Goal: Transaction & Acquisition: Purchase product/service

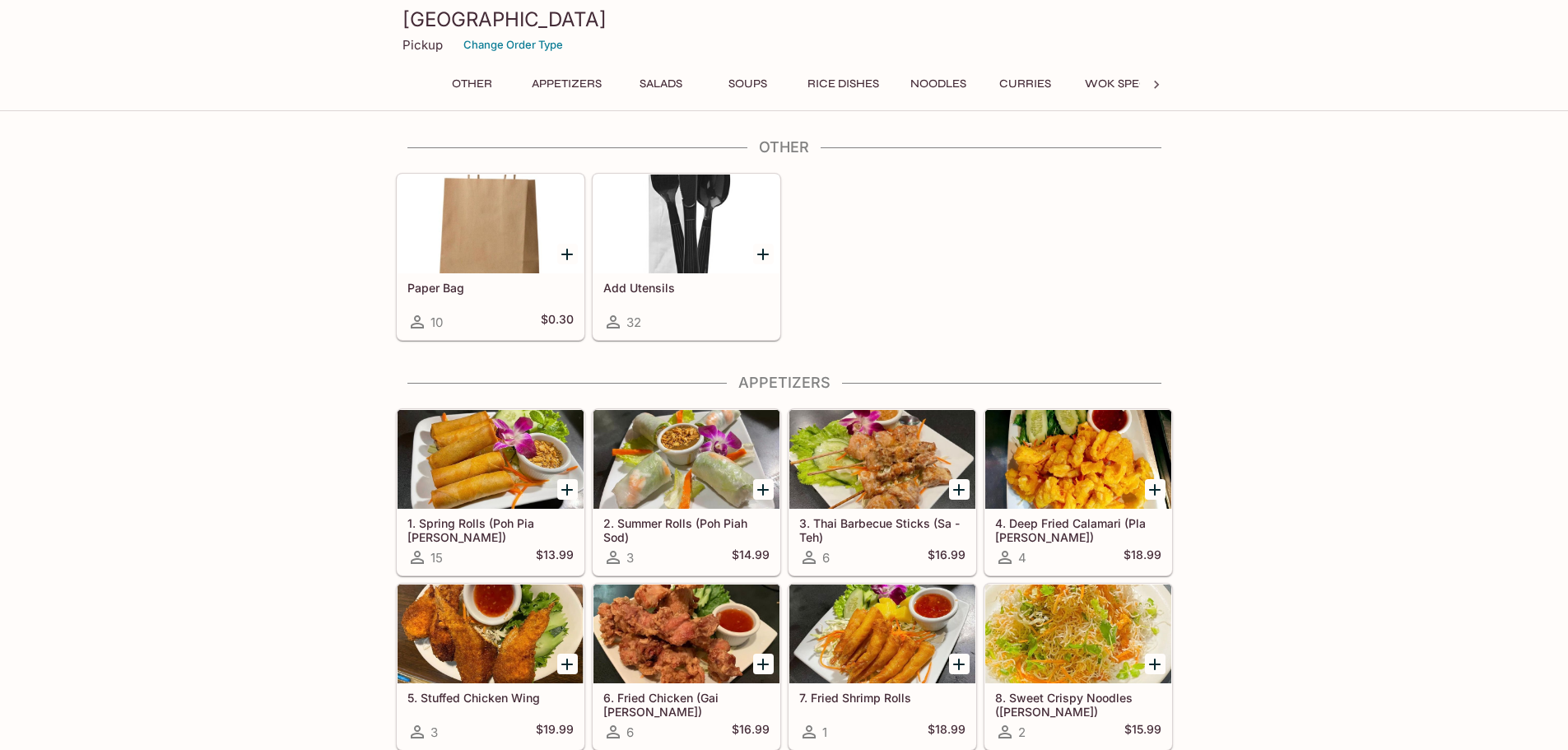
click at [566, 251] on icon "Add Paper Bag" at bounding box center [567, 254] width 20 height 20
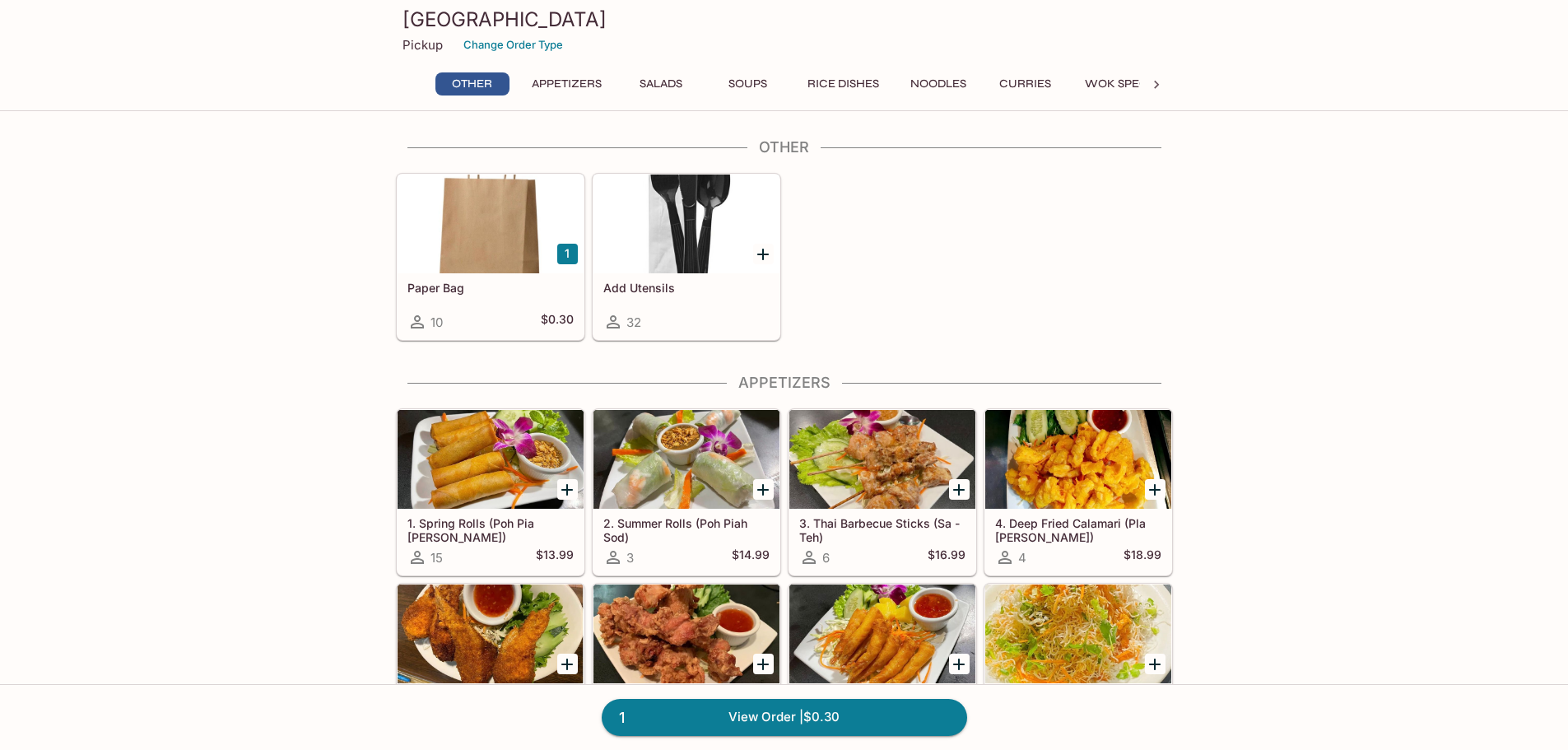
click at [764, 254] on icon "Add Add Utensils" at bounding box center [763, 254] width 12 height 12
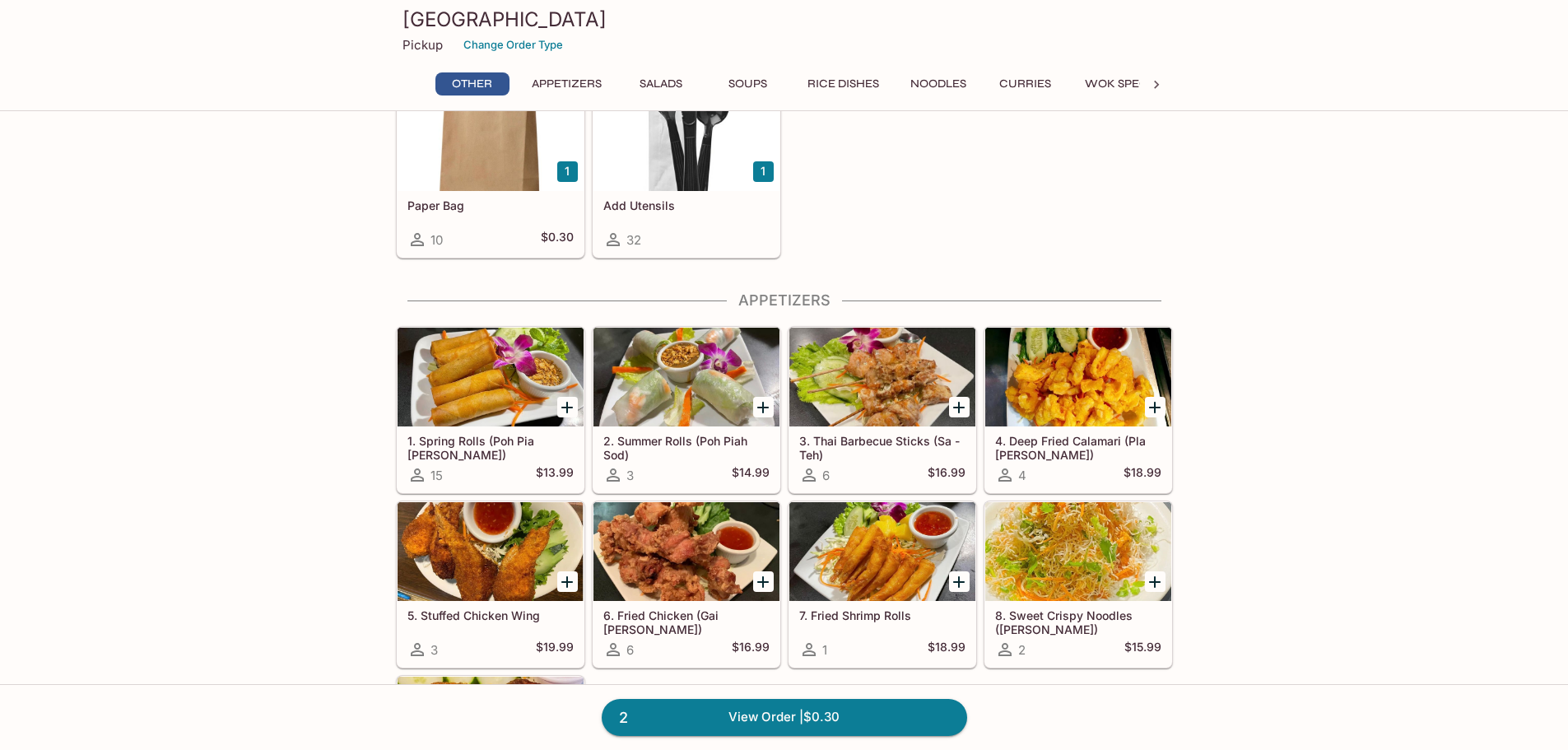
scroll to position [165, 0]
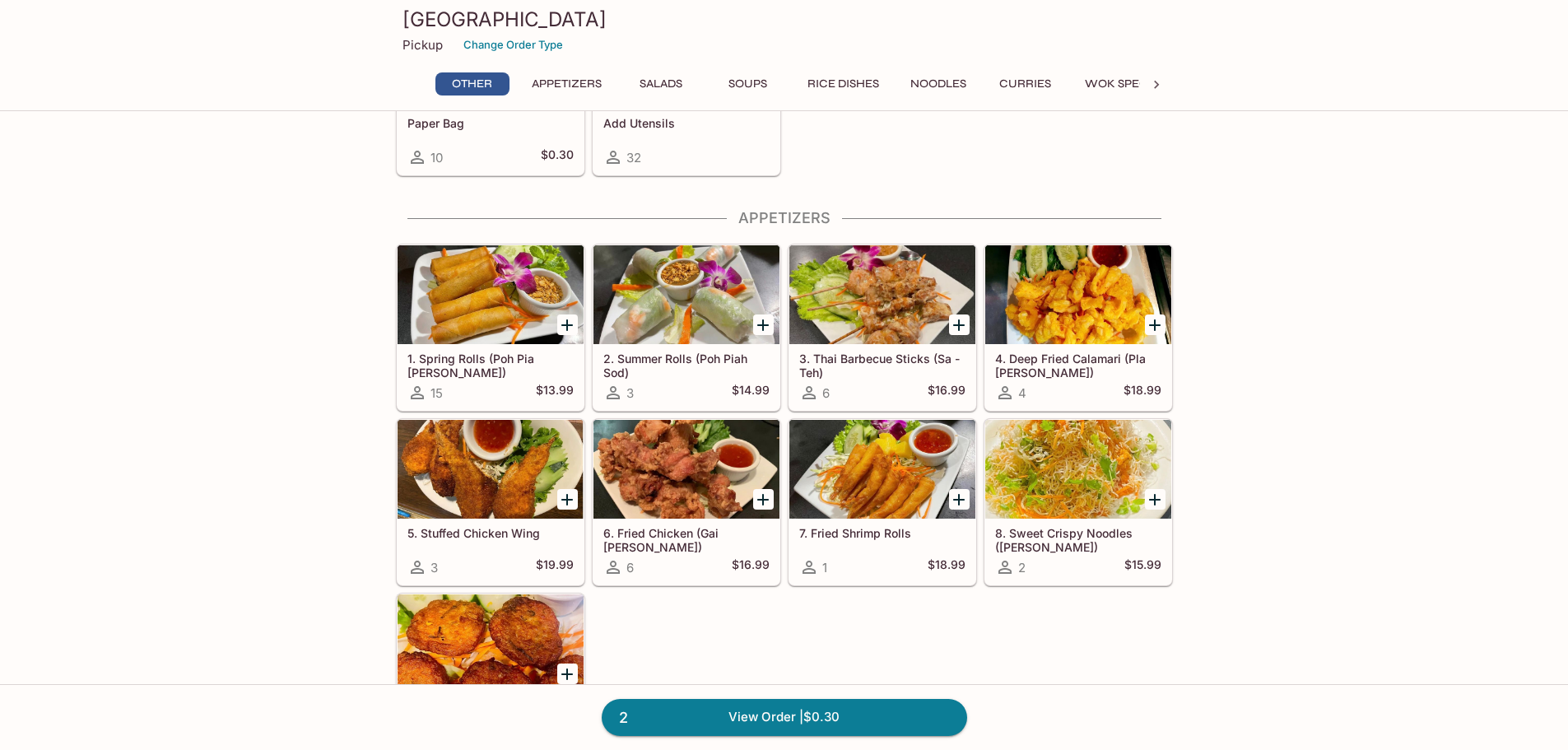
click at [757, 321] on icon "Add 2. Summer Rolls (Poh Piah Sod)" at bounding box center [763, 325] width 20 height 20
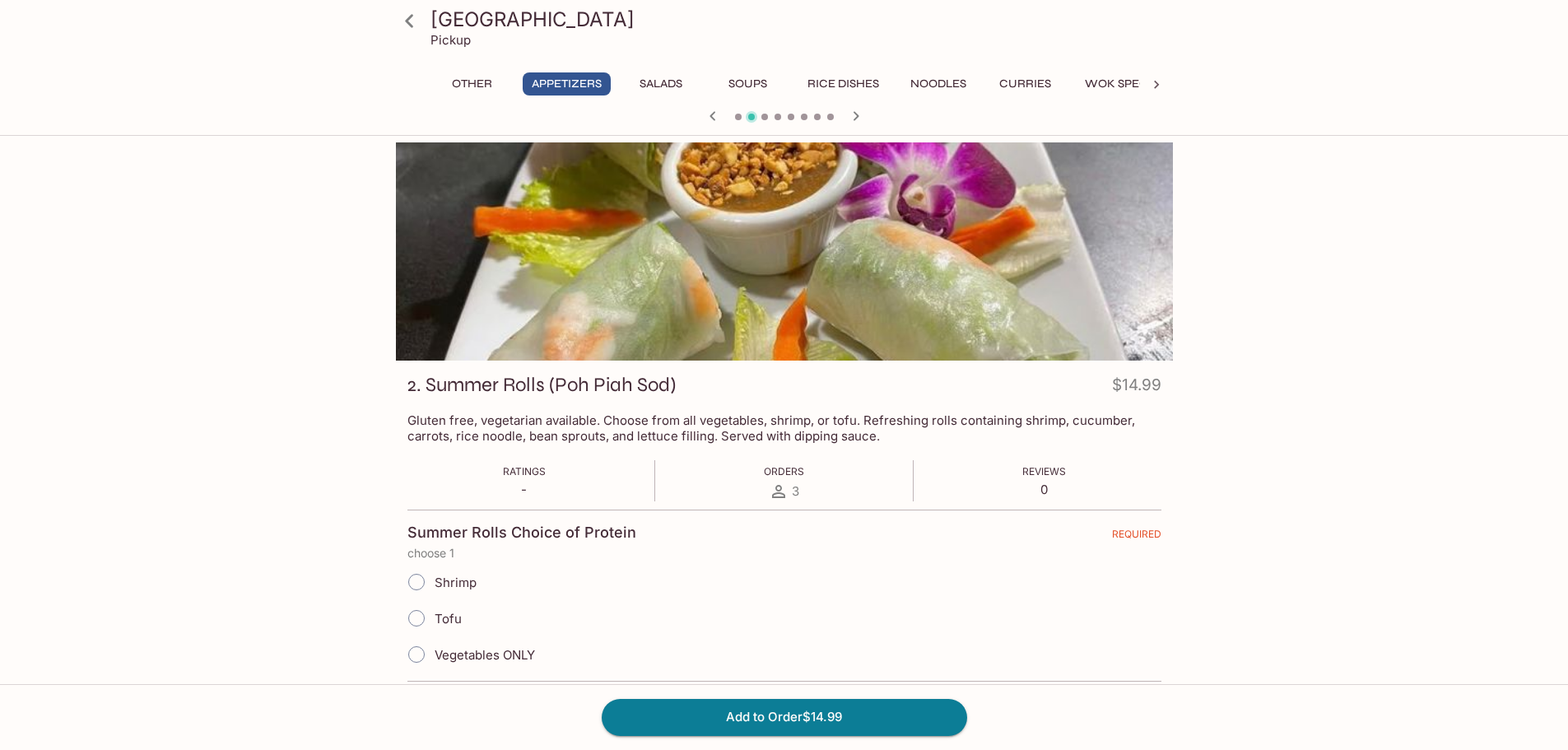
scroll to position [82, 0]
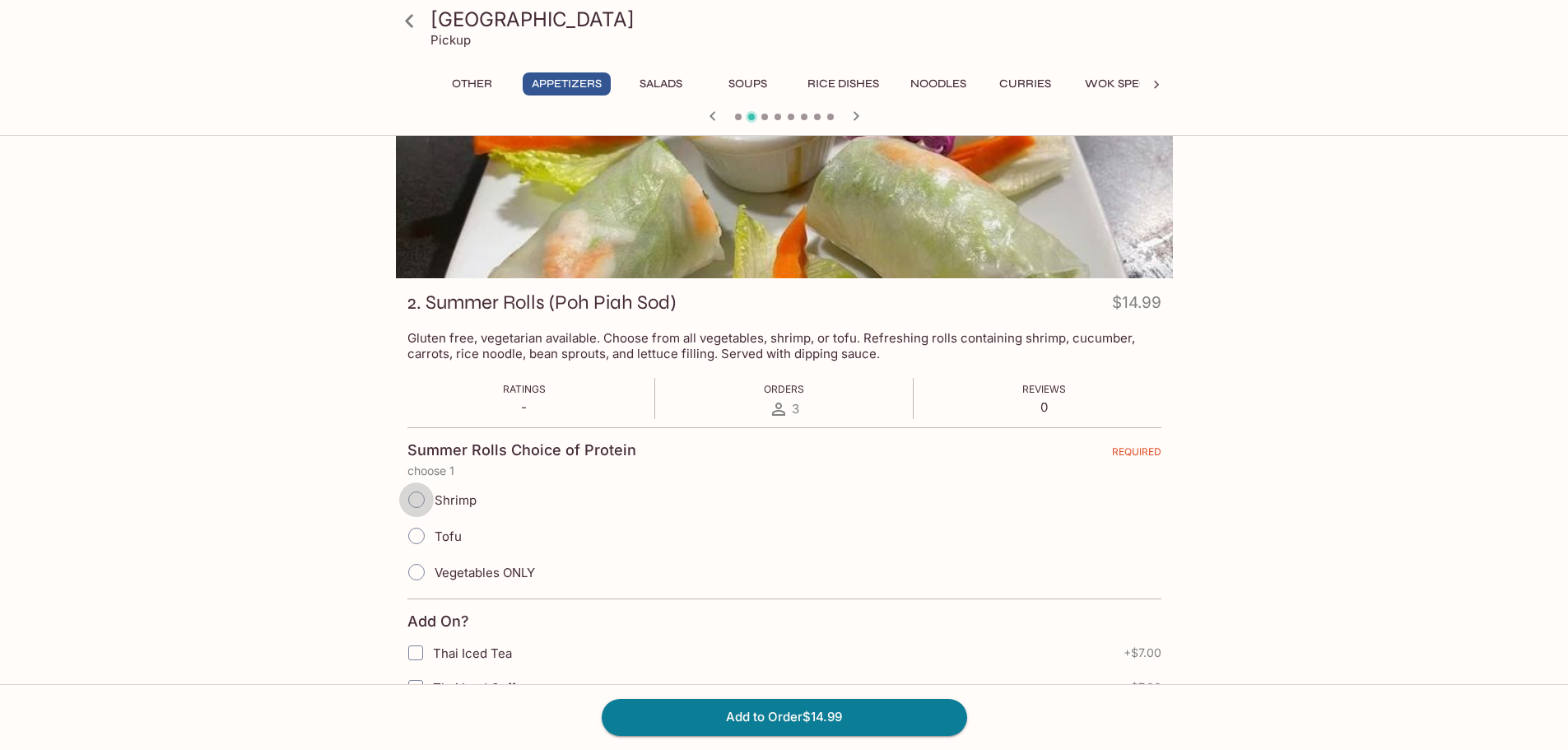
click at [430, 493] on input "Shrimp" at bounding box center [416, 499] width 34 height 34
radio input "true"
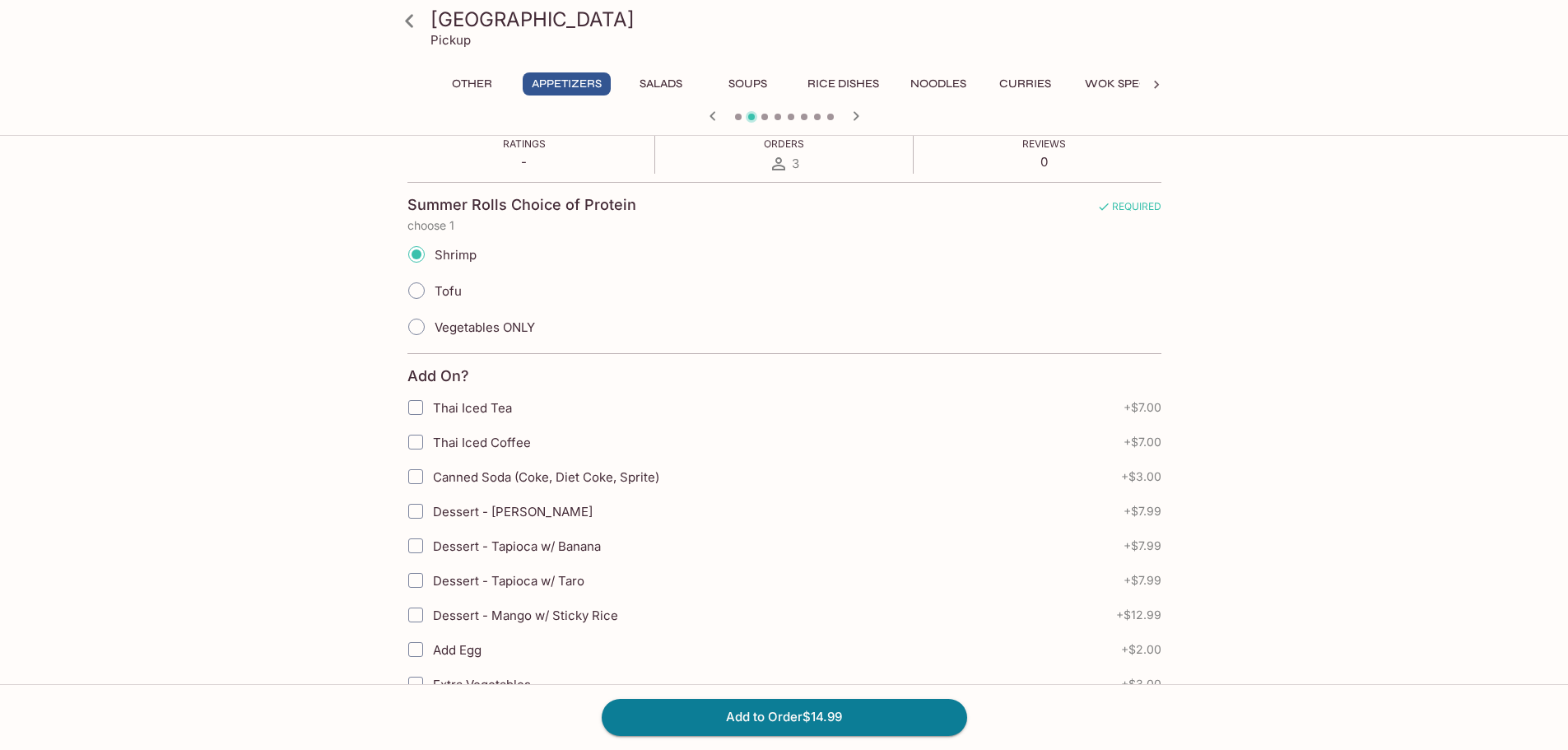
scroll to position [329, 0]
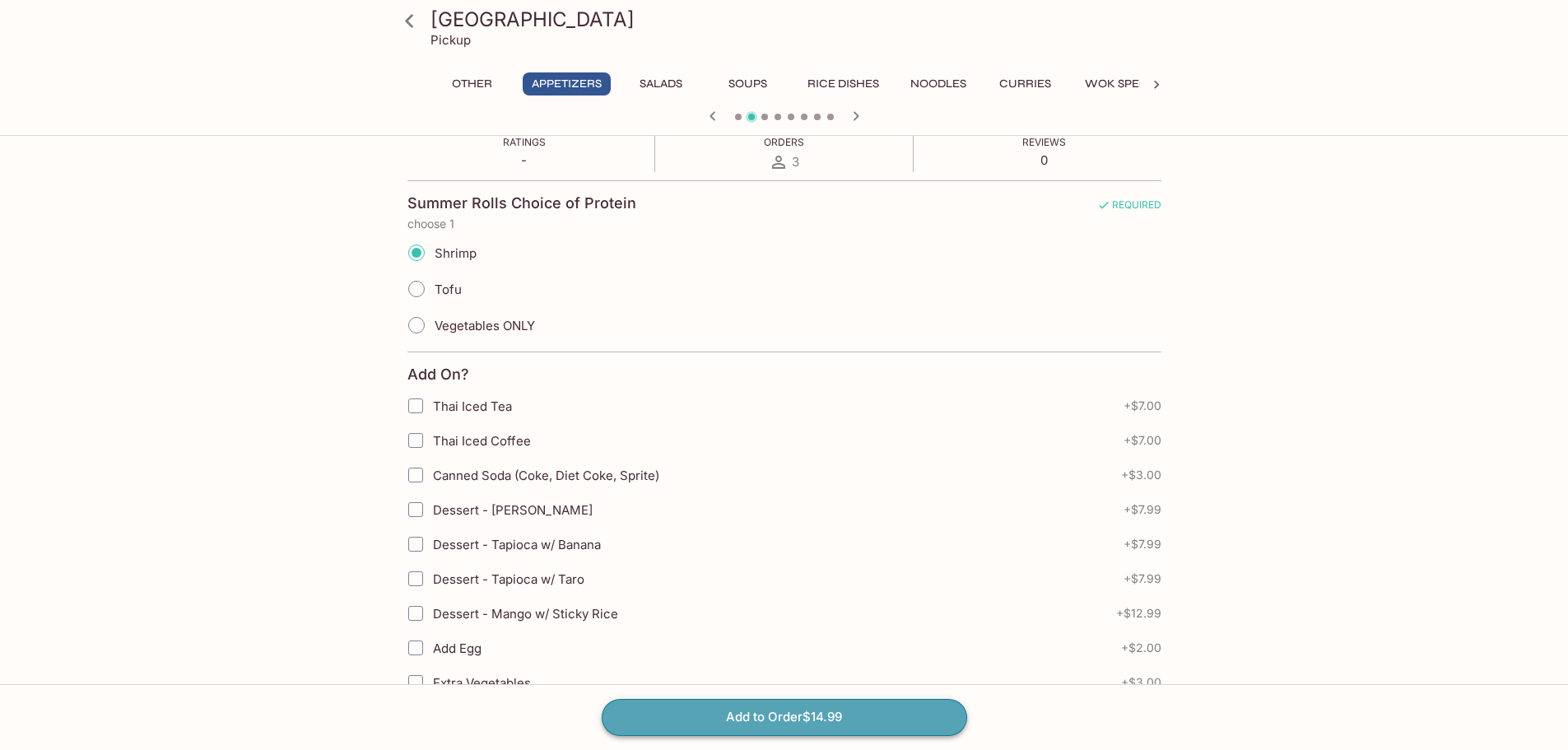
click at [785, 720] on button "Add to Order $14.99" at bounding box center [784, 716] width 365 height 36
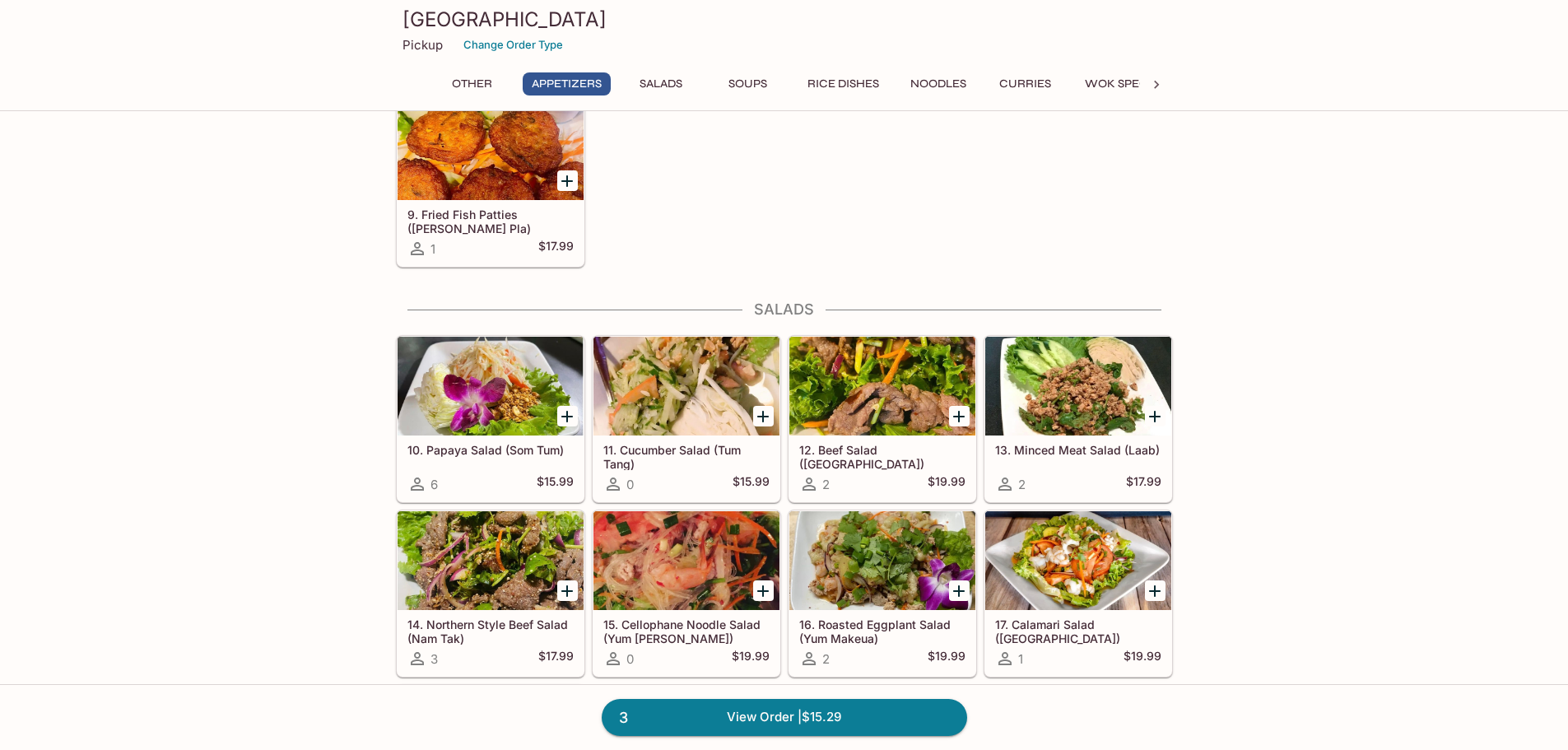
scroll to position [658, 0]
click at [568, 416] on icon "Add 10. Papaya Salad (Som Tum)" at bounding box center [568, 416] width 12 height 12
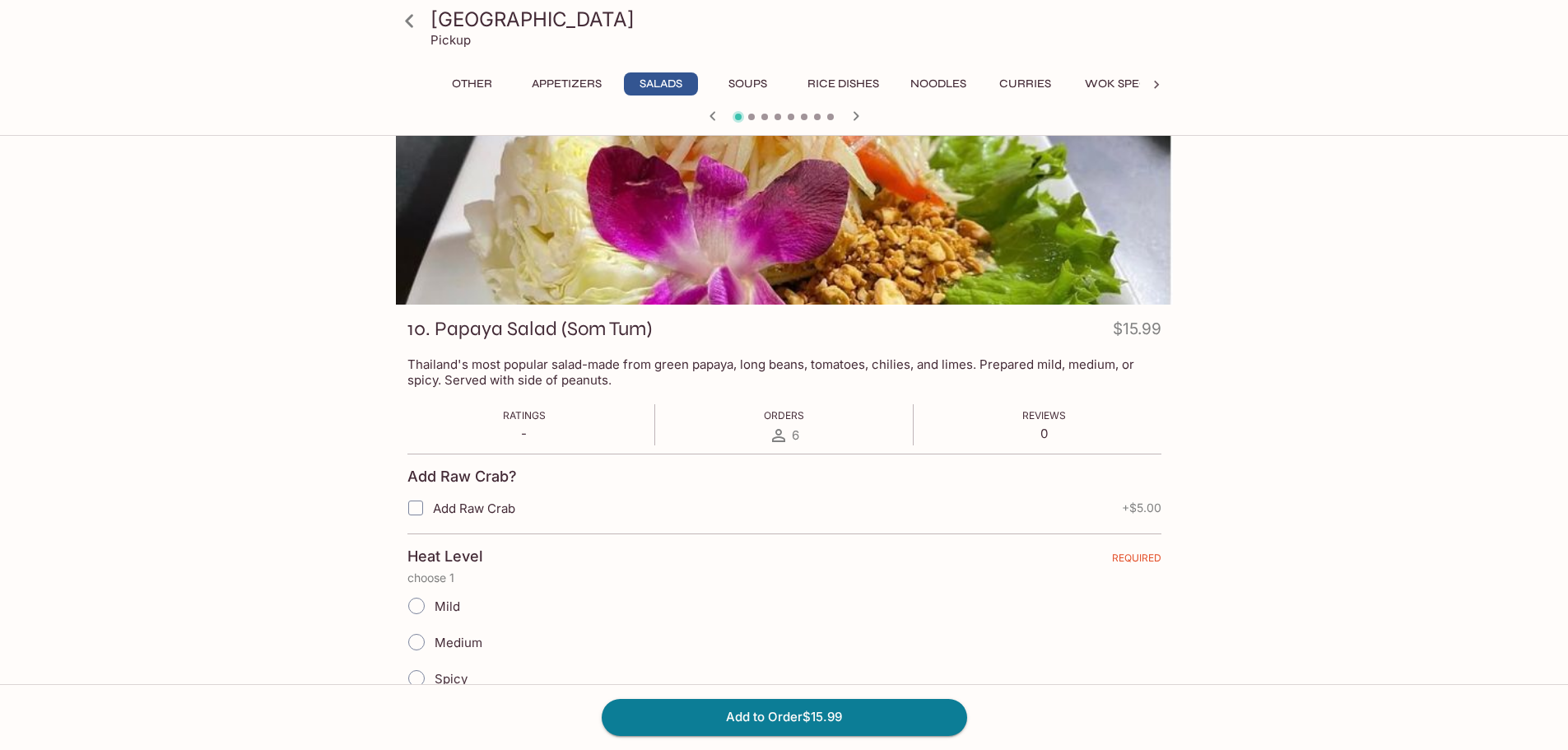
scroll to position [82, 0]
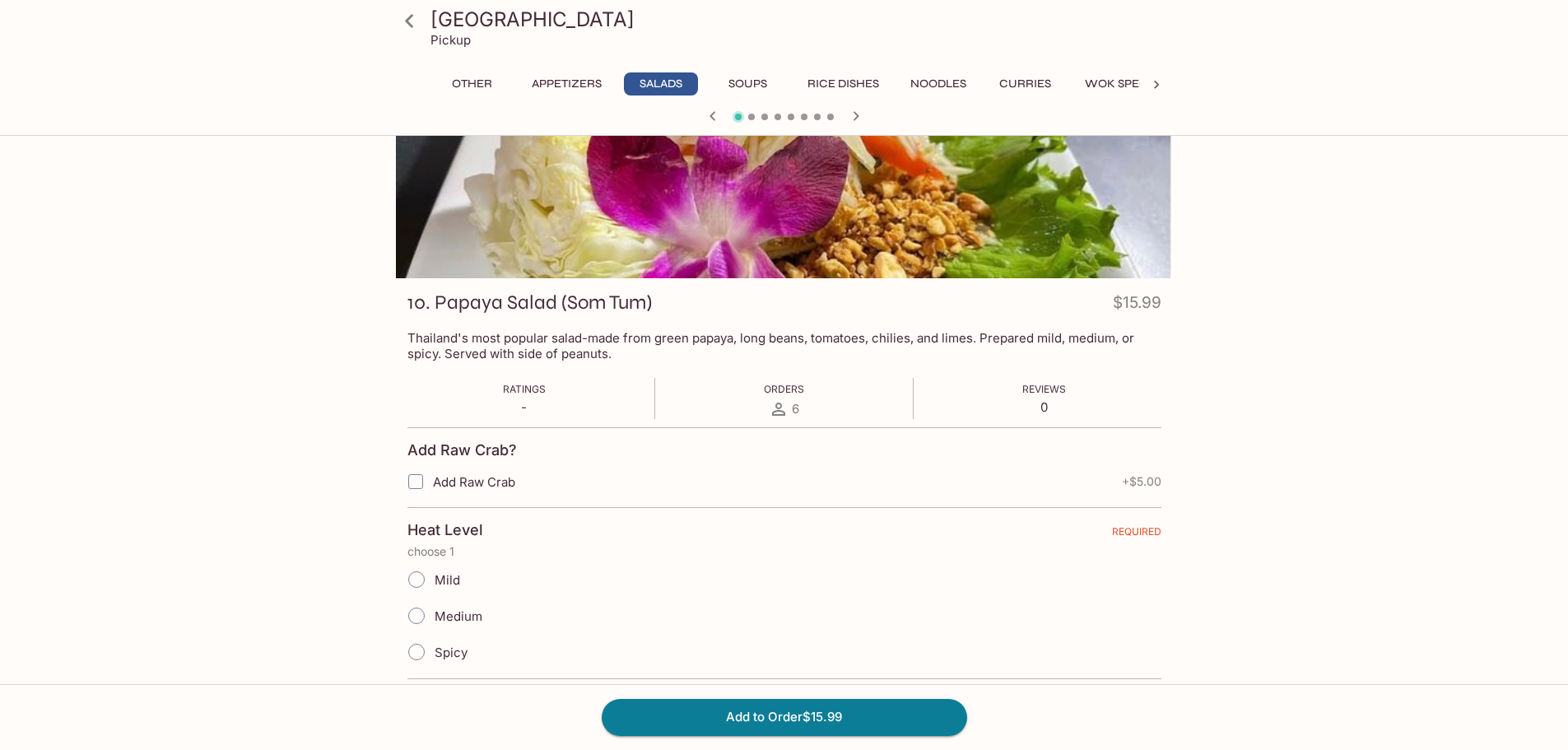
click at [443, 580] on span "Mild" at bounding box center [447, 580] width 25 height 16
click at [434, 580] on input "Mild" at bounding box center [416, 579] width 34 height 34
radio input "true"
click at [806, 725] on button "Add to Order $15.99" at bounding box center [784, 716] width 365 height 36
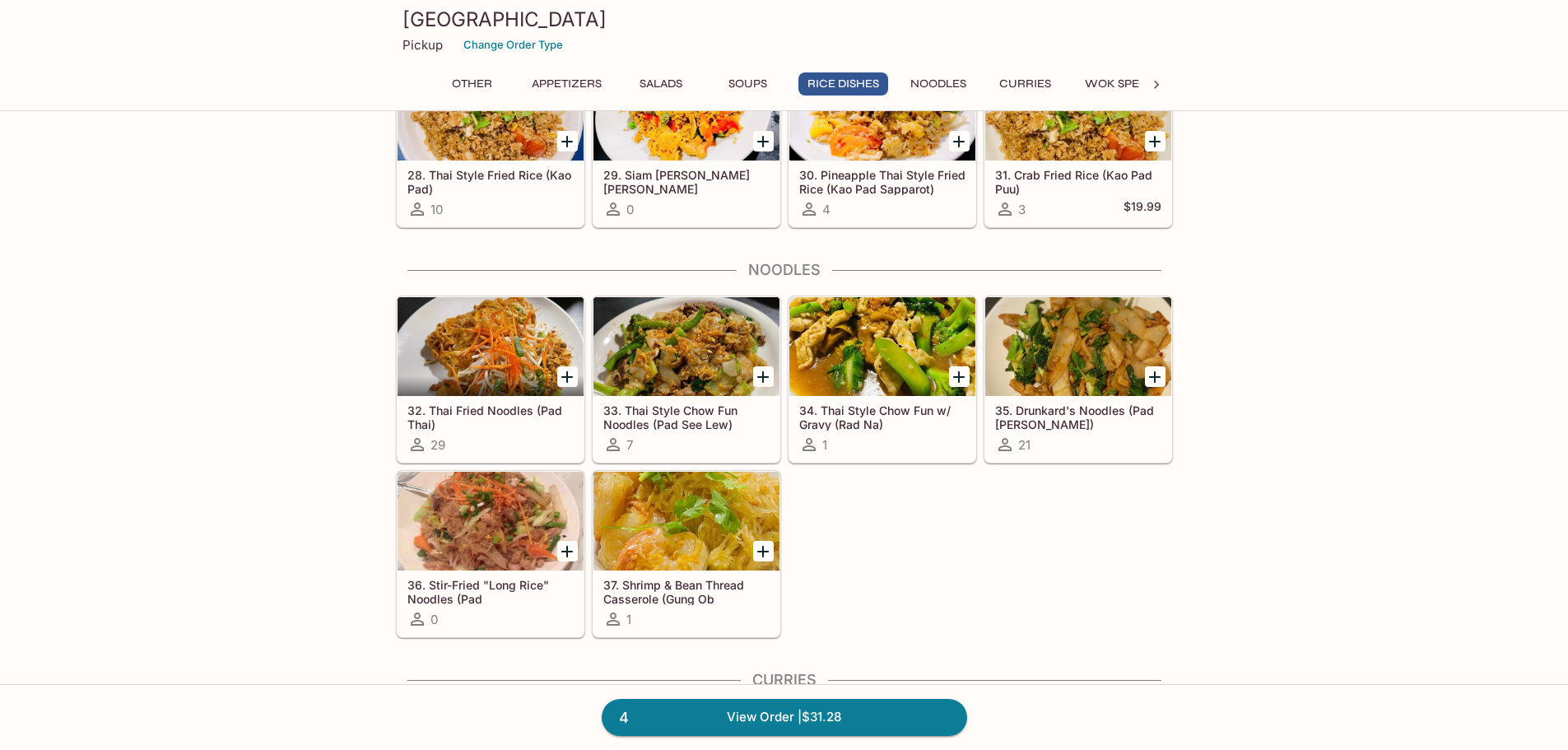
scroll to position [2140, 0]
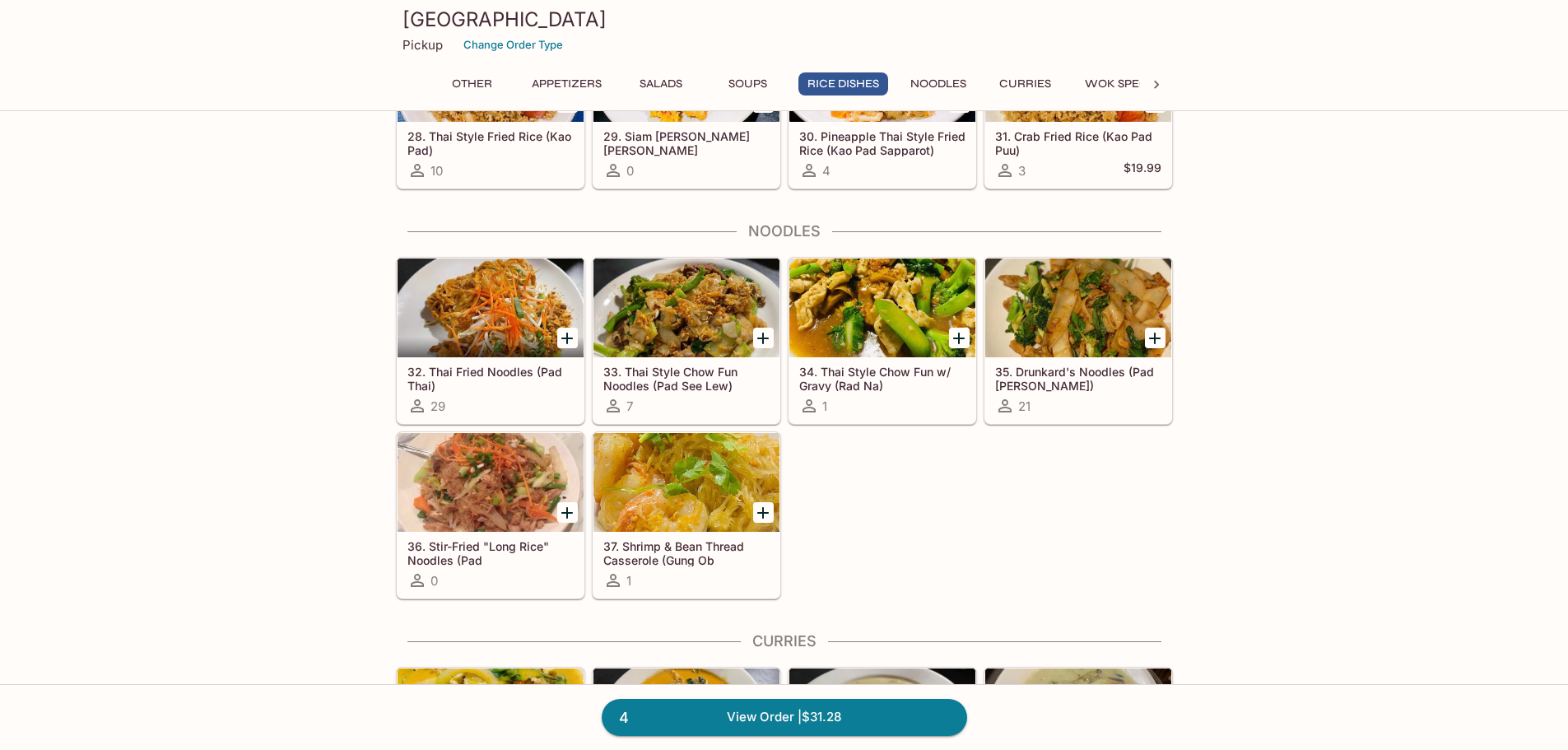
click at [505, 345] on div at bounding box center [490, 308] width 186 height 99
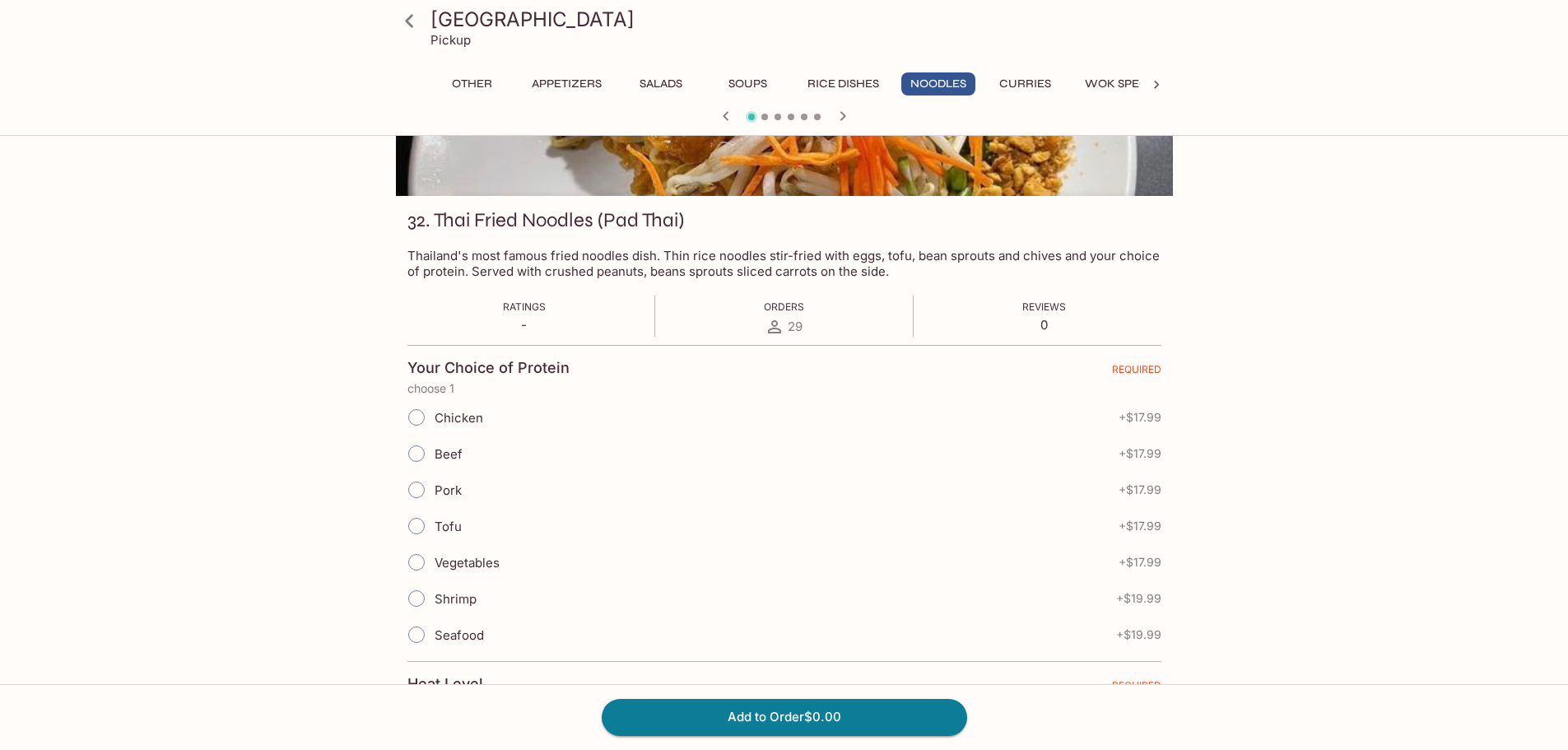
scroll to position [247, 0]
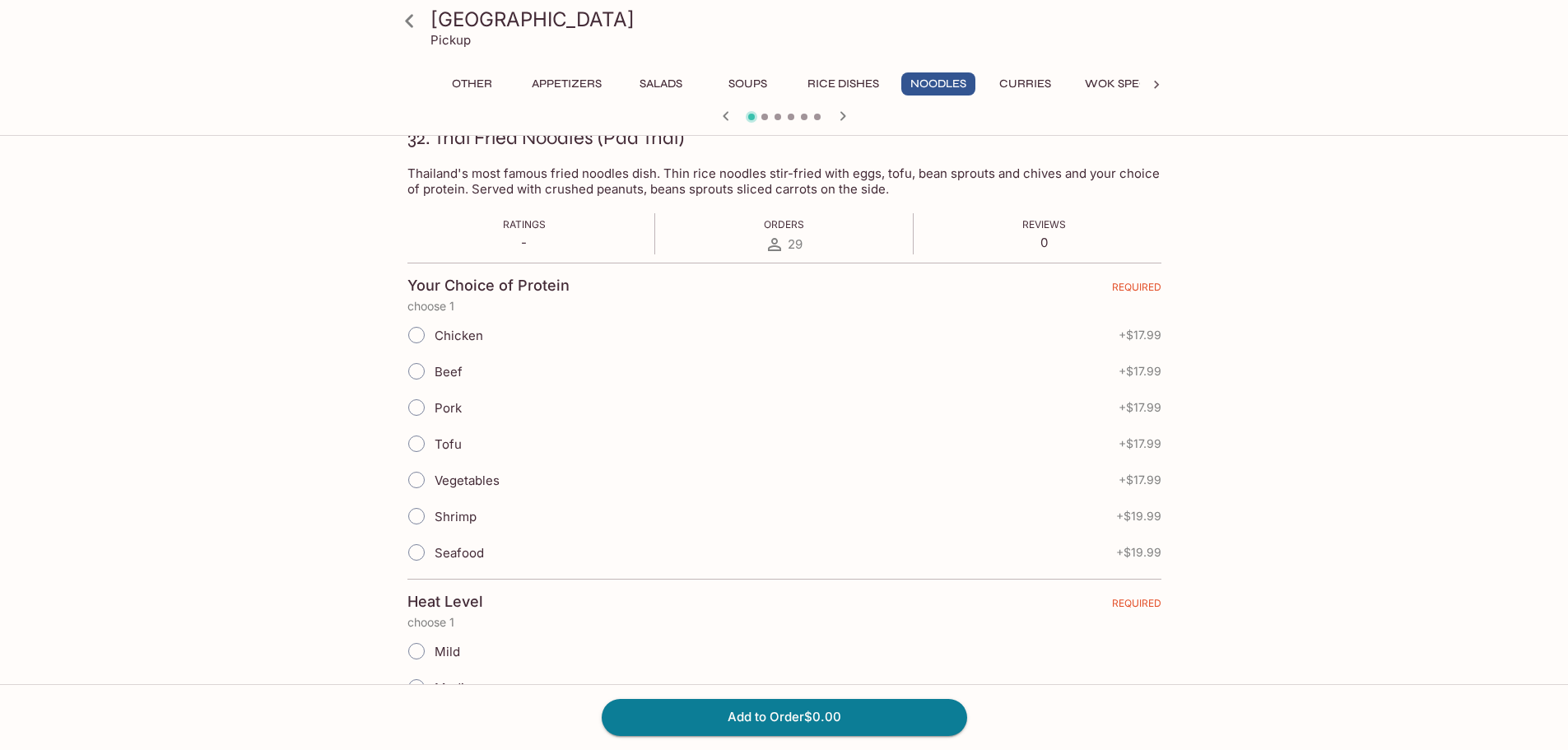
click at [438, 335] on span "Chicken" at bounding box center [459, 335] width 49 height 16
click at [434, 335] on input "Chicken" at bounding box center [416, 334] width 34 height 34
radio input "true"
click at [441, 374] on span "Beef" at bounding box center [448, 371] width 28 height 16
click at [434, 374] on input "Beef" at bounding box center [416, 370] width 34 height 34
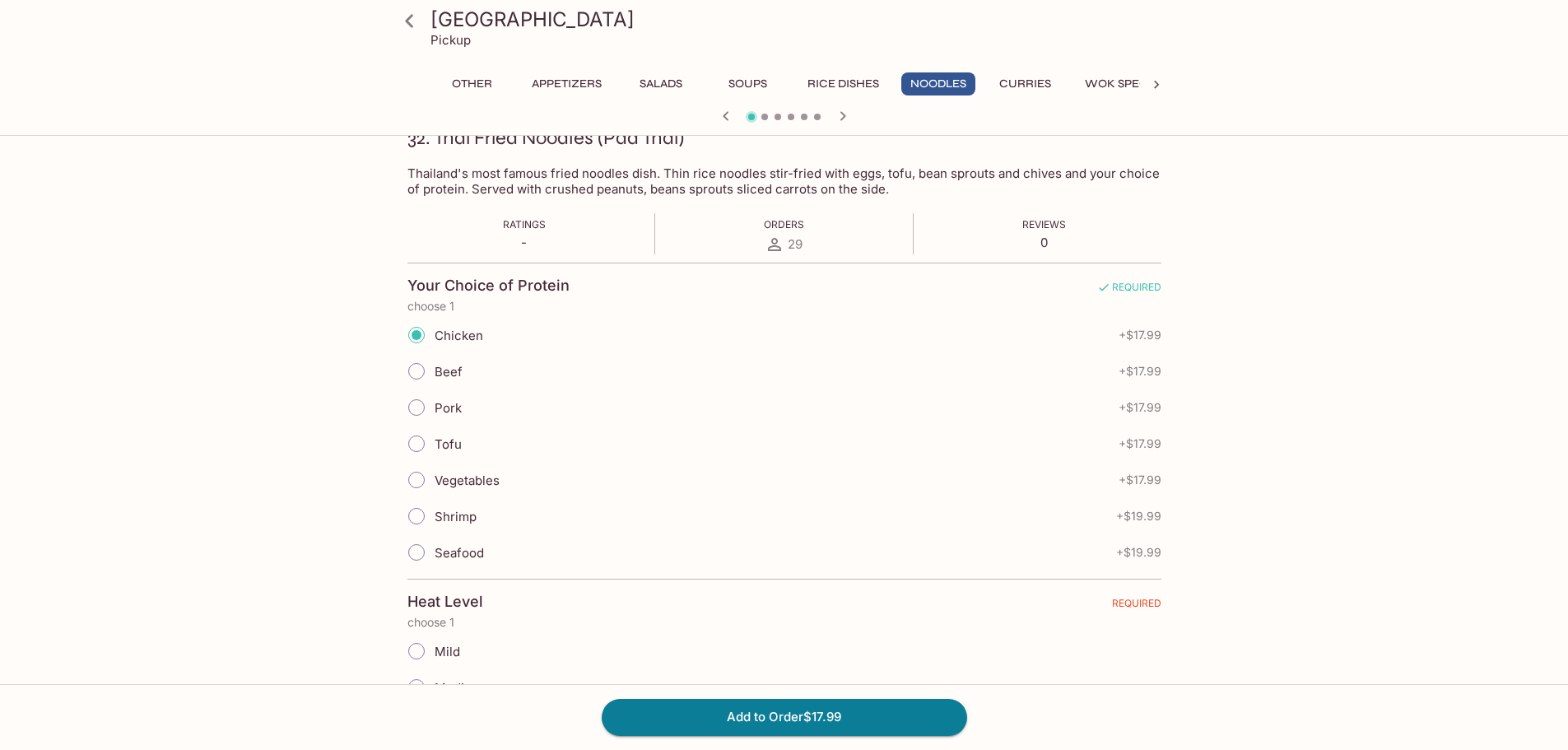
radio input "true"
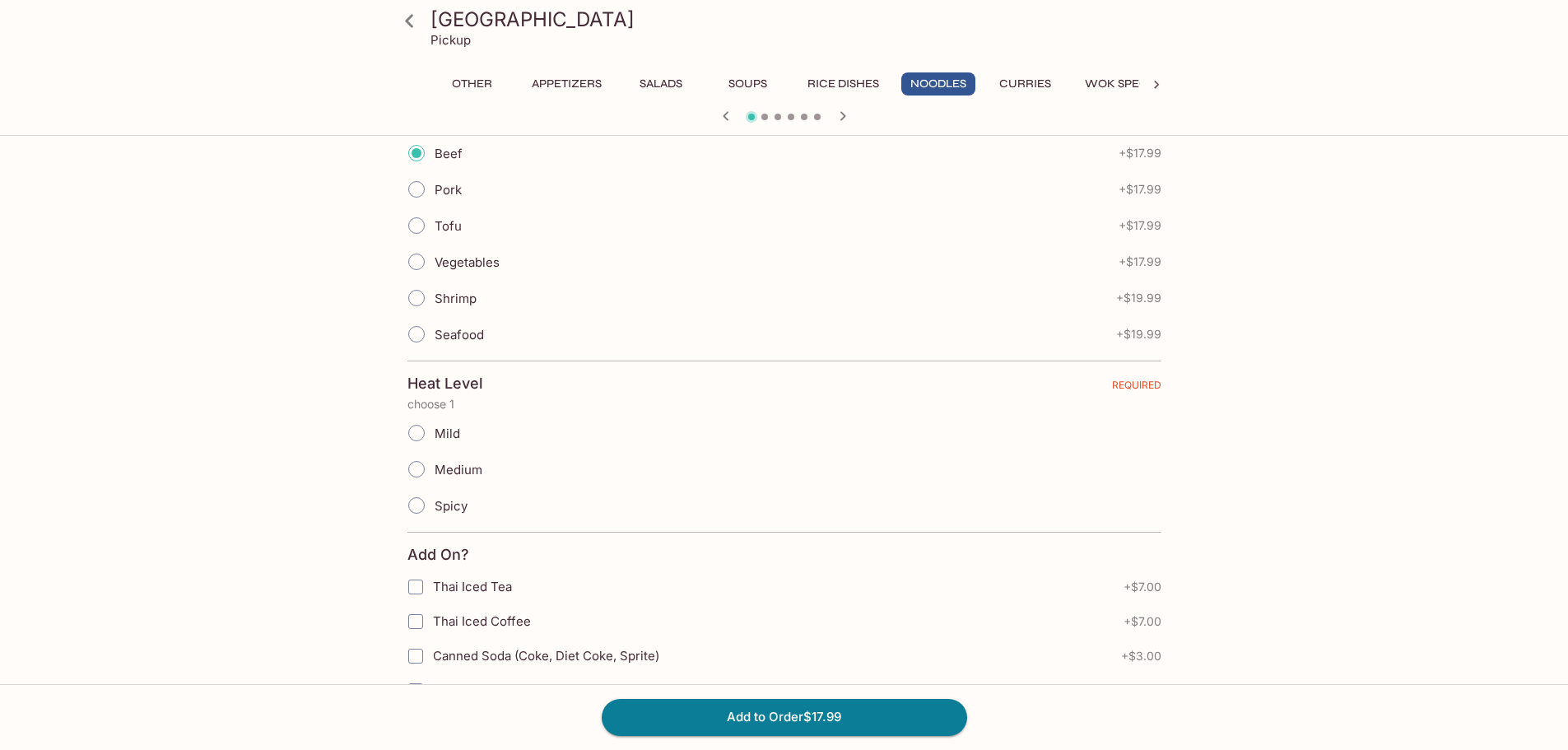
scroll to position [494, 0]
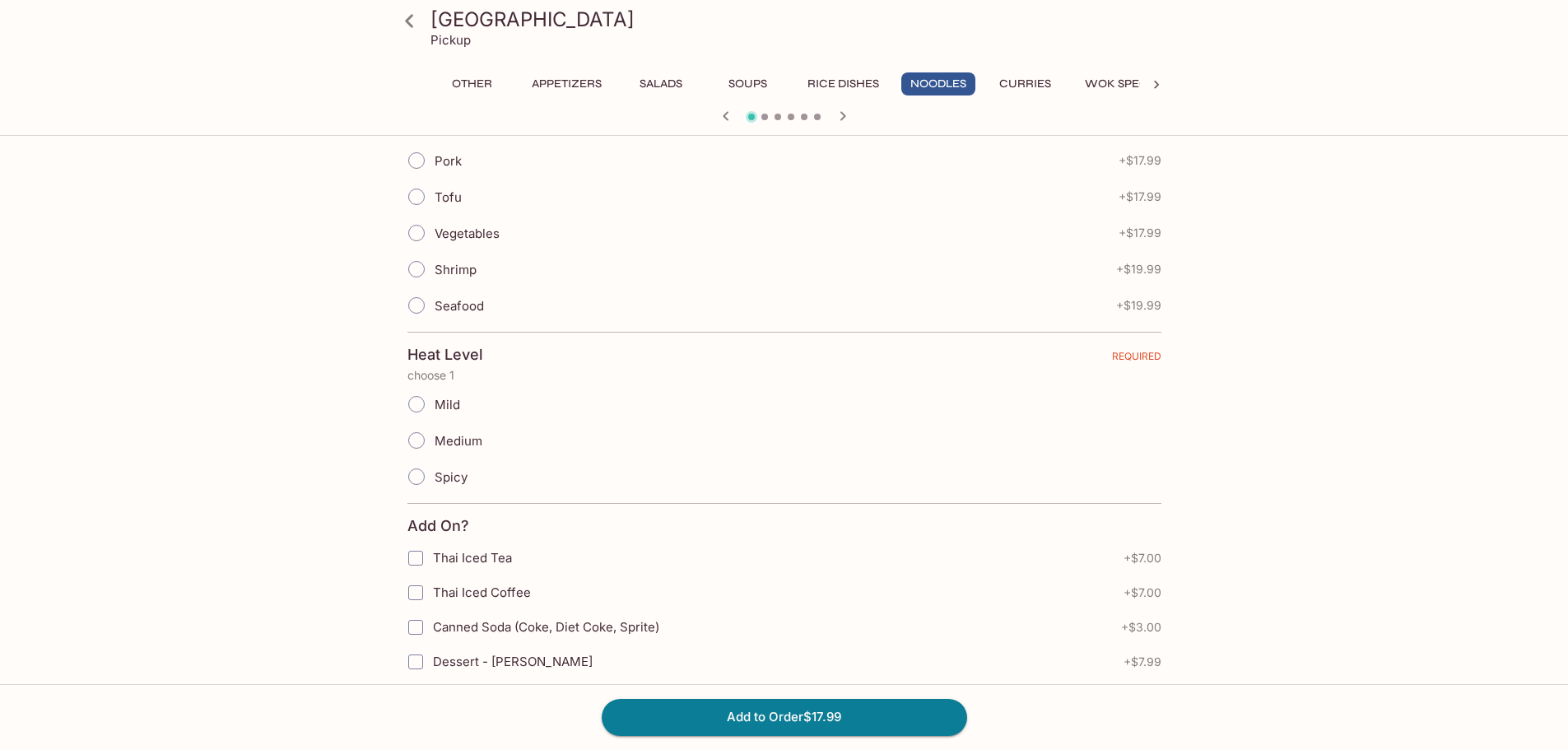
click at [439, 397] on span "Mild" at bounding box center [447, 404] width 25 height 16
click at [434, 397] on input "Mild" at bounding box center [416, 403] width 34 height 34
radio input "true"
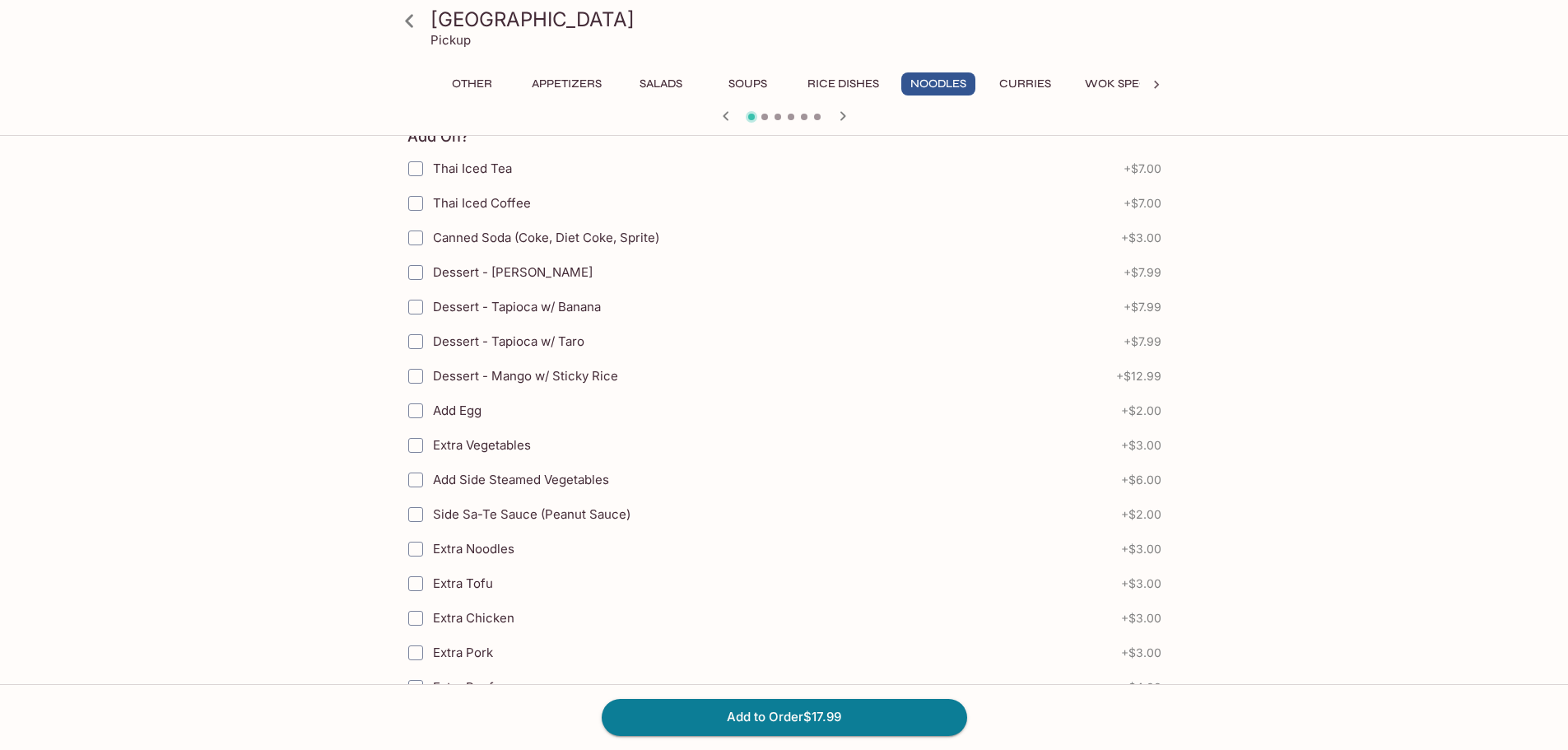
scroll to position [905, 0]
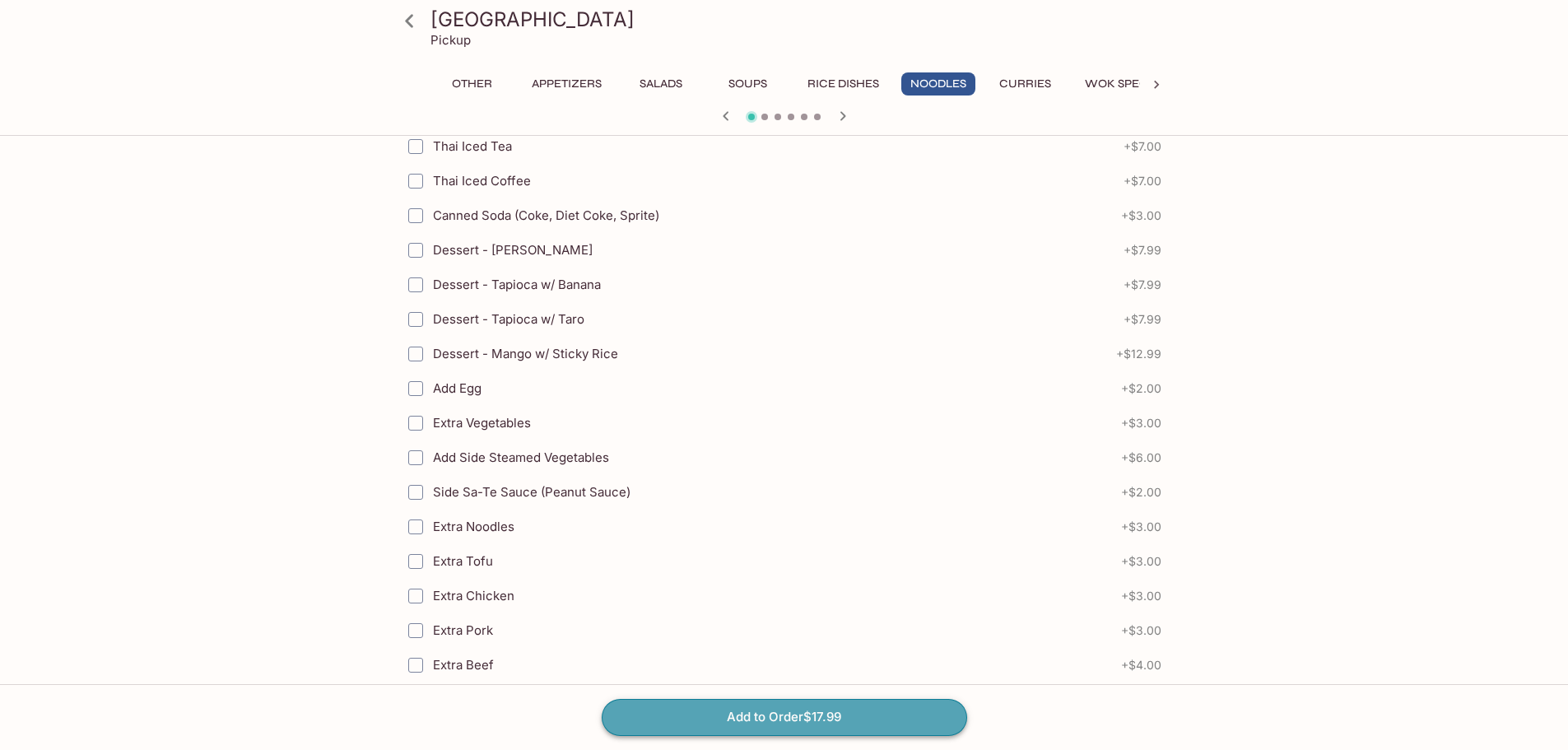
click at [798, 722] on button "Add to Order $17.99" at bounding box center [784, 716] width 365 height 36
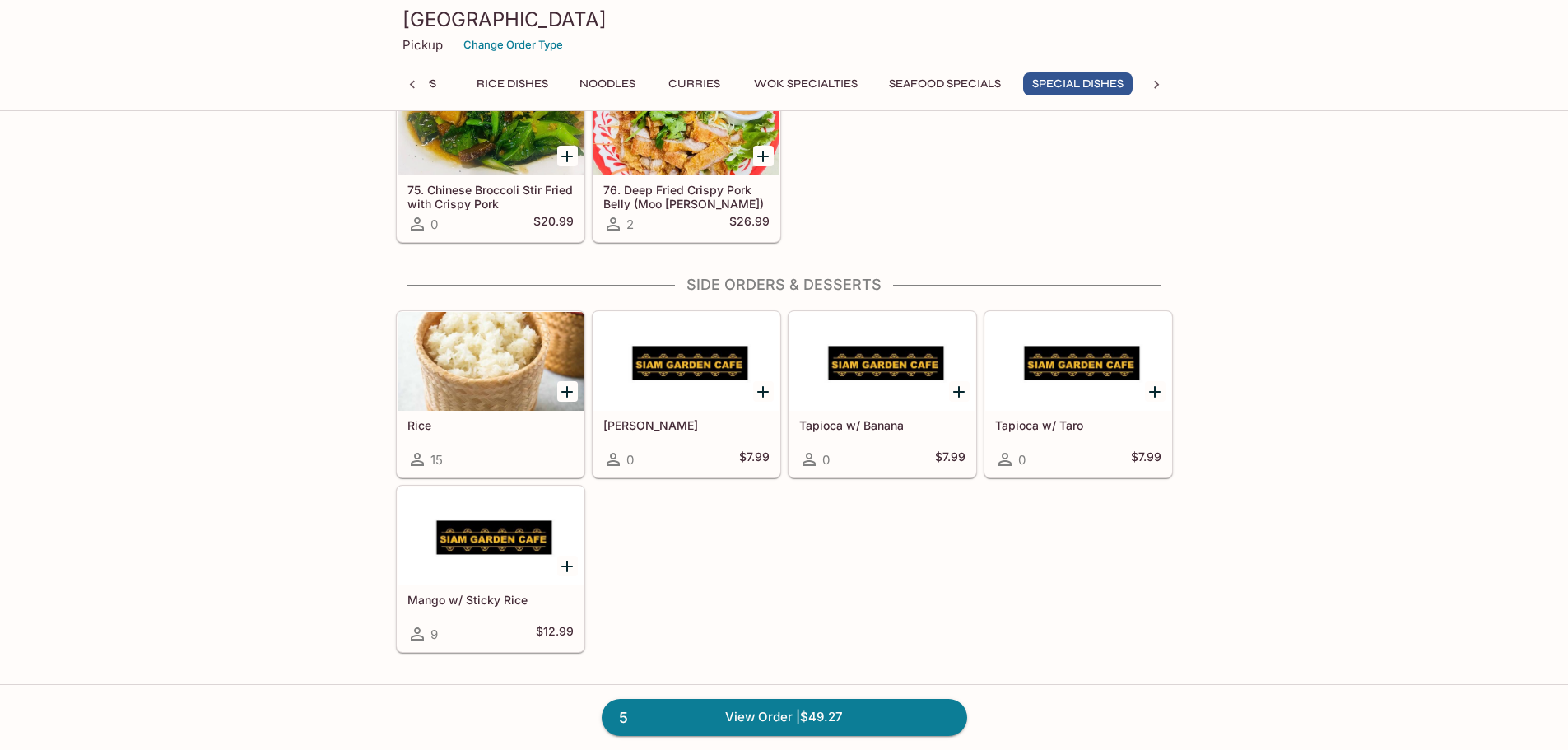
scroll to position [4690, 0]
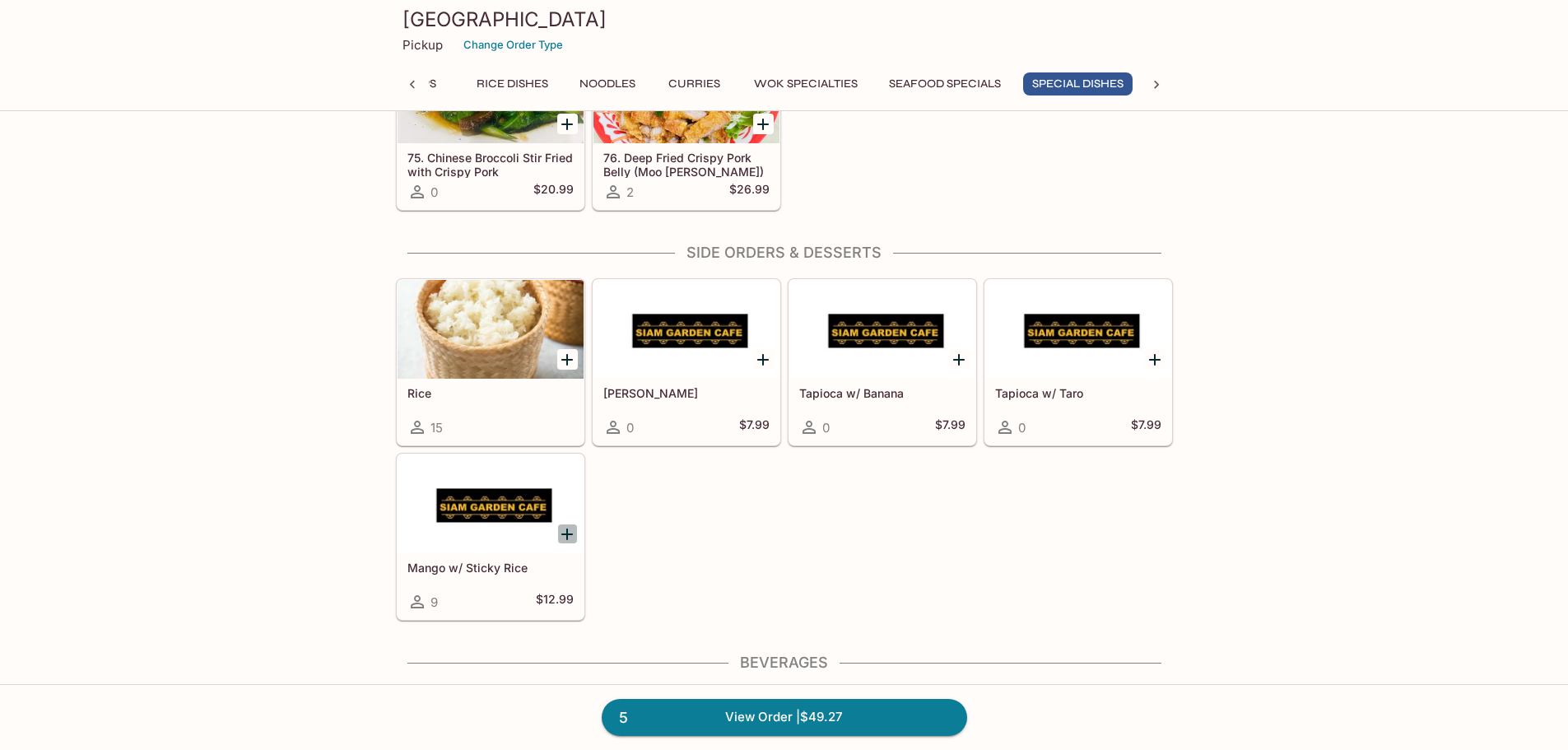
click at [570, 536] on icon "Add Mango w/ Sticky Rice" at bounding box center [567, 534] width 20 height 20
click at [570, 536] on button "1" at bounding box center [567, 533] width 21 height 21
click at [566, 352] on icon "Add Rice" at bounding box center [567, 359] width 20 height 20
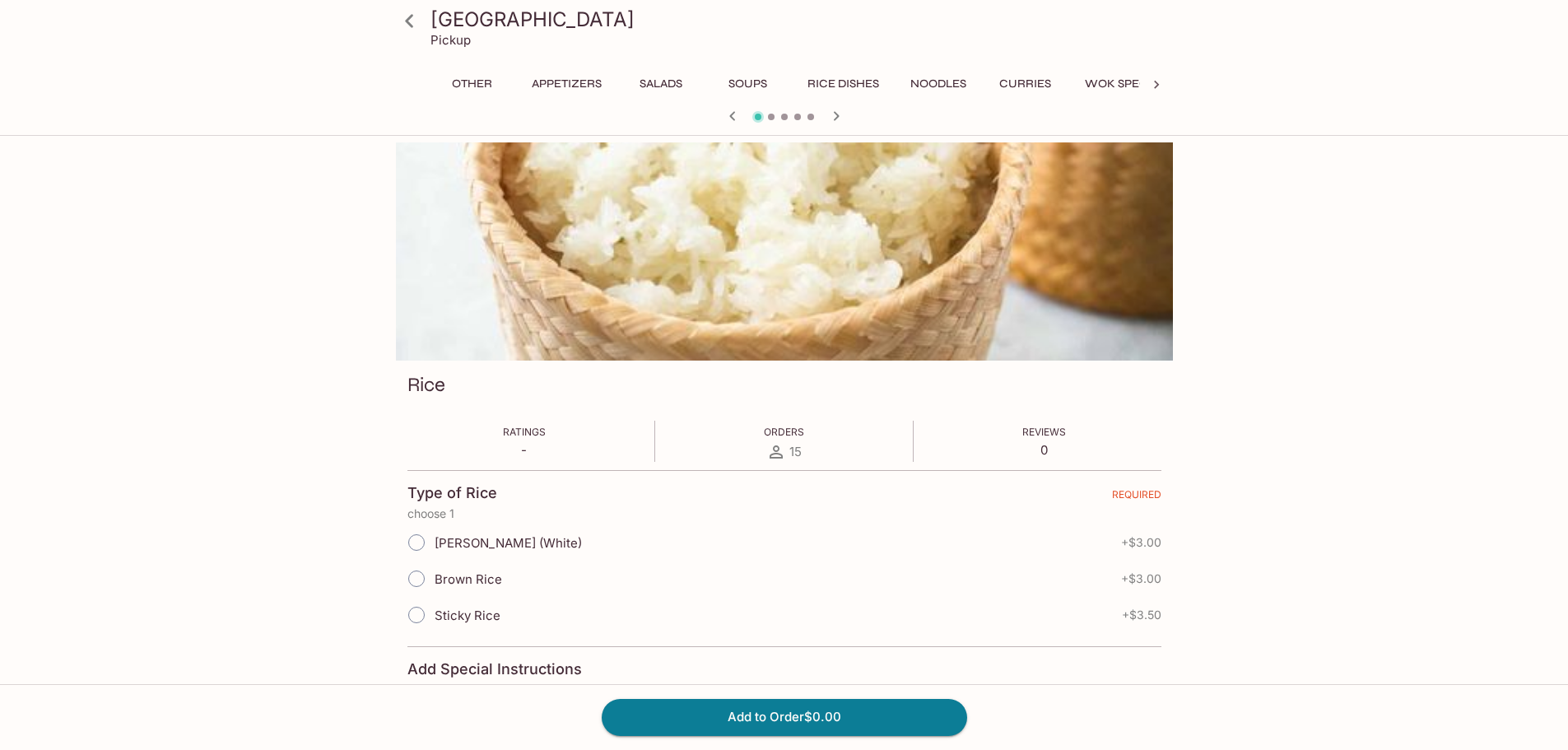
scroll to position [0, 511]
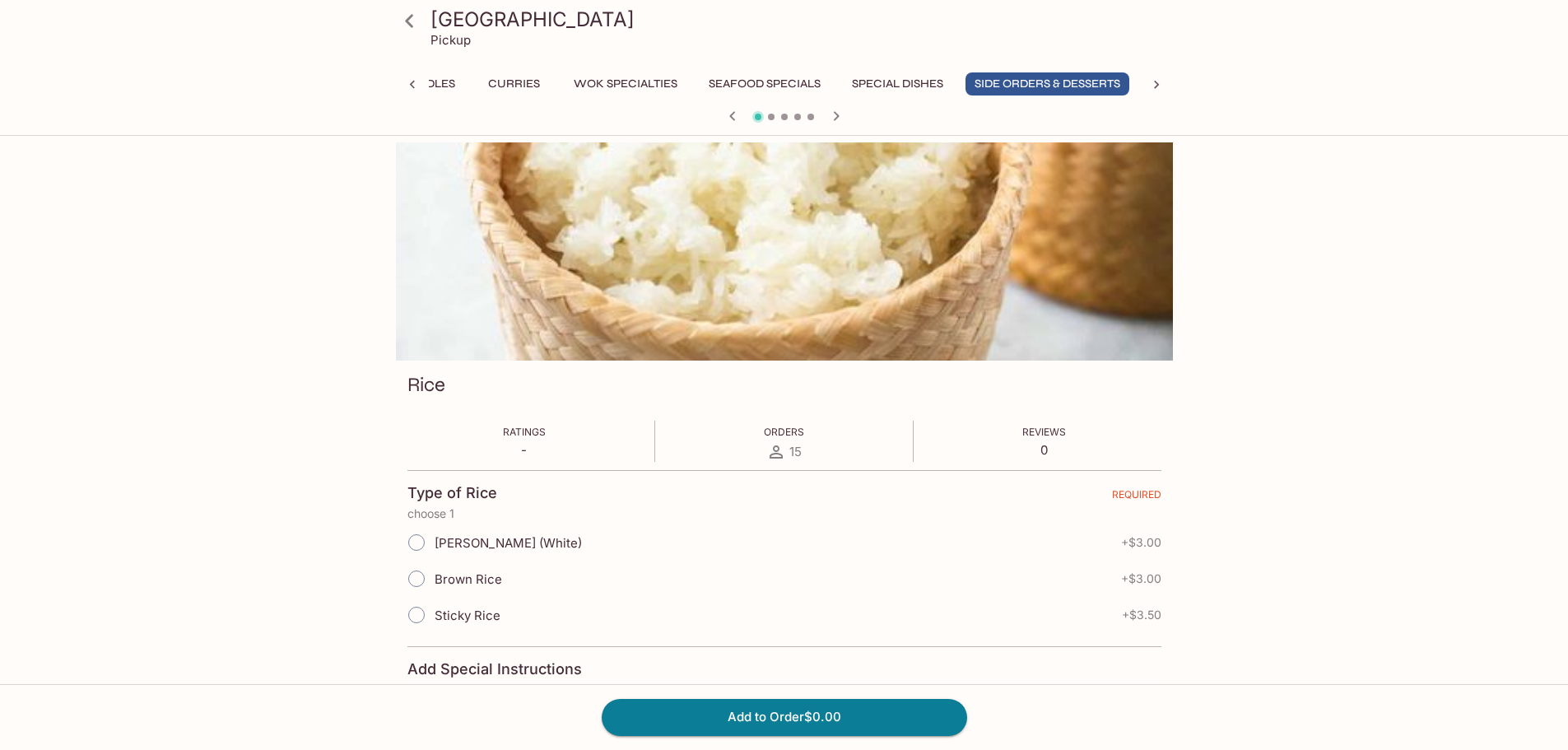
click at [461, 611] on span "Sticky Rice" at bounding box center [467, 615] width 65 height 16
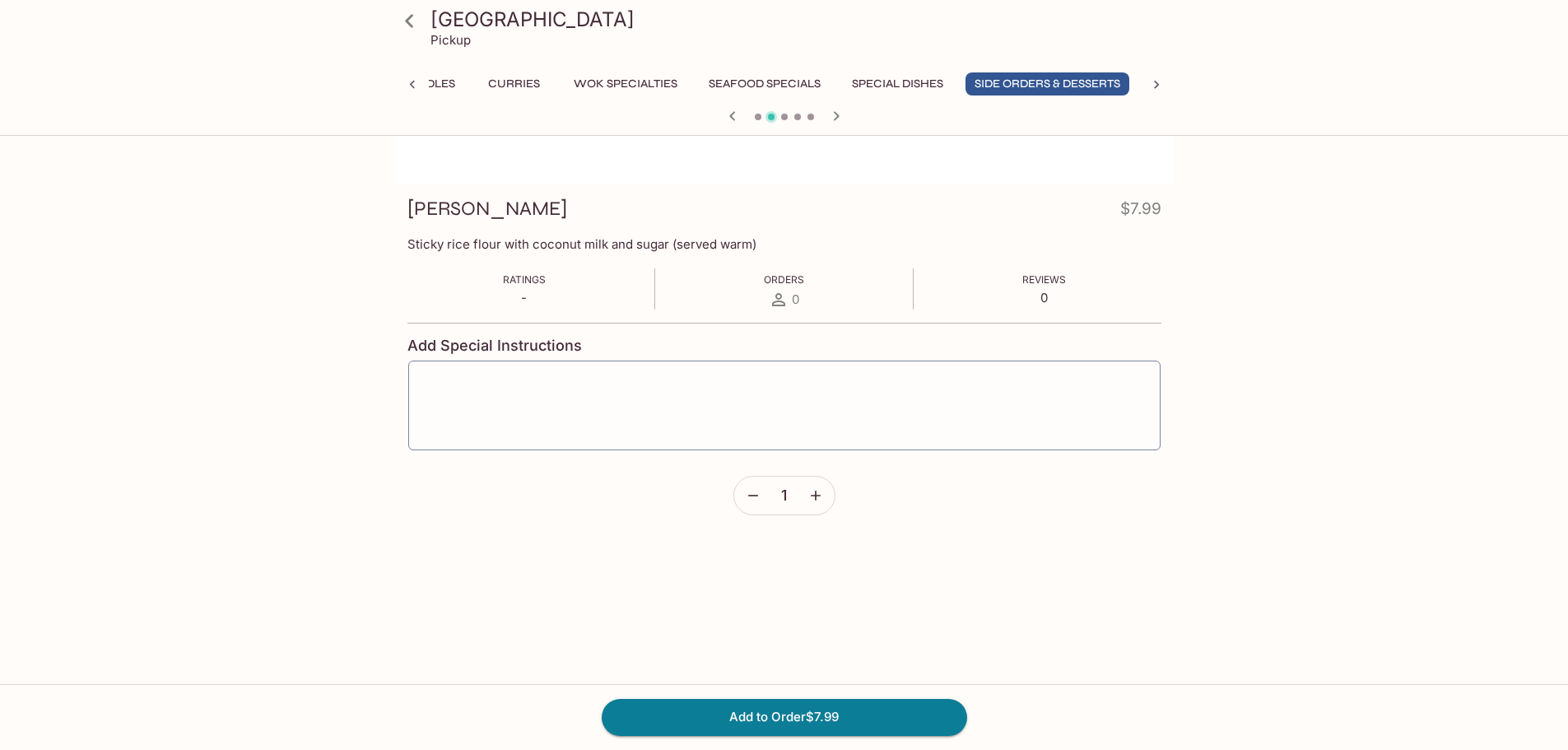
scroll to position [179, 0]
click at [821, 489] on icon "button" at bounding box center [816, 492] width 17 height 17
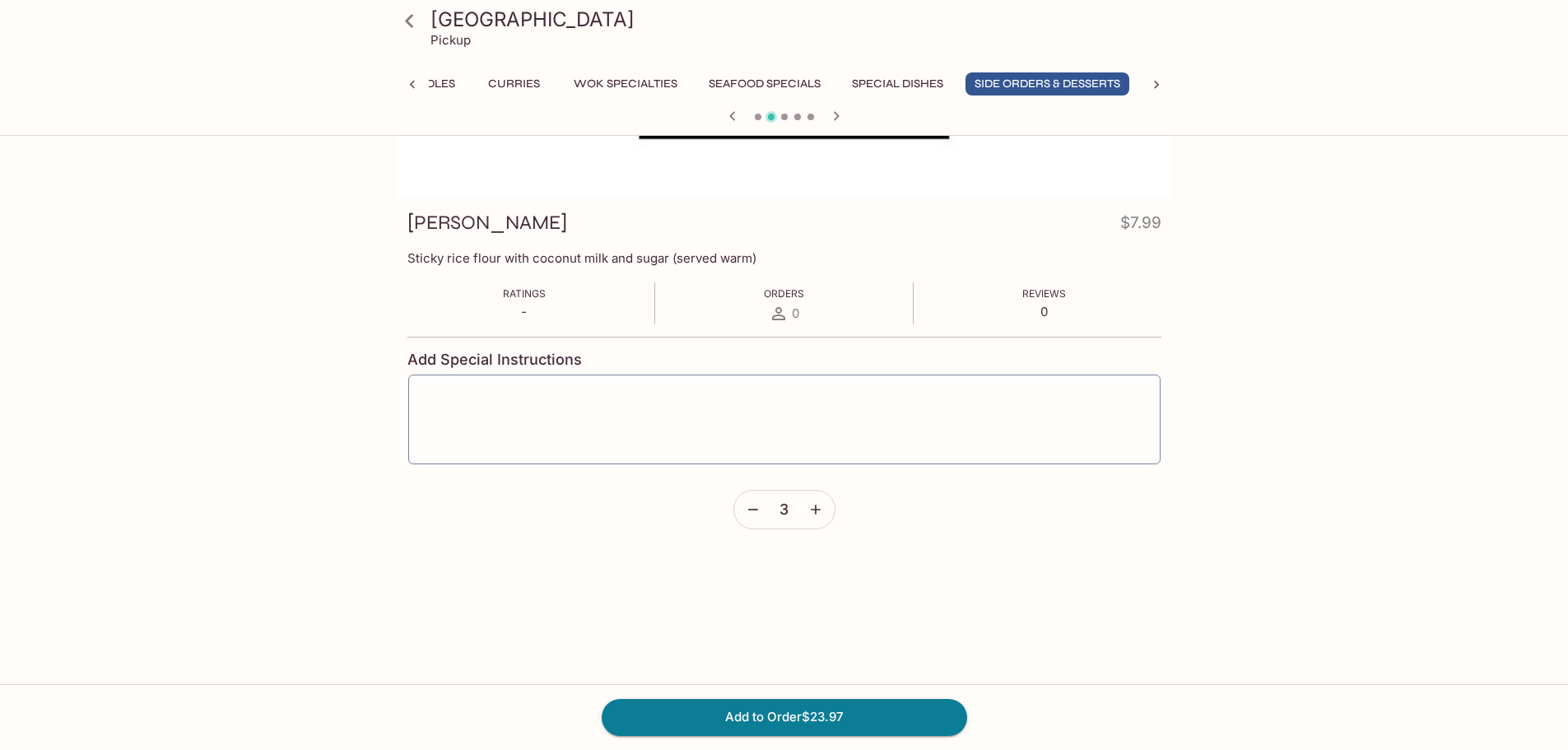
scroll to position [165, 0]
click at [765, 516] on button "button" at bounding box center [753, 507] width 38 height 38
click at [814, 709] on button "Add to Order $15.98" at bounding box center [784, 716] width 365 height 36
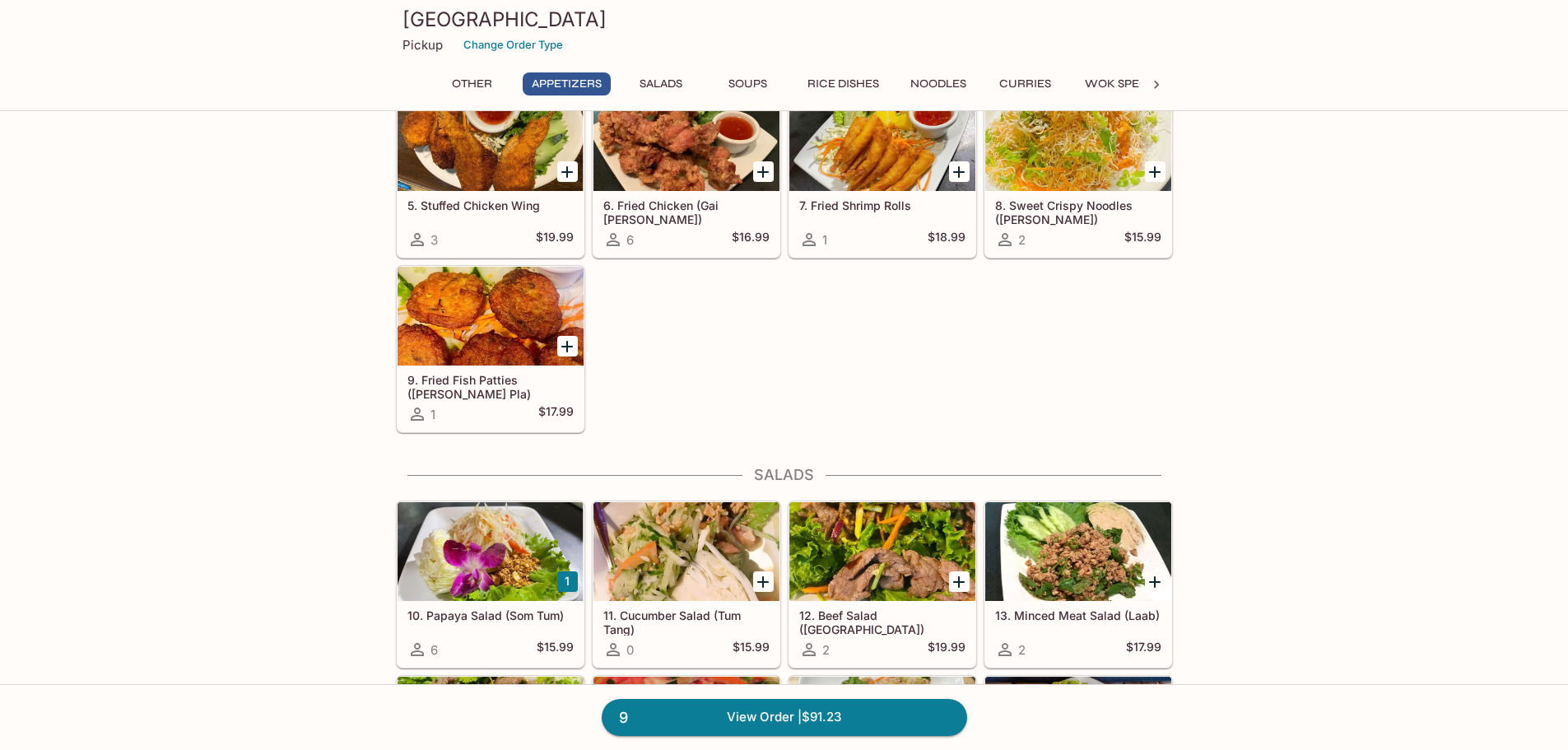
scroll to position [494, 0]
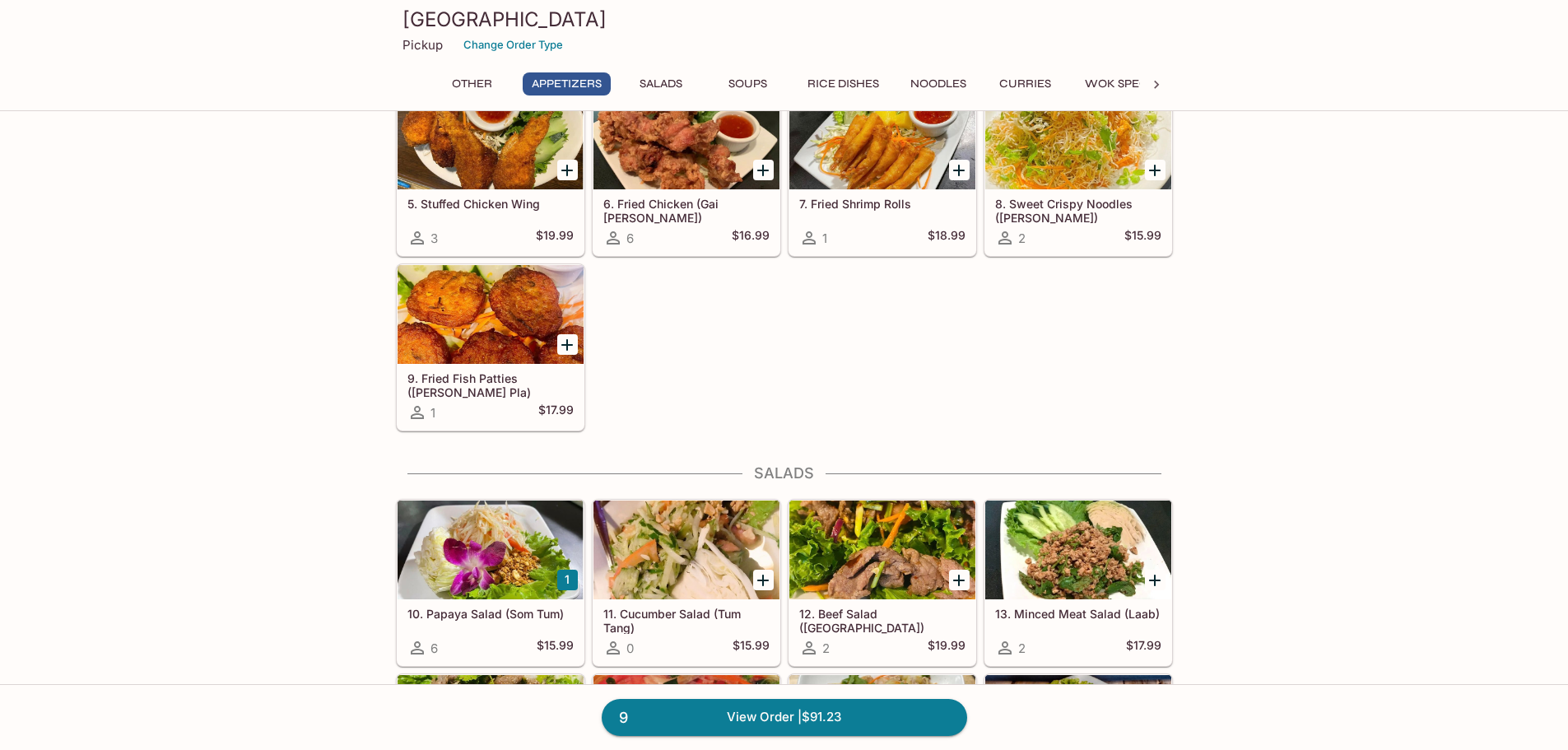
click at [1158, 88] on icon at bounding box center [1157, 84] width 17 height 17
click at [1096, 81] on button "Beverages" at bounding box center [1097, 84] width 86 height 23
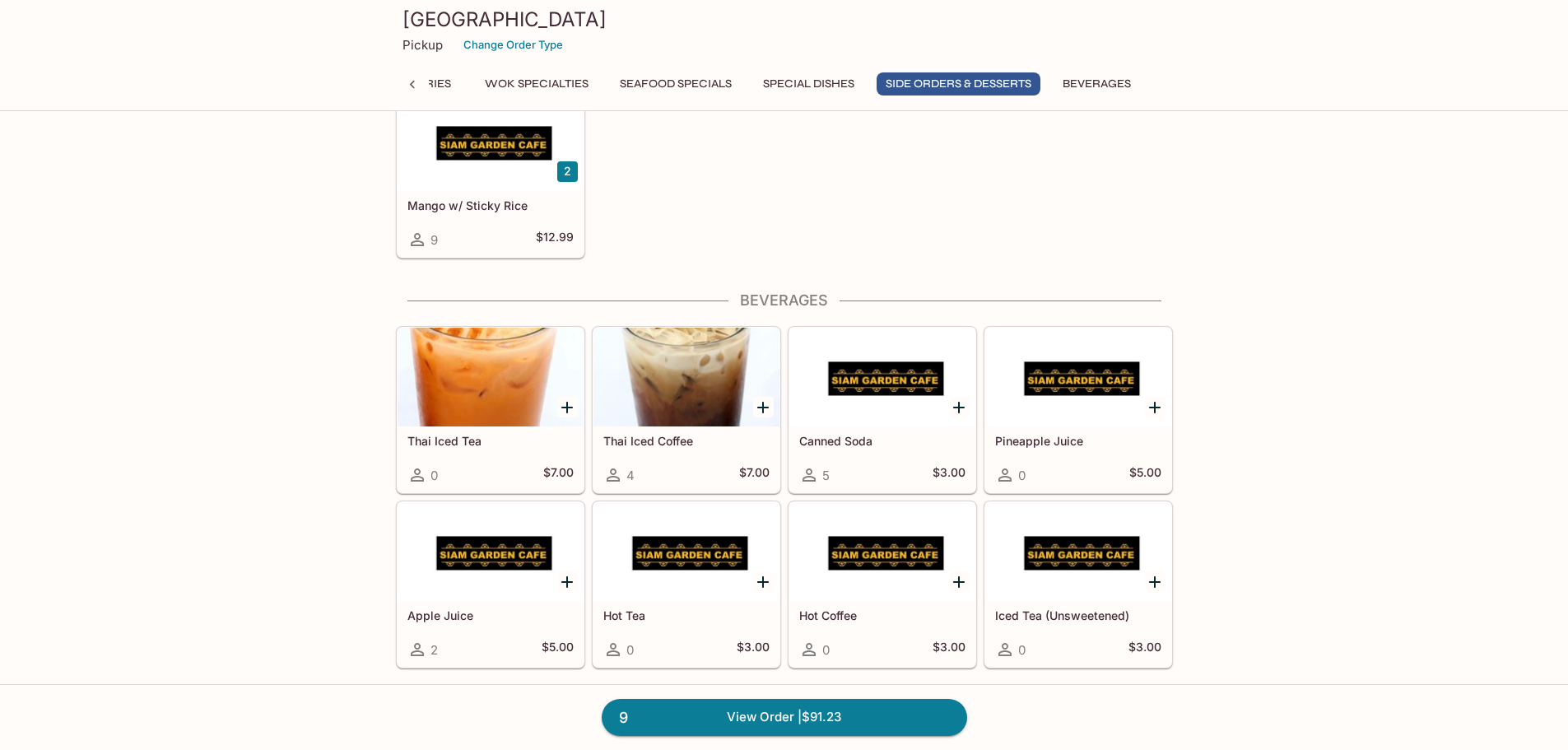
scroll to position [5054, 0]
click at [781, 88] on button "Special Dishes" at bounding box center [809, 84] width 109 height 23
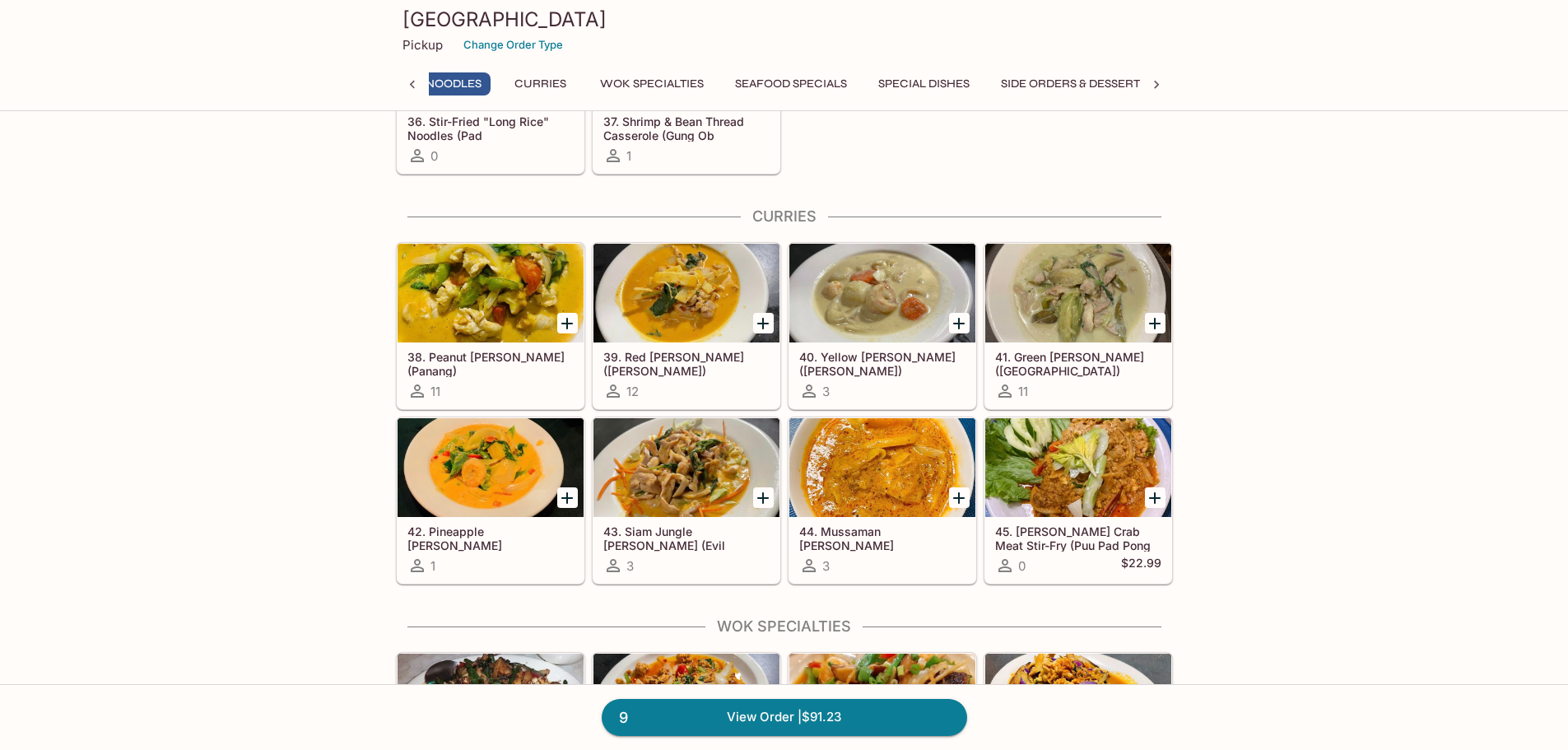
scroll to position [0, 474]
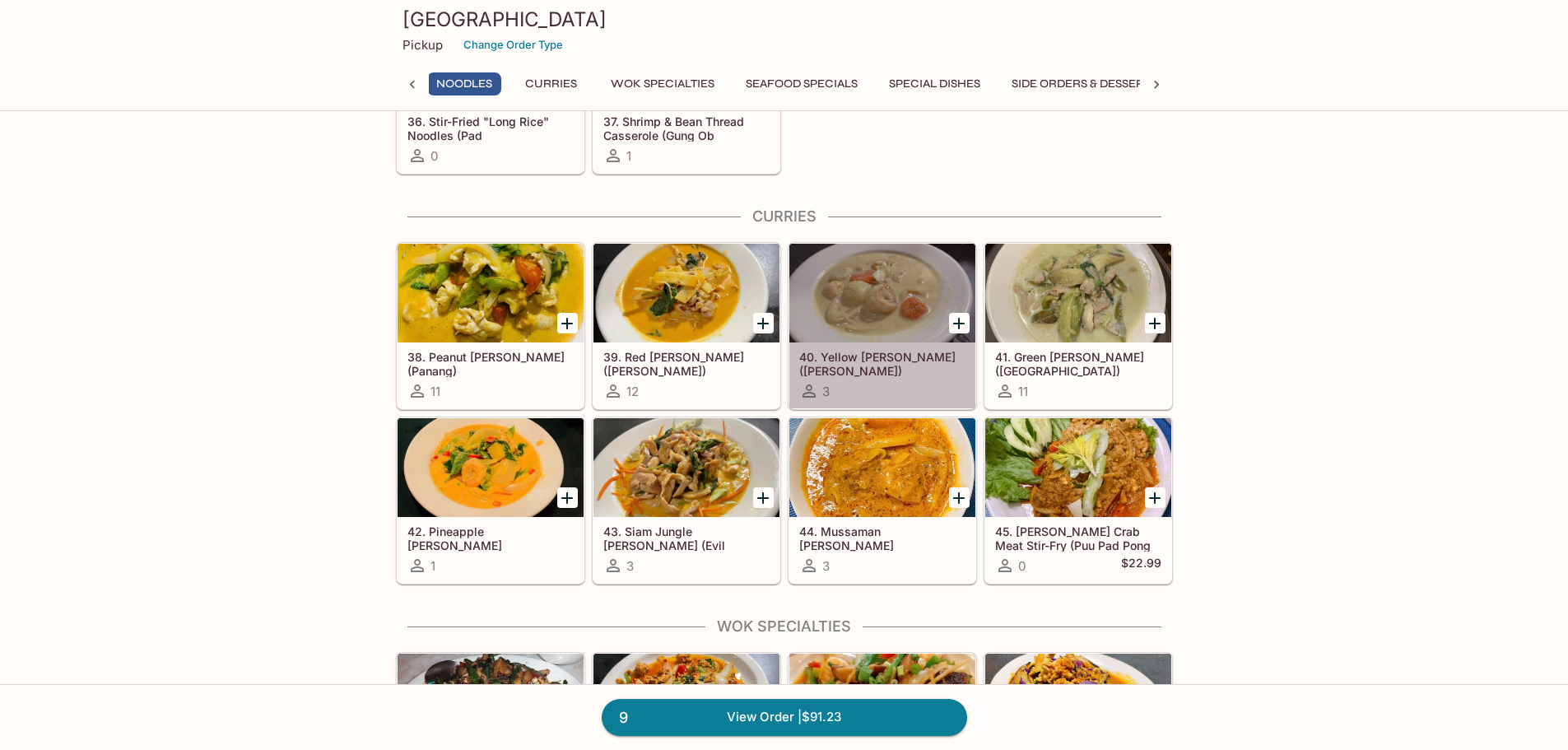
click at [875, 315] on div at bounding box center [882, 292] width 186 height 99
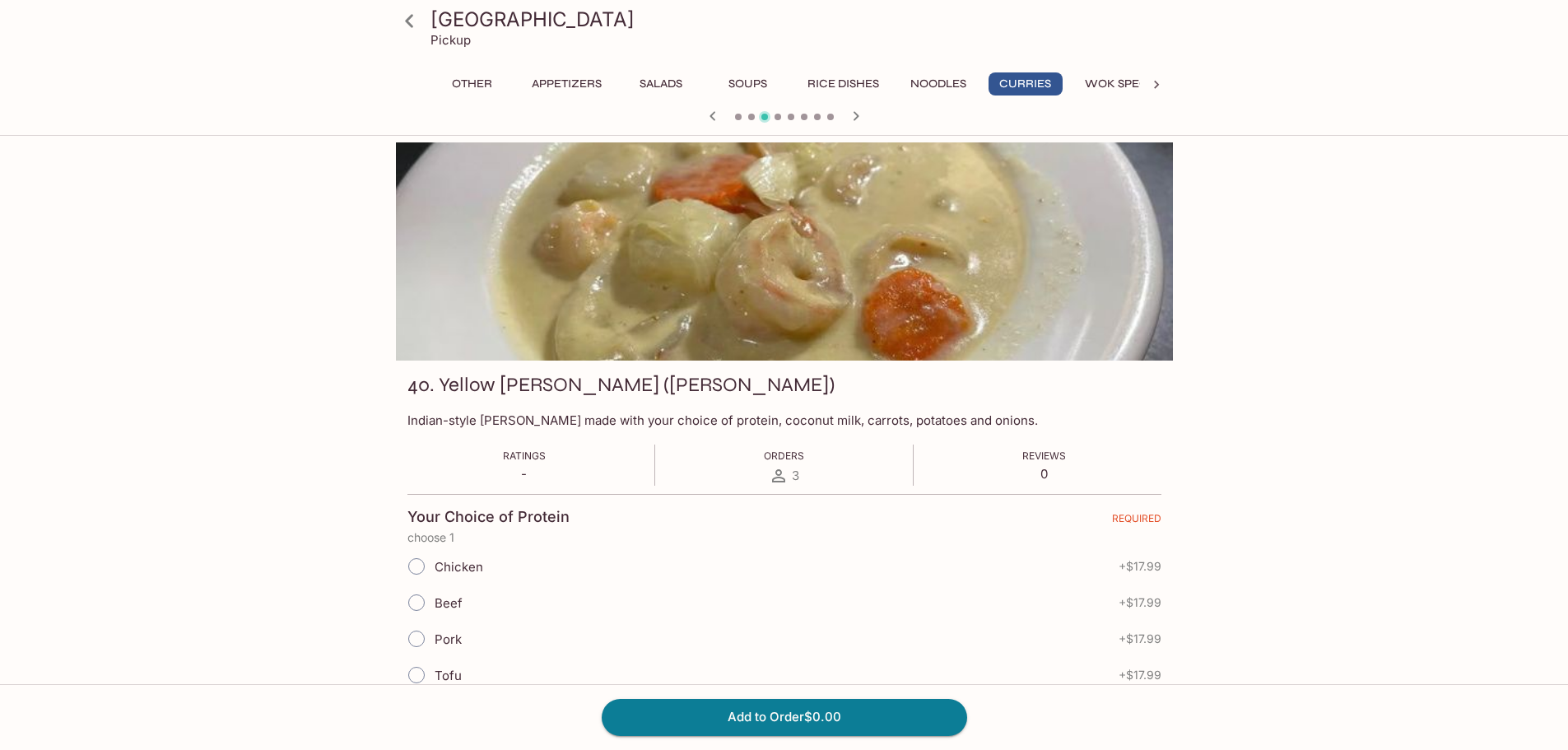
click at [1026, 81] on button "Curries" at bounding box center [1026, 84] width 74 height 23
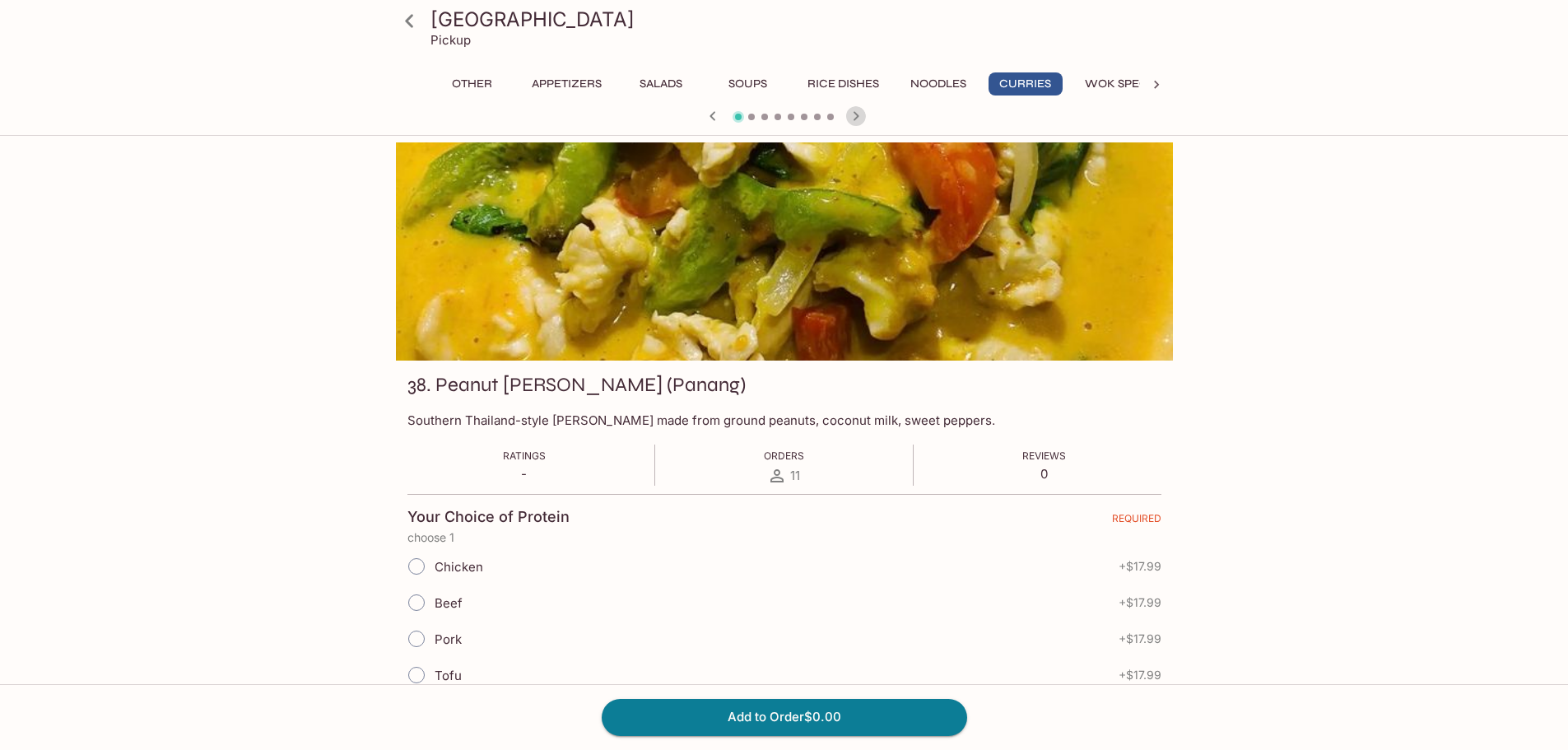
click at [857, 116] on icon "button" at bounding box center [856, 115] width 6 height 9
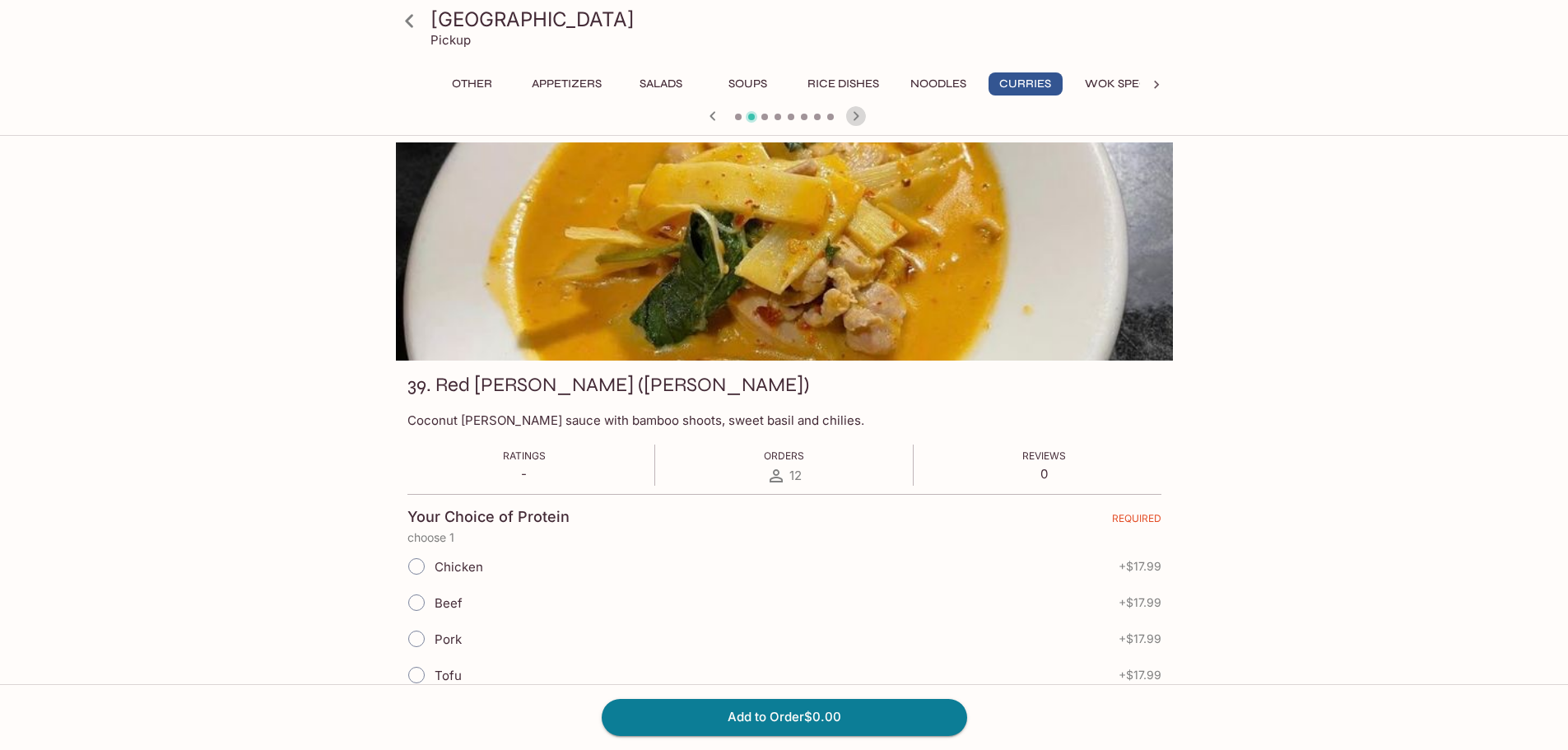
click at [857, 116] on icon "button" at bounding box center [856, 115] width 6 height 9
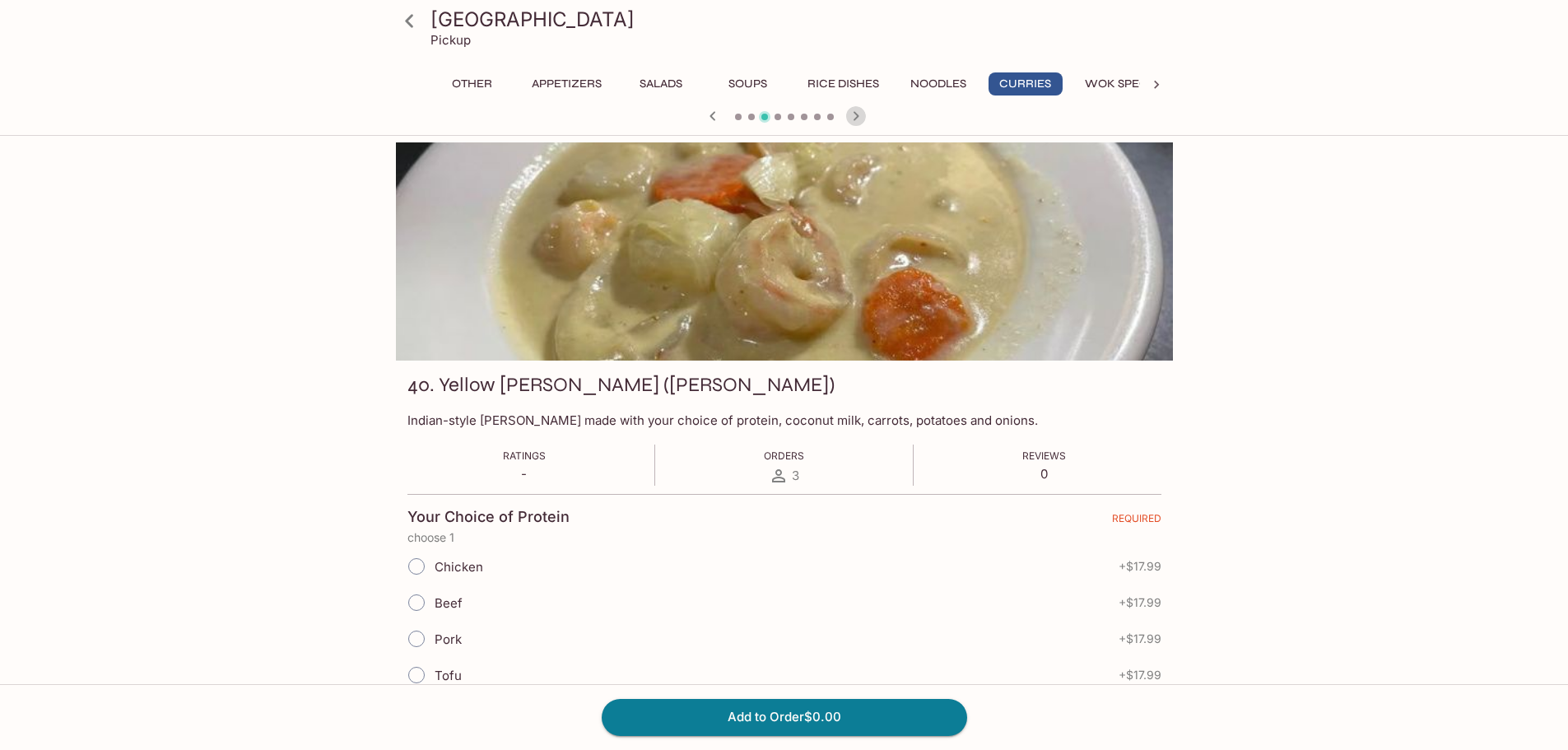
click at [857, 116] on icon "button" at bounding box center [856, 115] width 6 height 9
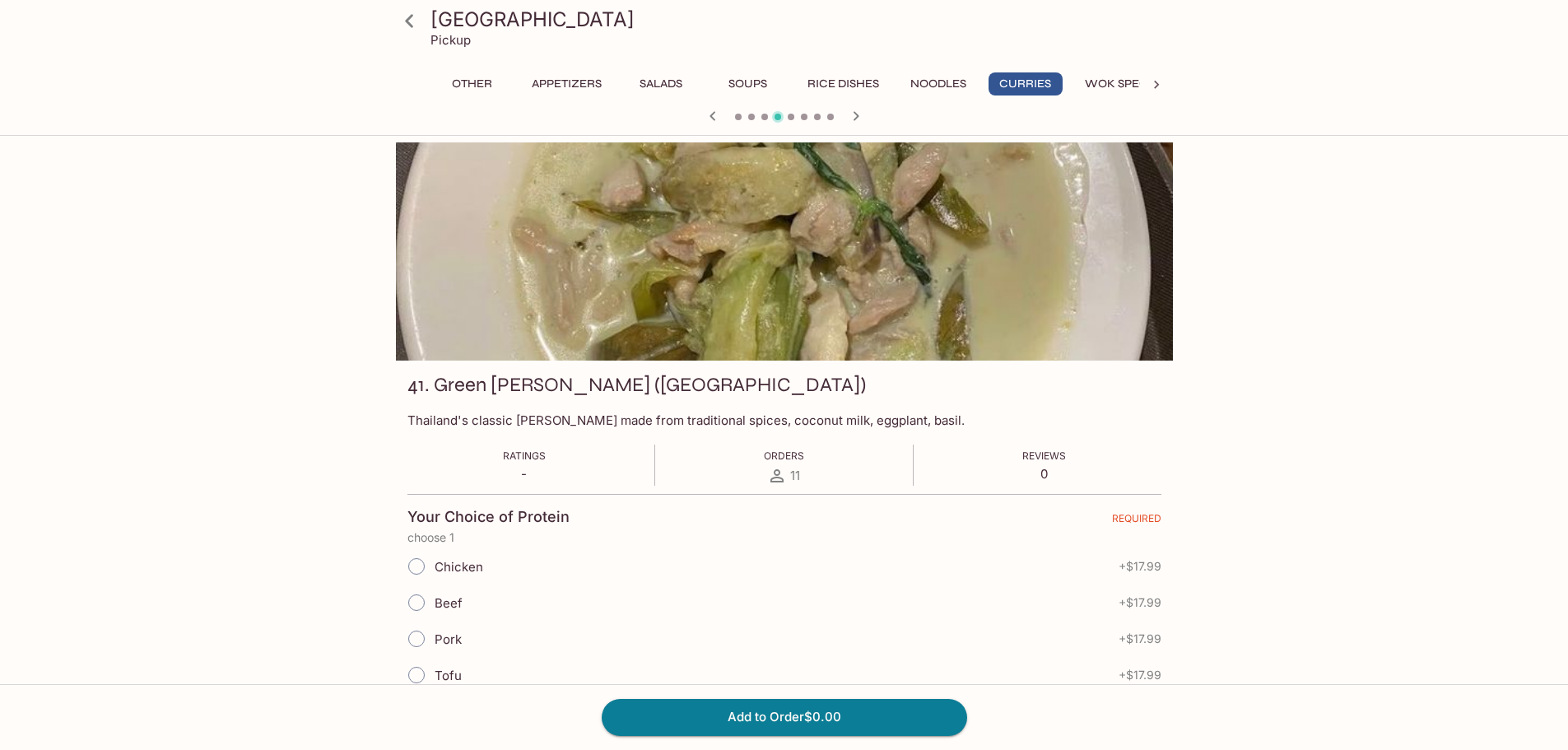
click at [862, 117] on icon "button" at bounding box center [856, 116] width 20 height 20
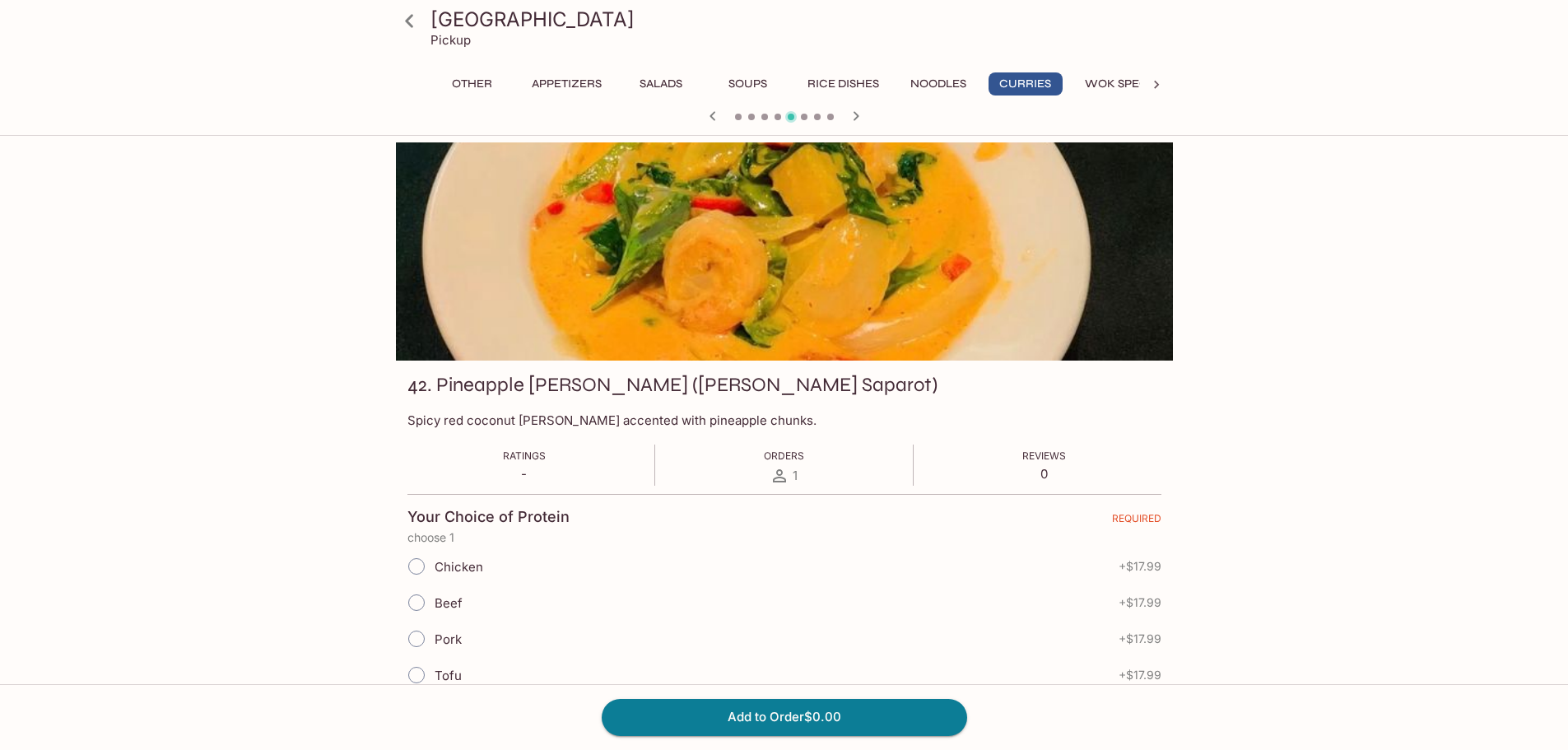
click at [862, 117] on icon "button" at bounding box center [856, 116] width 20 height 20
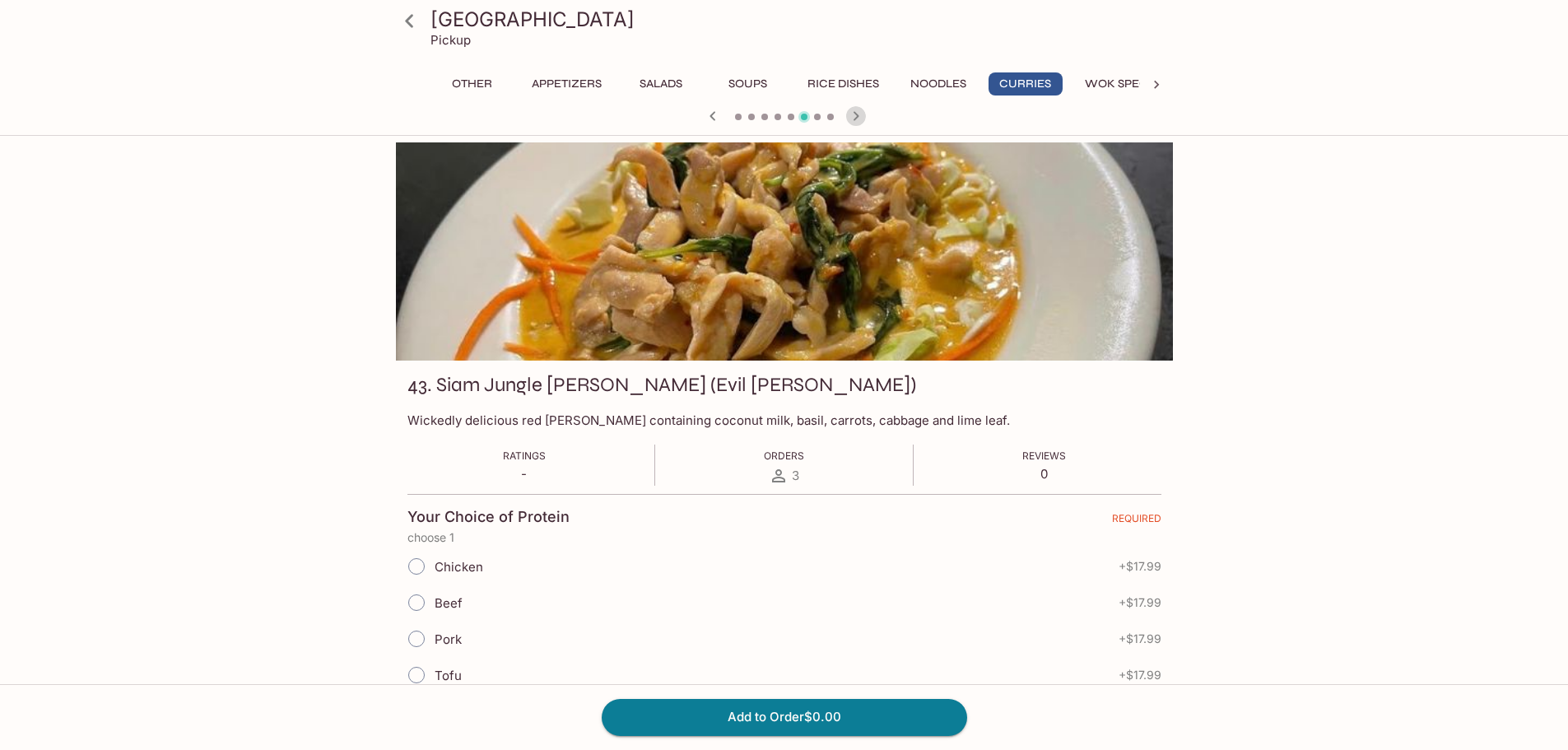
click at [861, 121] on icon "button" at bounding box center [856, 116] width 20 height 20
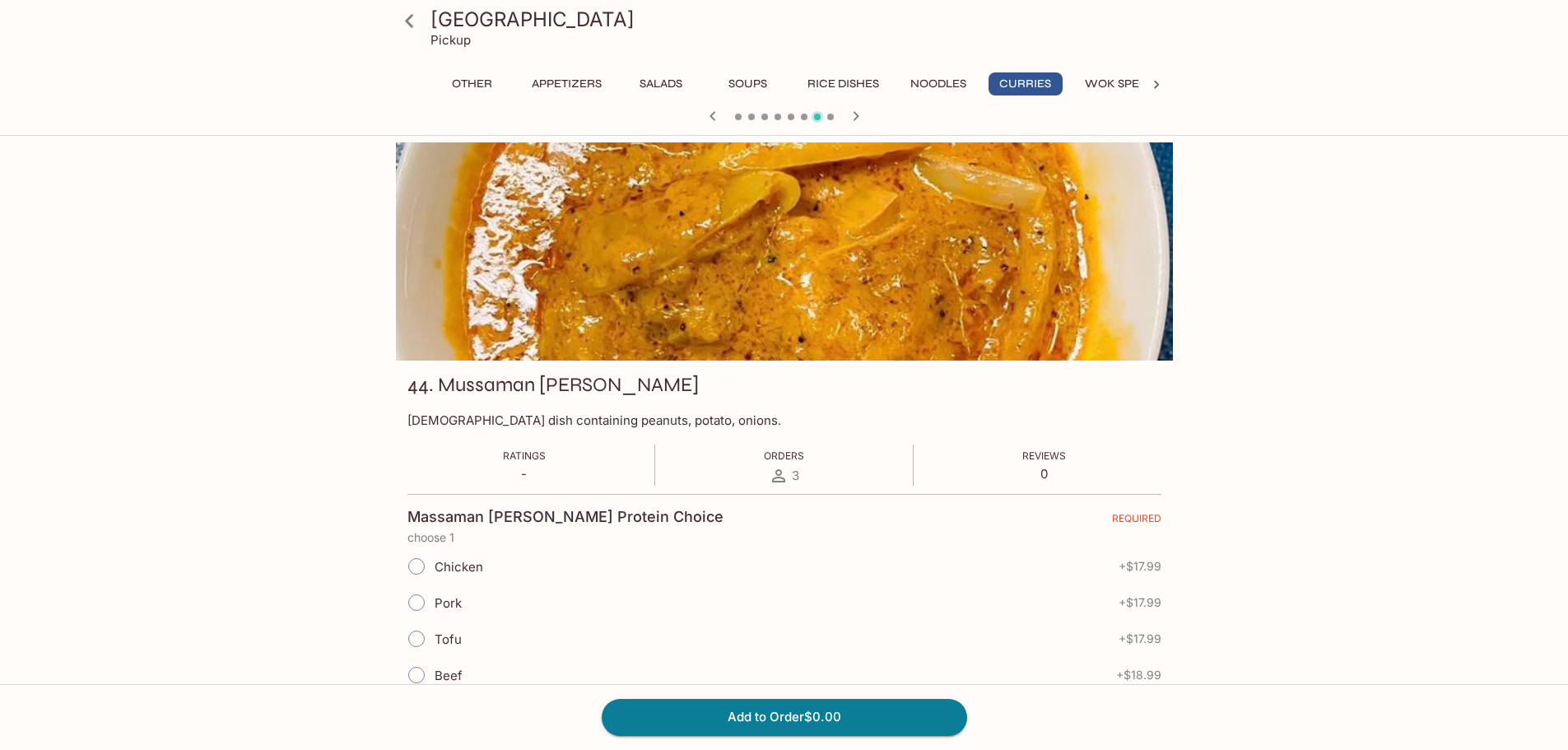
click at [861, 121] on icon "button" at bounding box center [856, 116] width 20 height 20
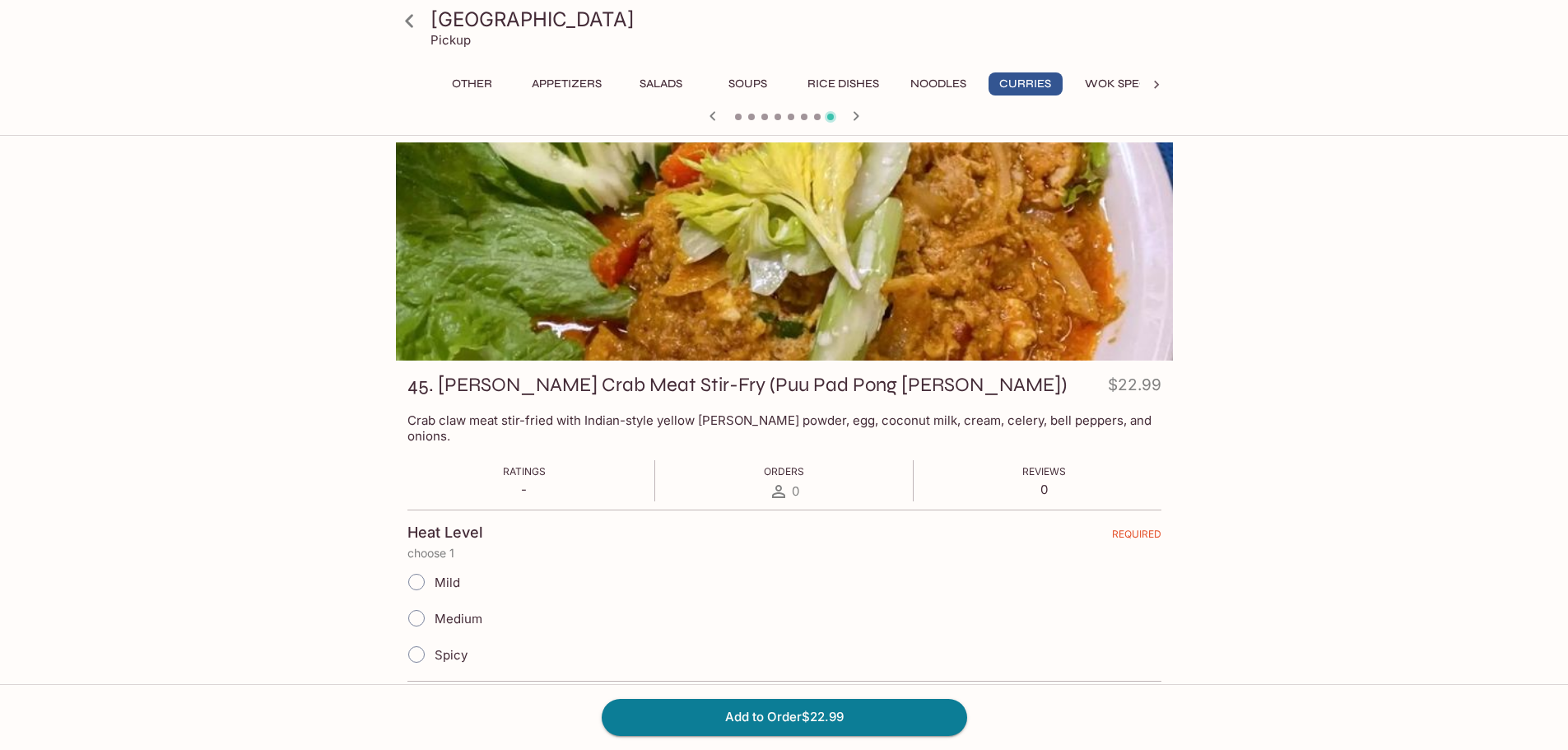
click at [476, 18] on h3 "[GEOGRAPHIC_DATA]" at bounding box center [798, 20] width 736 height 25
click at [460, 40] on p "Pickup" at bounding box center [450, 40] width 40 height 16
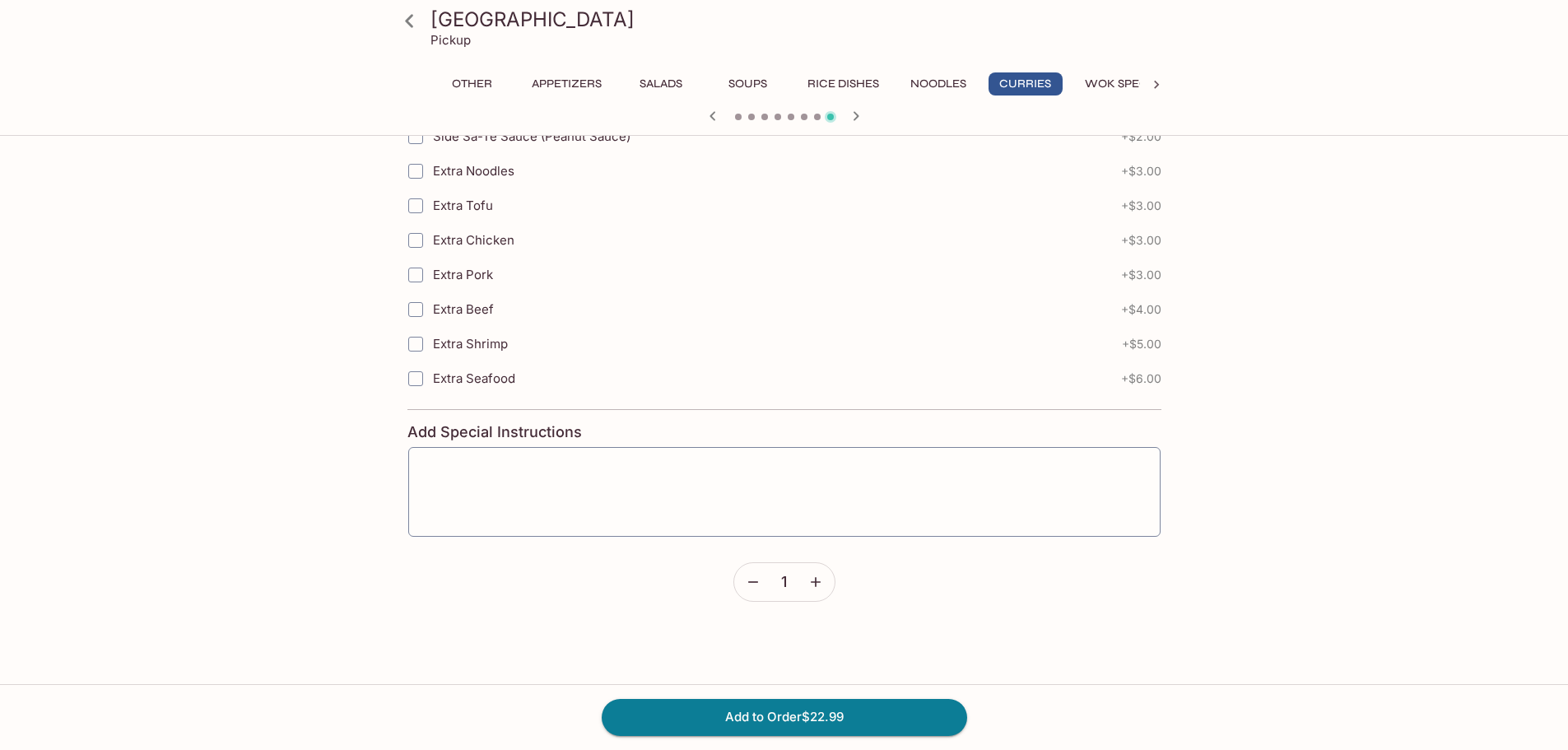
scroll to position [1395, 0]
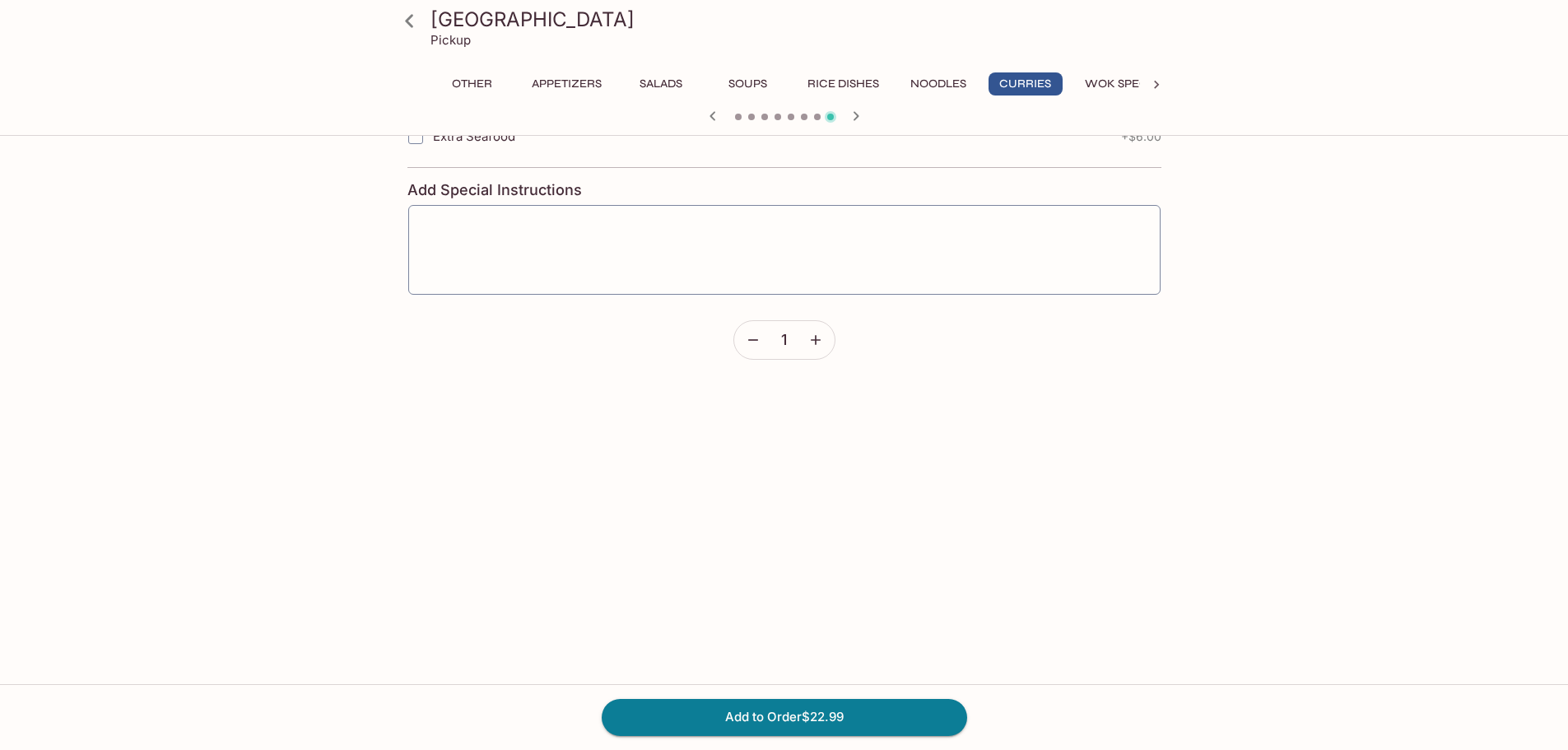
click at [762, 323] on button "button" at bounding box center [753, 340] width 38 height 38
click at [1159, 83] on icon at bounding box center [1157, 84] width 17 height 17
click at [1159, 83] on div "Other Appetizers Salads Soups Rice Dishes Noodles Curries Wok Specialties Seafo…" at bounding box center [784, 89] width 777 height 33
click at [1126, 86] on button "Beverages" at bounding box center [1097, 84] width 86 height 23
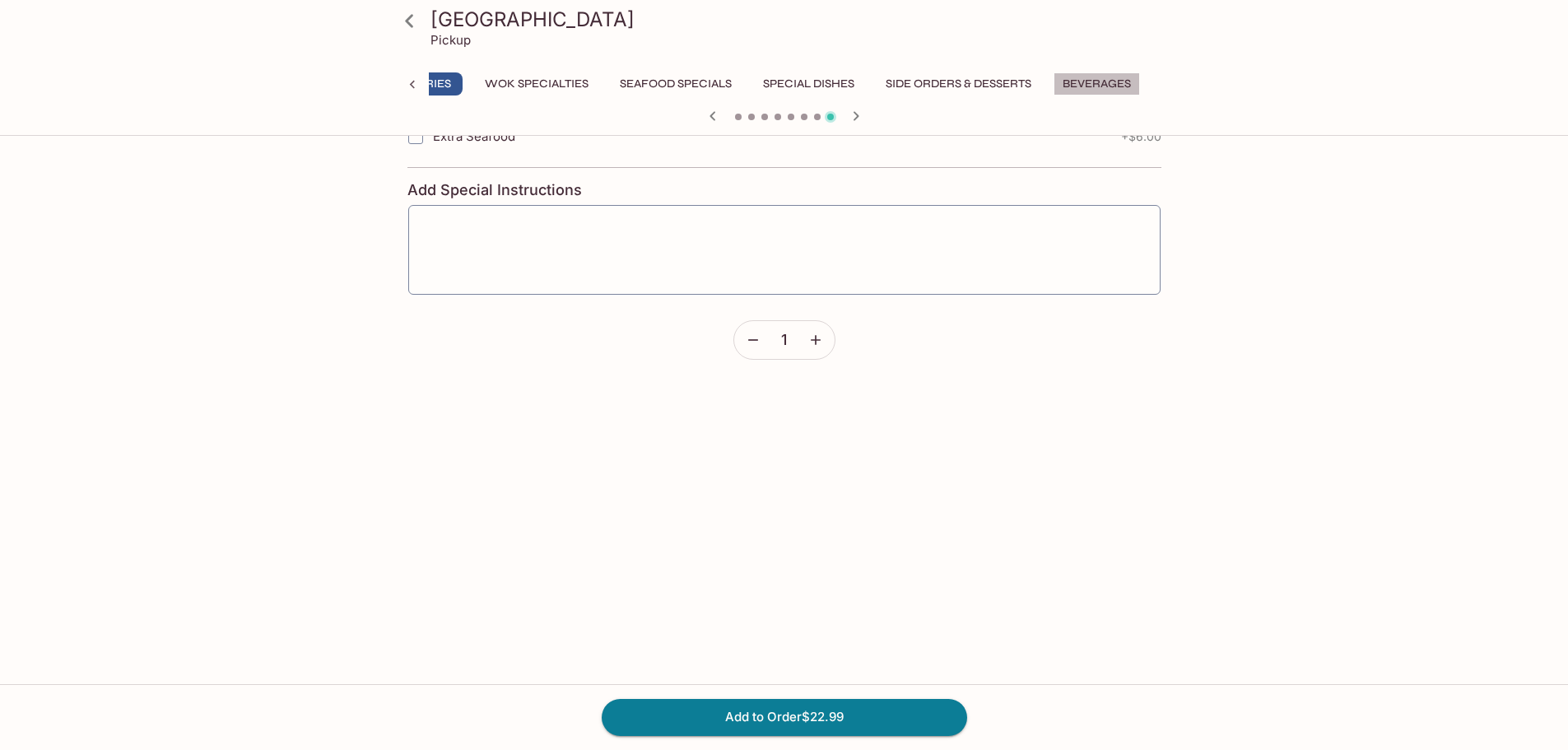
scroll to position [143, 0]
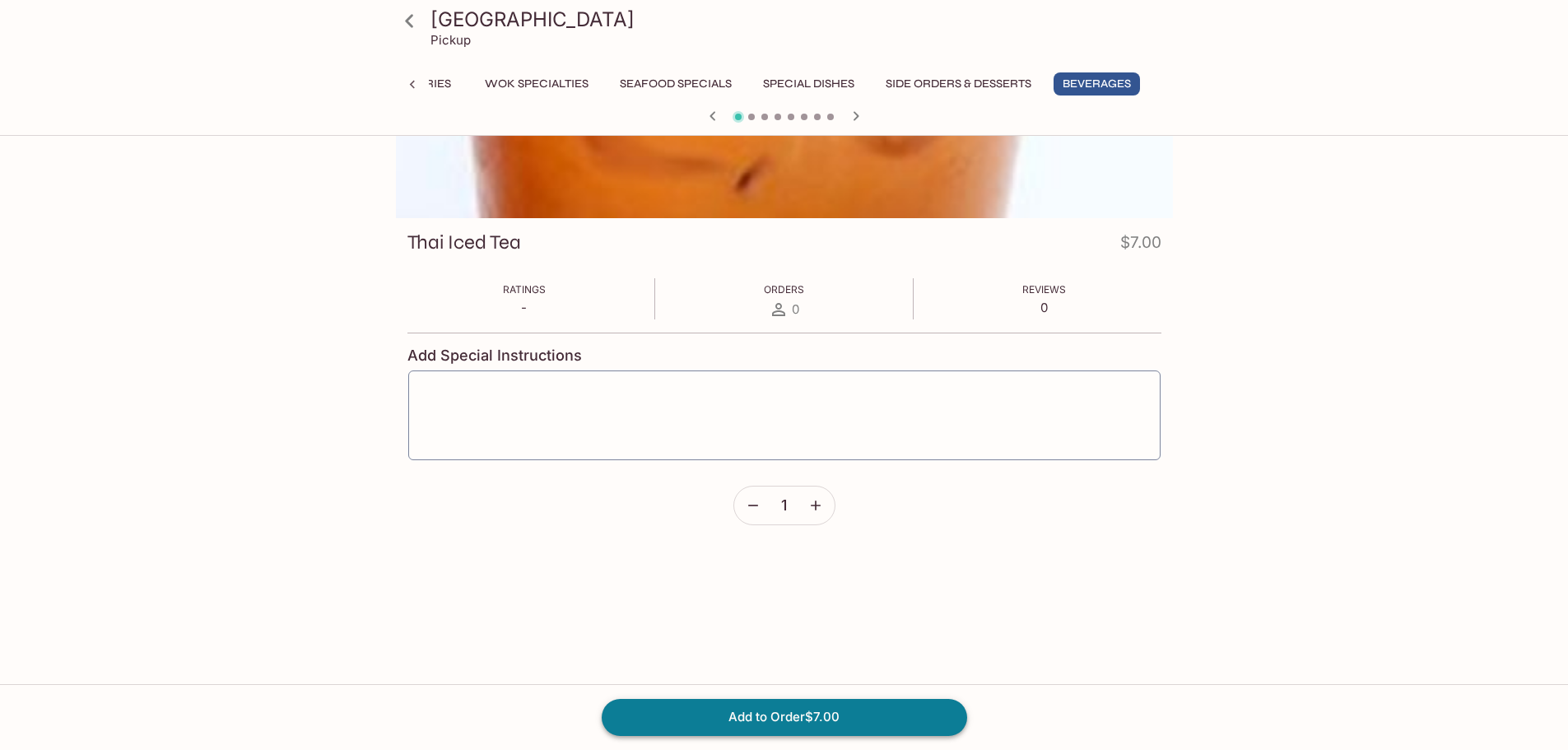
click at [809, 725] on button "Add to Order $7.00" at bounding box center [784, 716] width 365 height 36
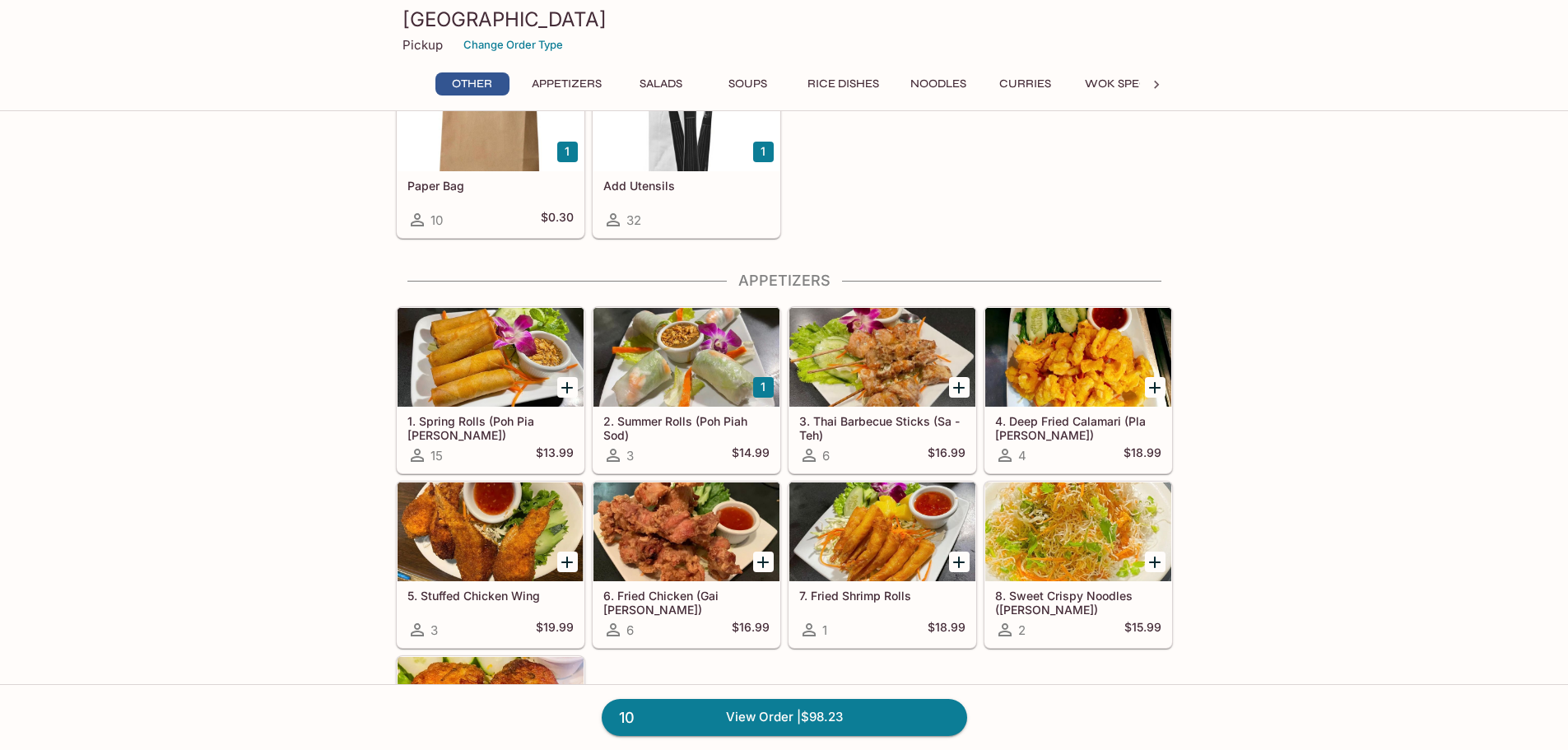
scroll to position [247, 0]
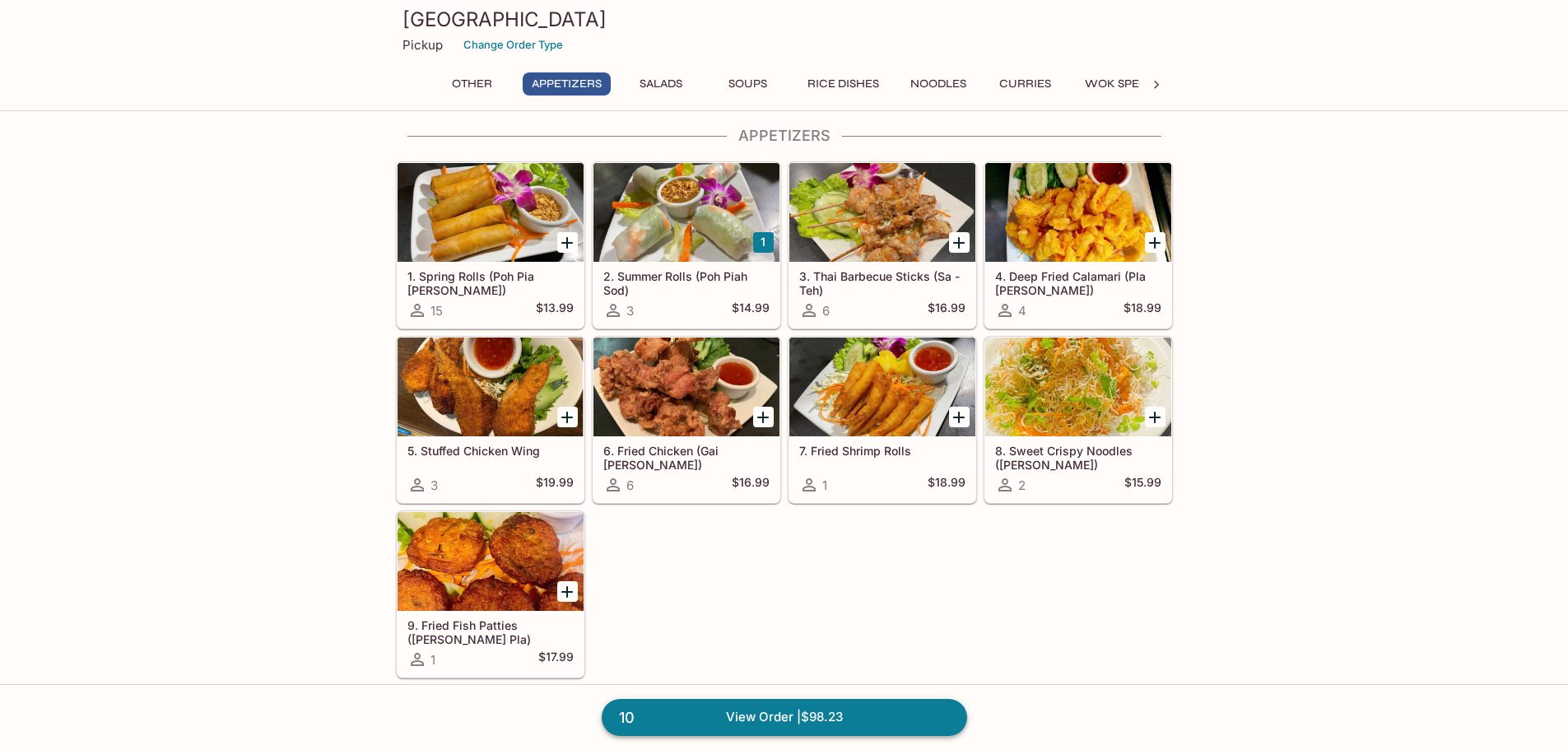
click at [819, 729] on link "10 View Order | $98.23" at bounding box center [784, 716] width 365 height 36
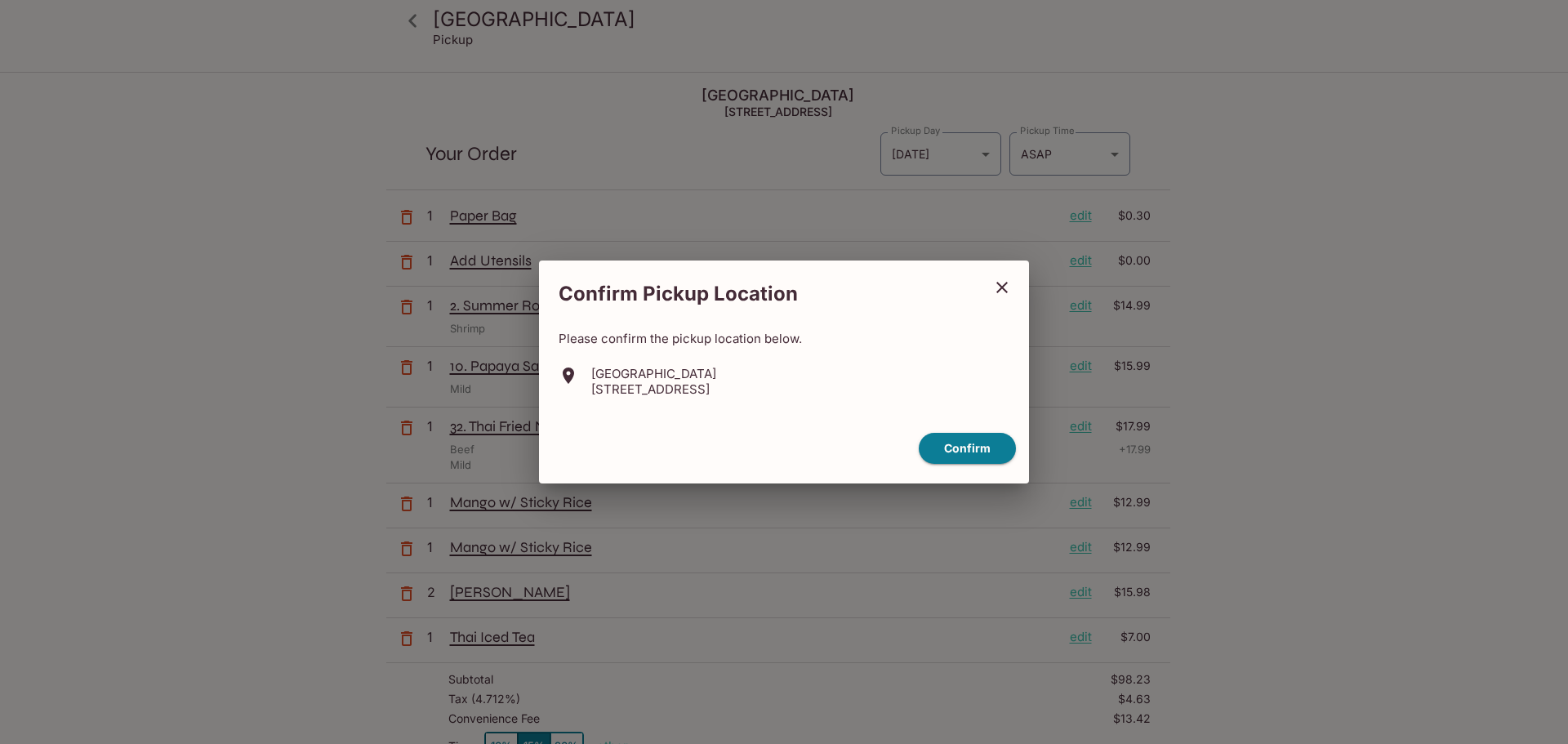
click at [995, 286] on icon "close" at bounding box center [1002, 288] width 19 height 19
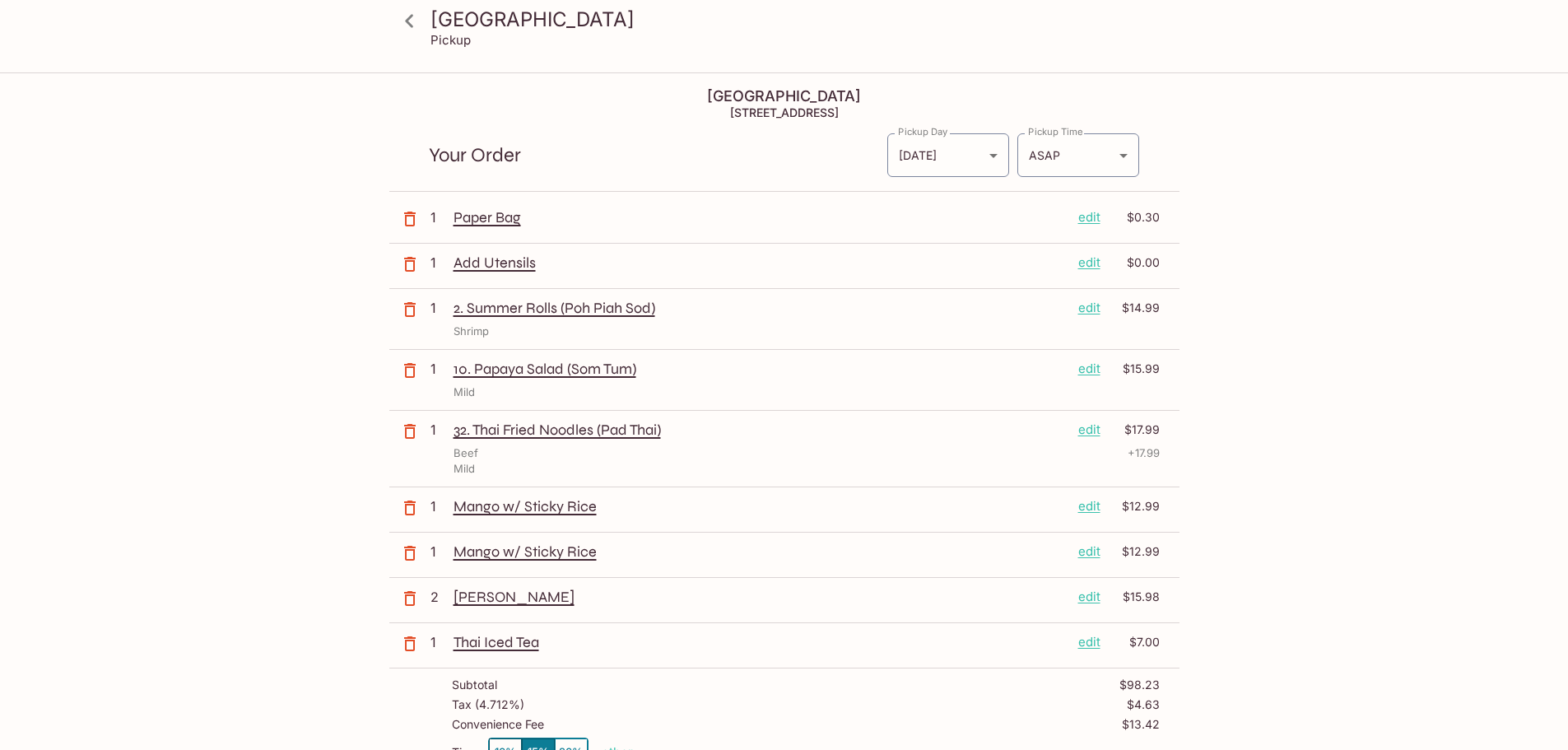
click at [407, 216] on icon "button" at bounding box center [410, 219] width 12 height 15
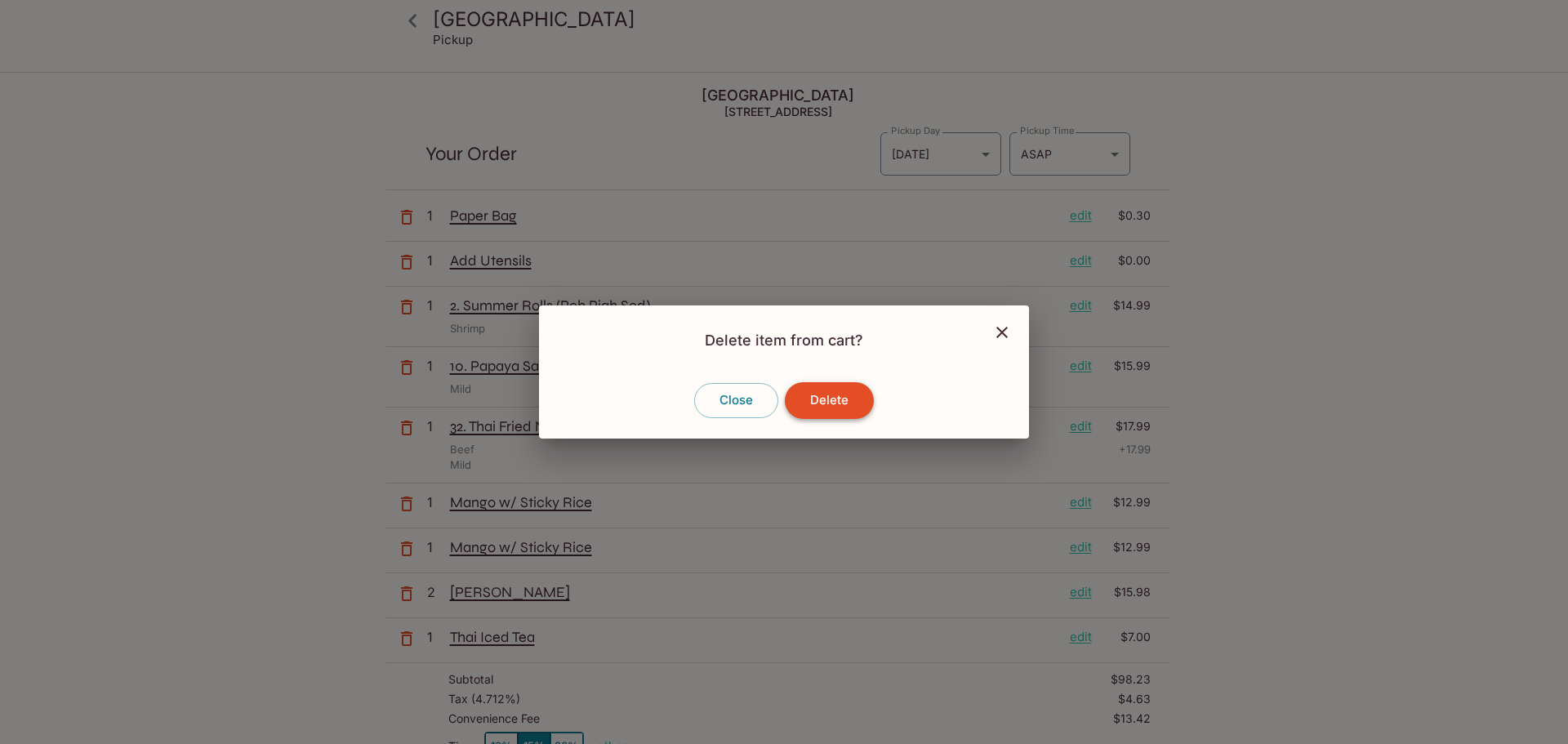
click at [812, 412] on button "Delete" at bounding box center [830, 399] width 89 height 36
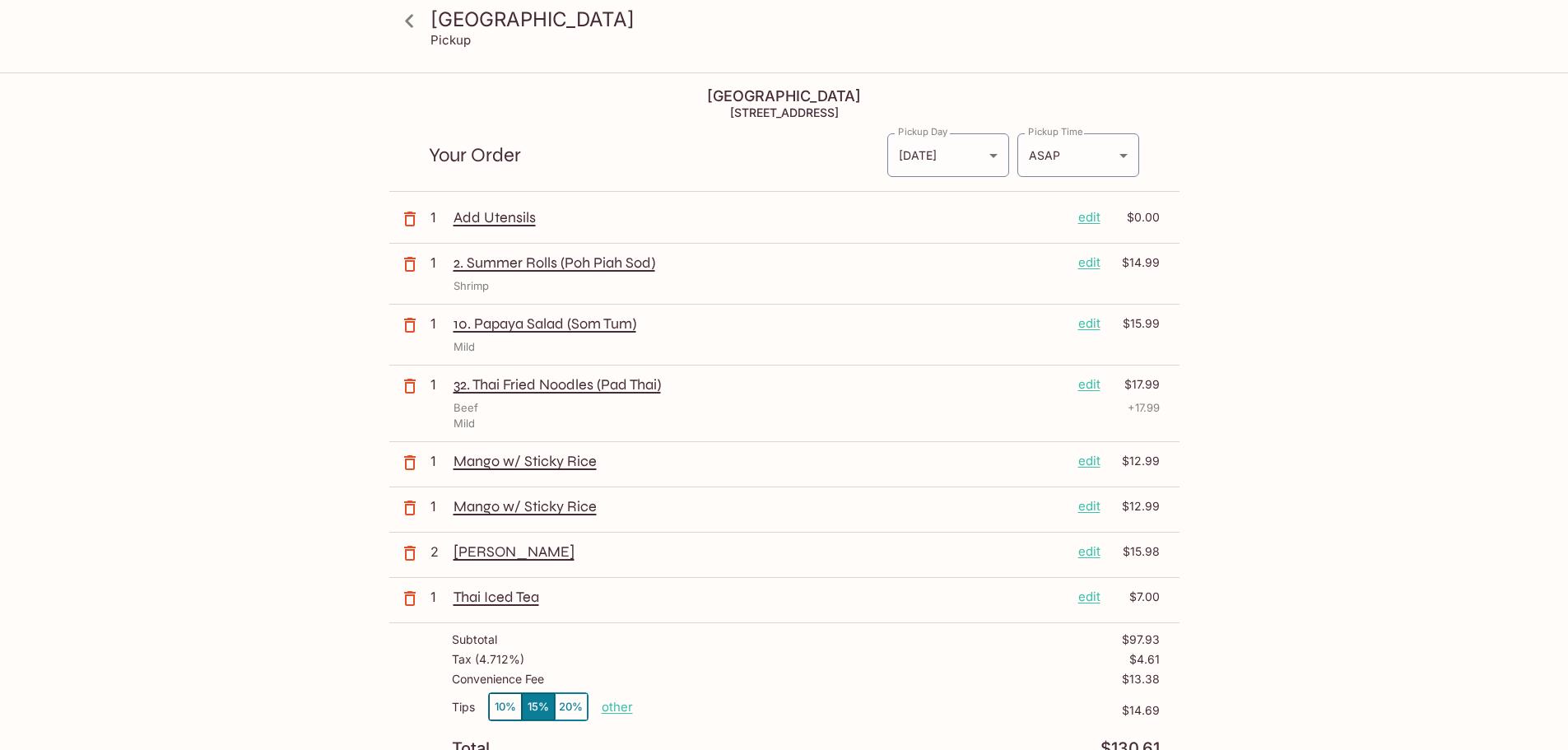
click at [409, 217] on icon "button" at bounding box center [410, 219] width 20 height 20
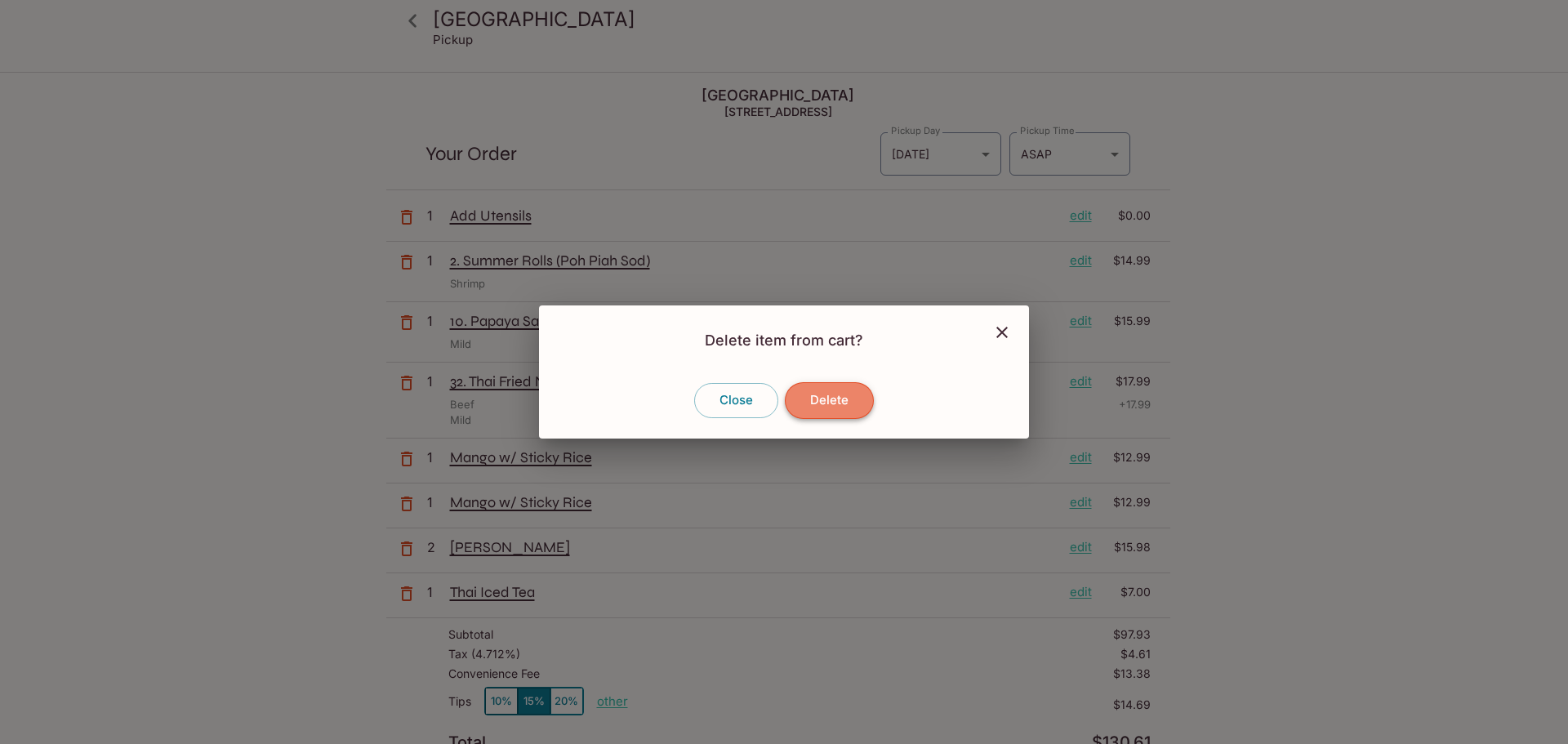
click at [817, 391] on button "Delete" at bounding box center [830, 399] width 89 height 36
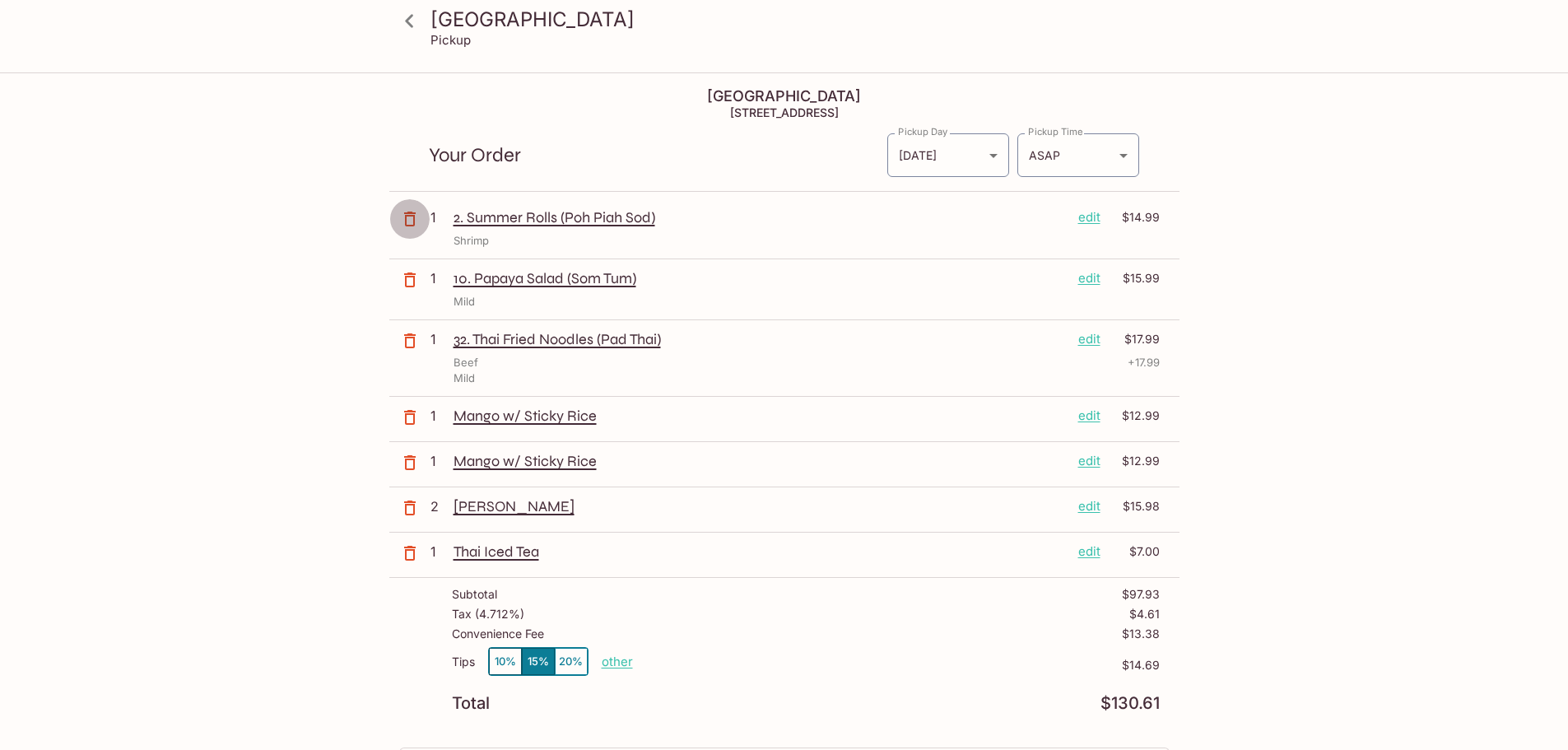
click at [410, 217] on icon "button" at bounding box center [410, 219] width 20 height 20
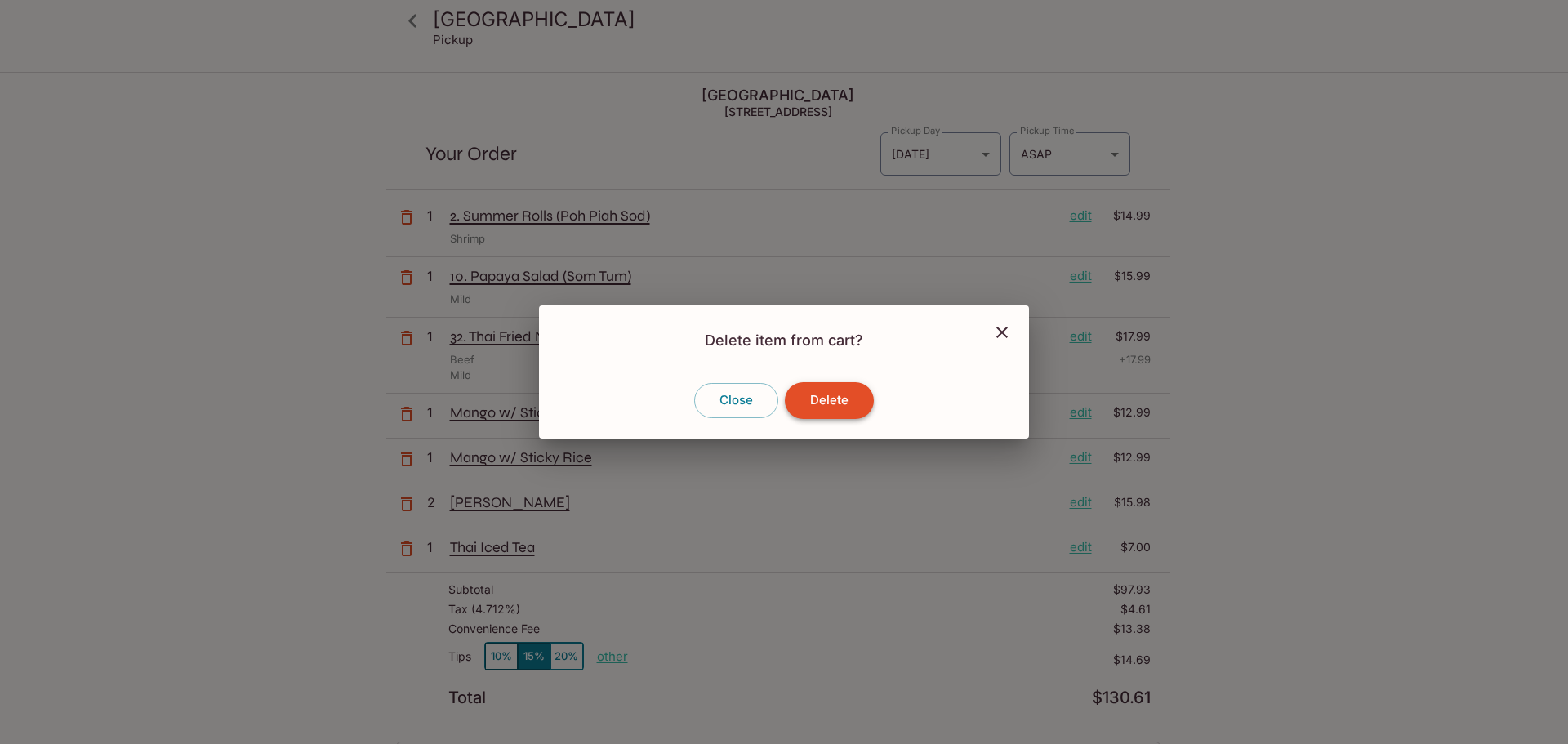
click at [811, 397] on button "Delete" at bounding box center [830, 399] width 89 height 36
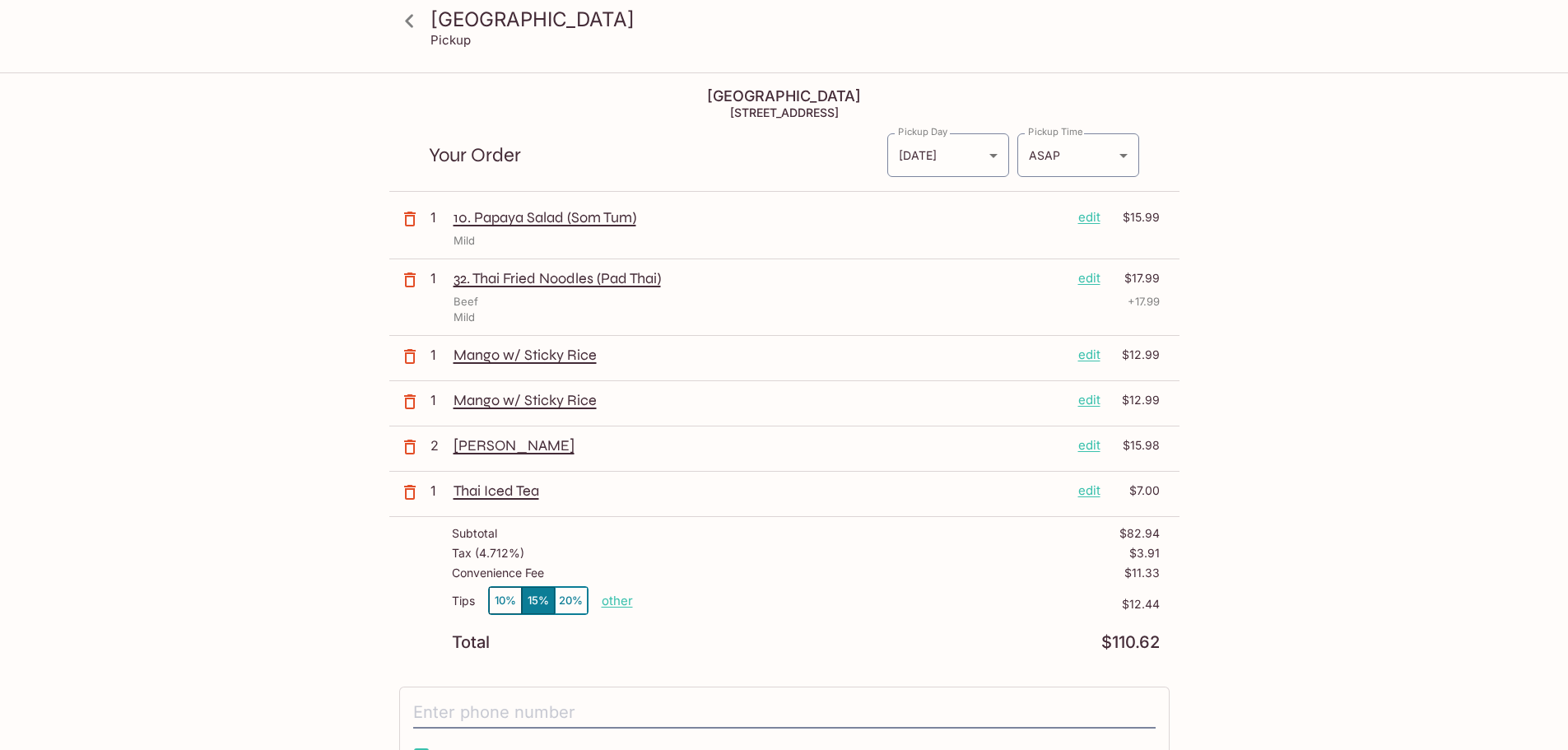
click at [405, 222] on icon "button" at bounding box center [410, 219] width 12 height 15
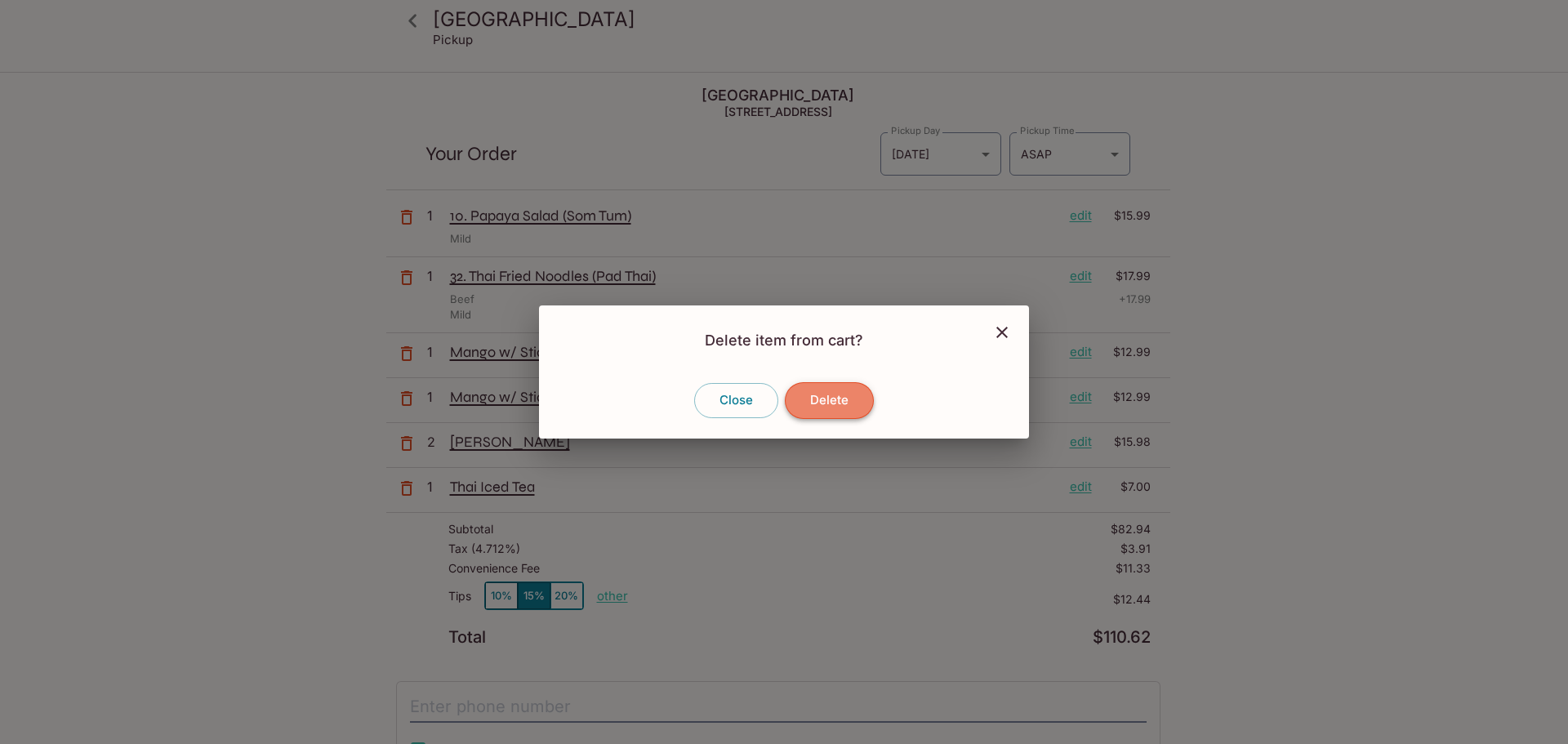
click at [807, 403] on button "Delete" at bounding box center [830, 399] width 89 height 36
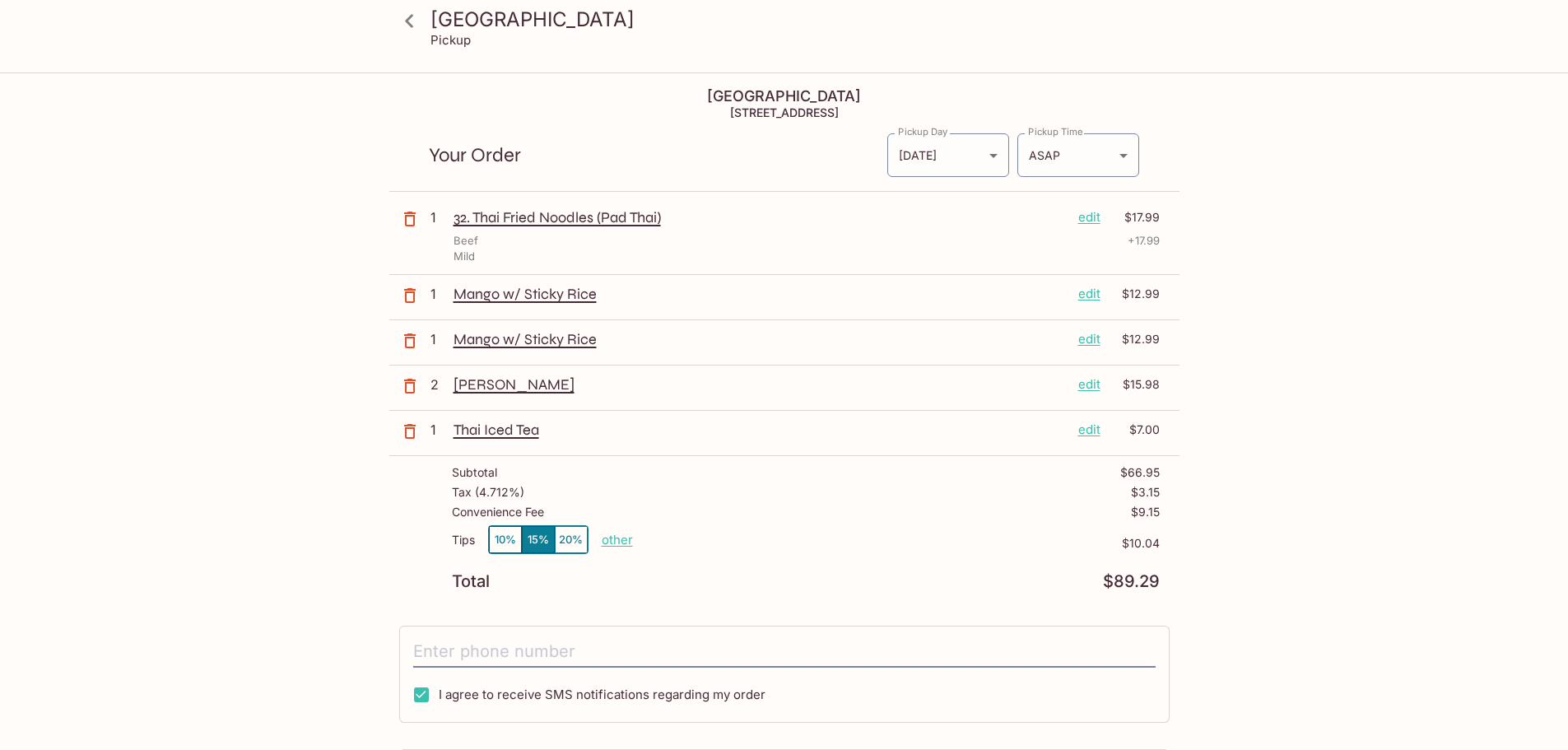
click at [416, 220] on icon "button" at bounding box center [410, 219] width 20 height 20
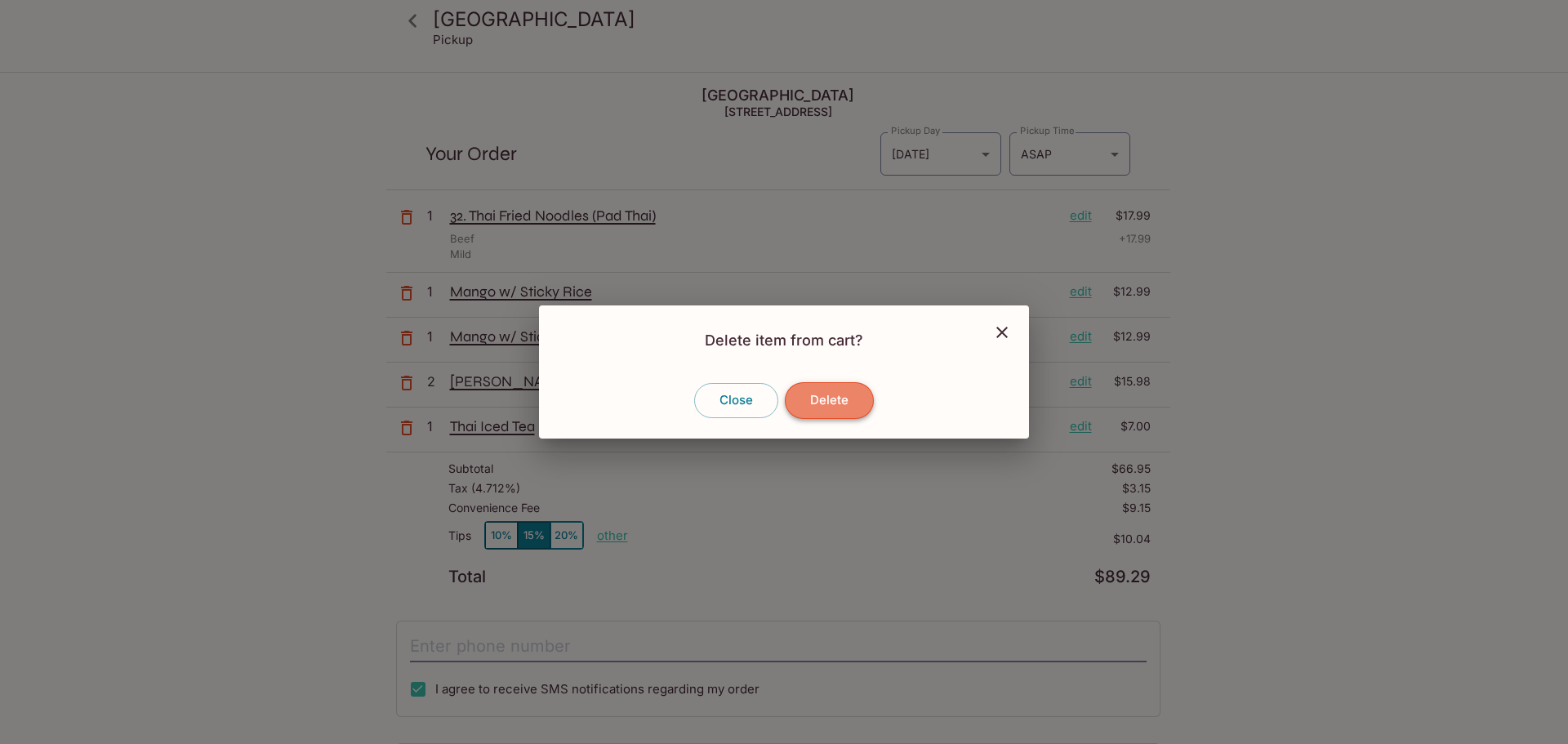
click at [828, 407] on button "Delete" at bounding box center [830, 399] width 89 height 36
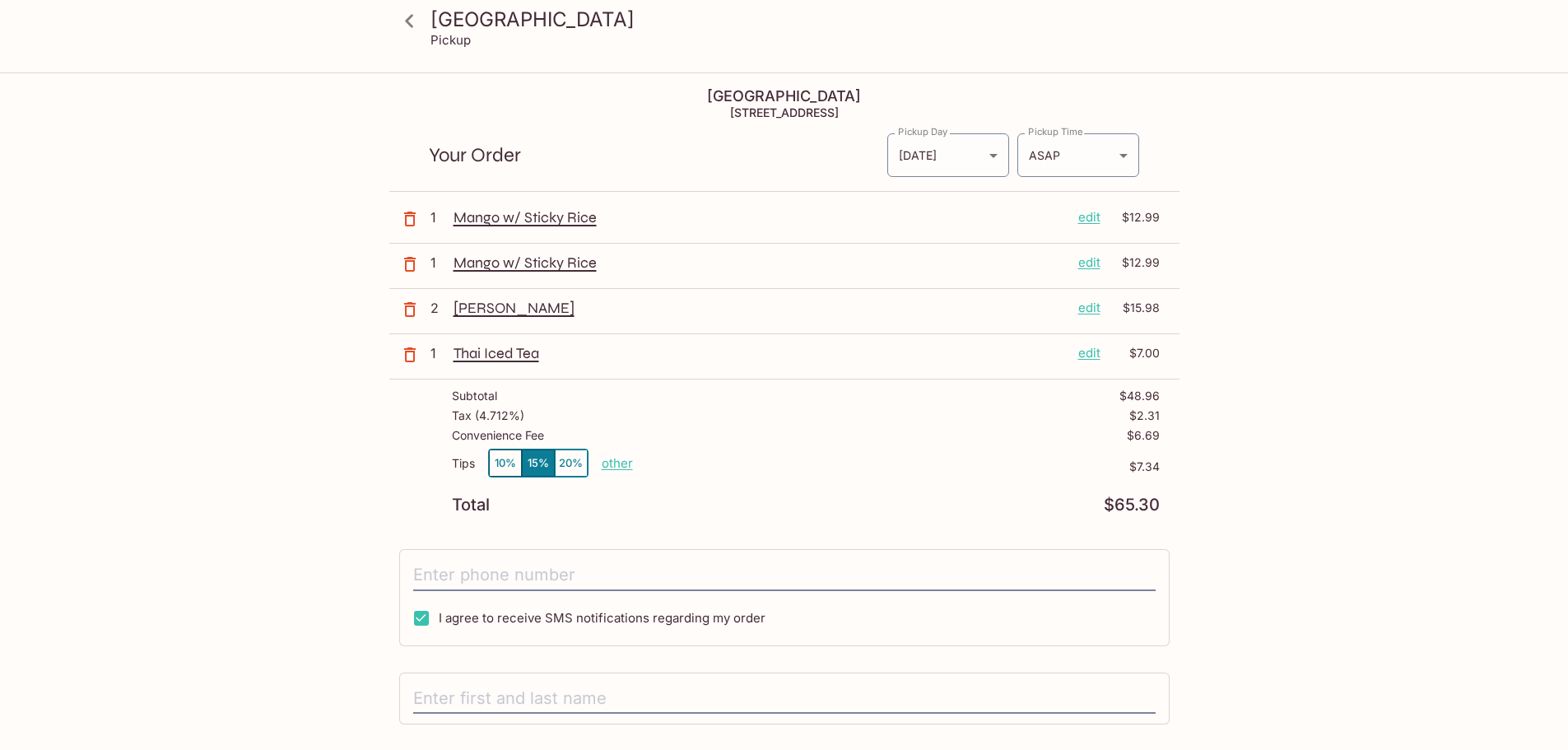
click at [405, 216] on icon "button" at bounding box center [410, 219] width 12 height 15
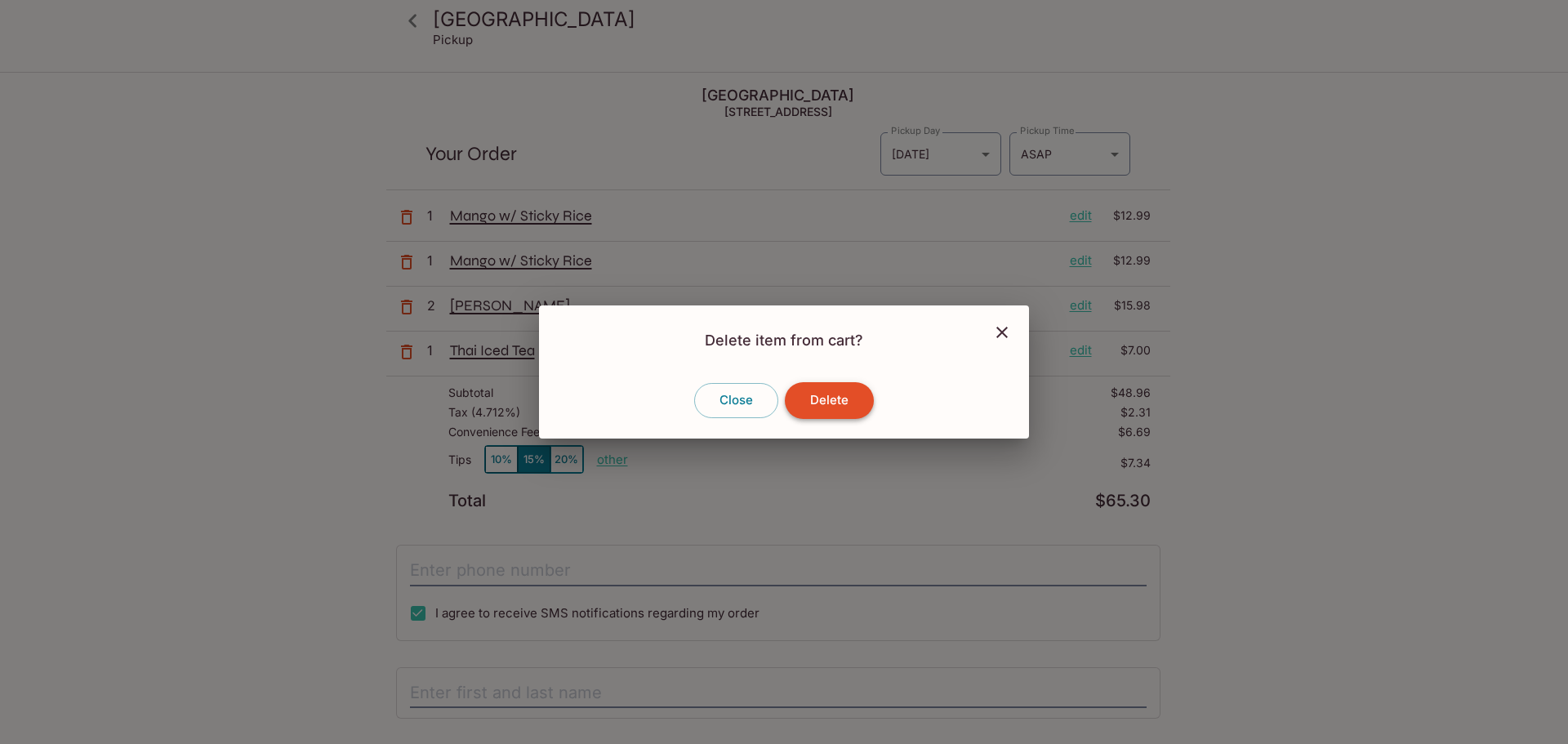
click at [812, 405] on button "Delete" at bounding box center [830, 399] width 89 height 36
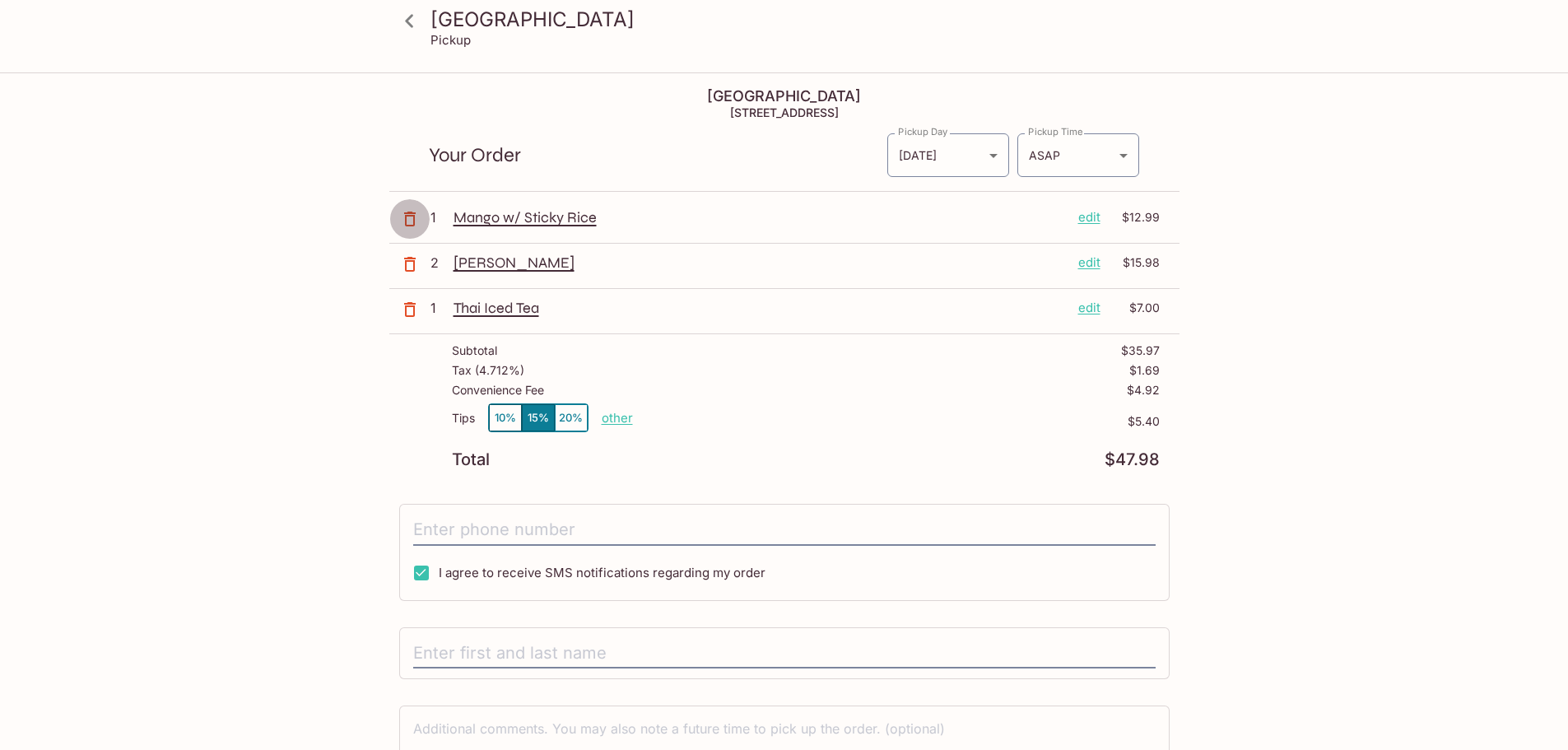
click at [416, 225] on icon "button" at bounding box center [410, 219] width 20 height 20
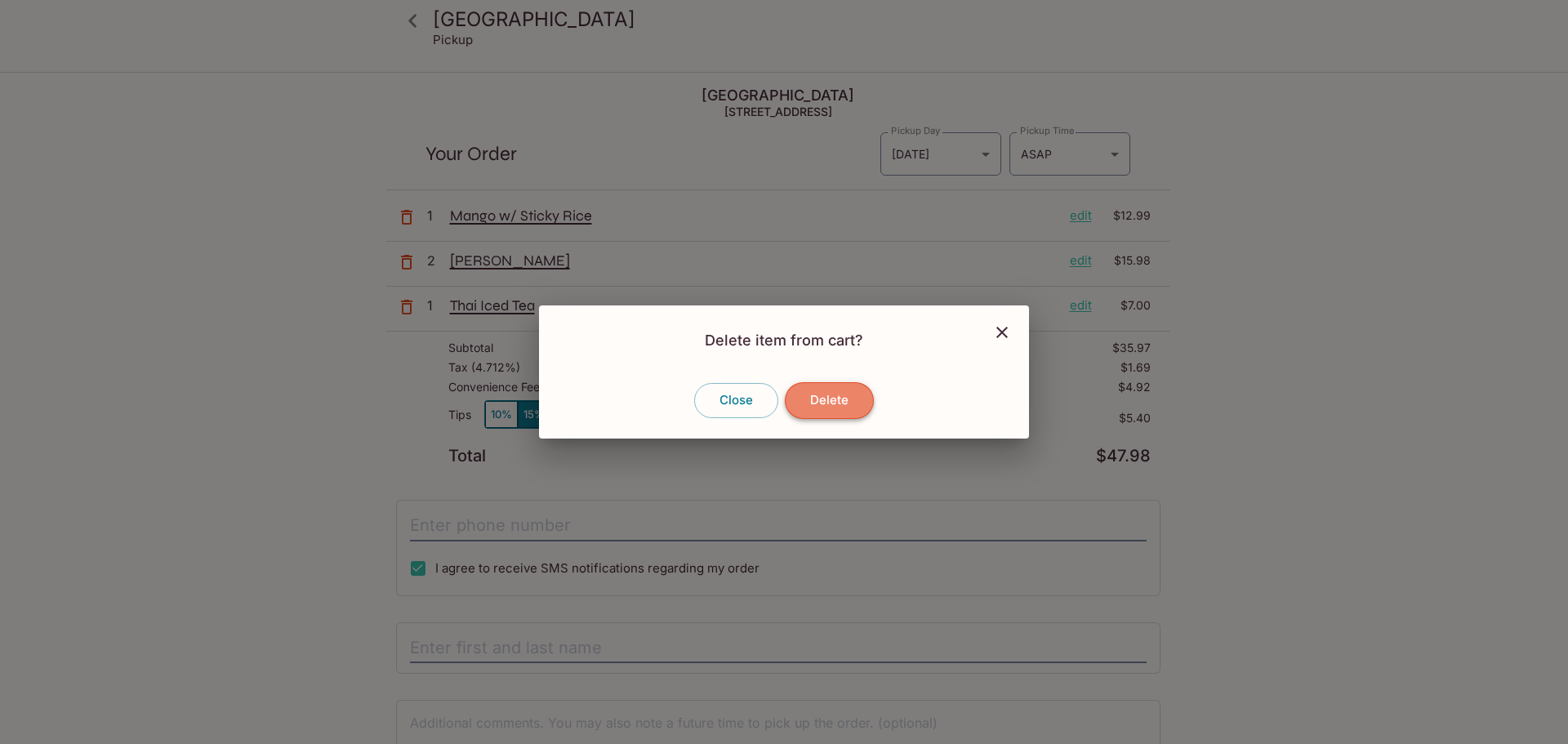
click at [827, 401] on button "Delete" at bounding box center [830, 399] width 89 height 36
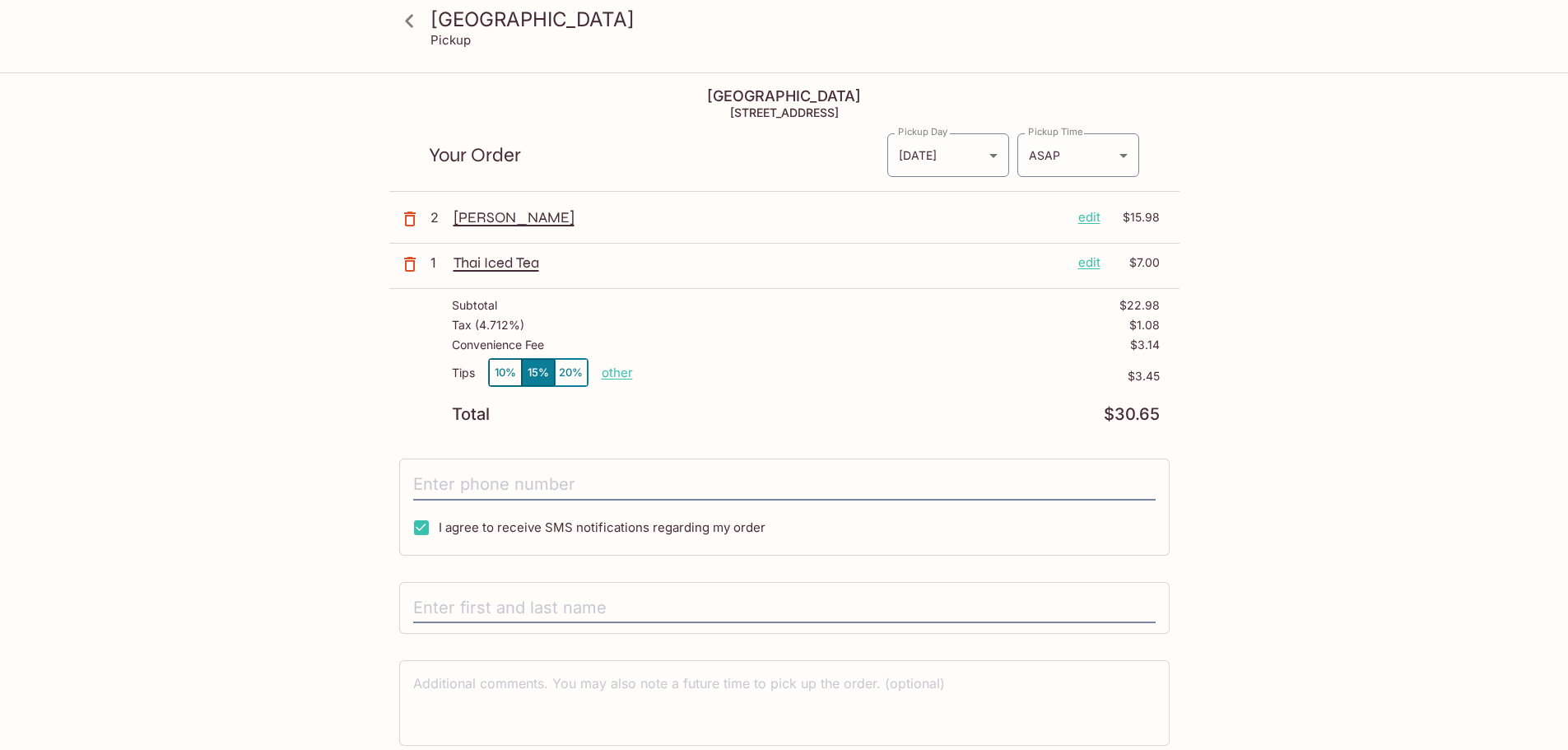
click at [401, 214] on icon "button" at bounding box center [410, 219] width 20 height 20
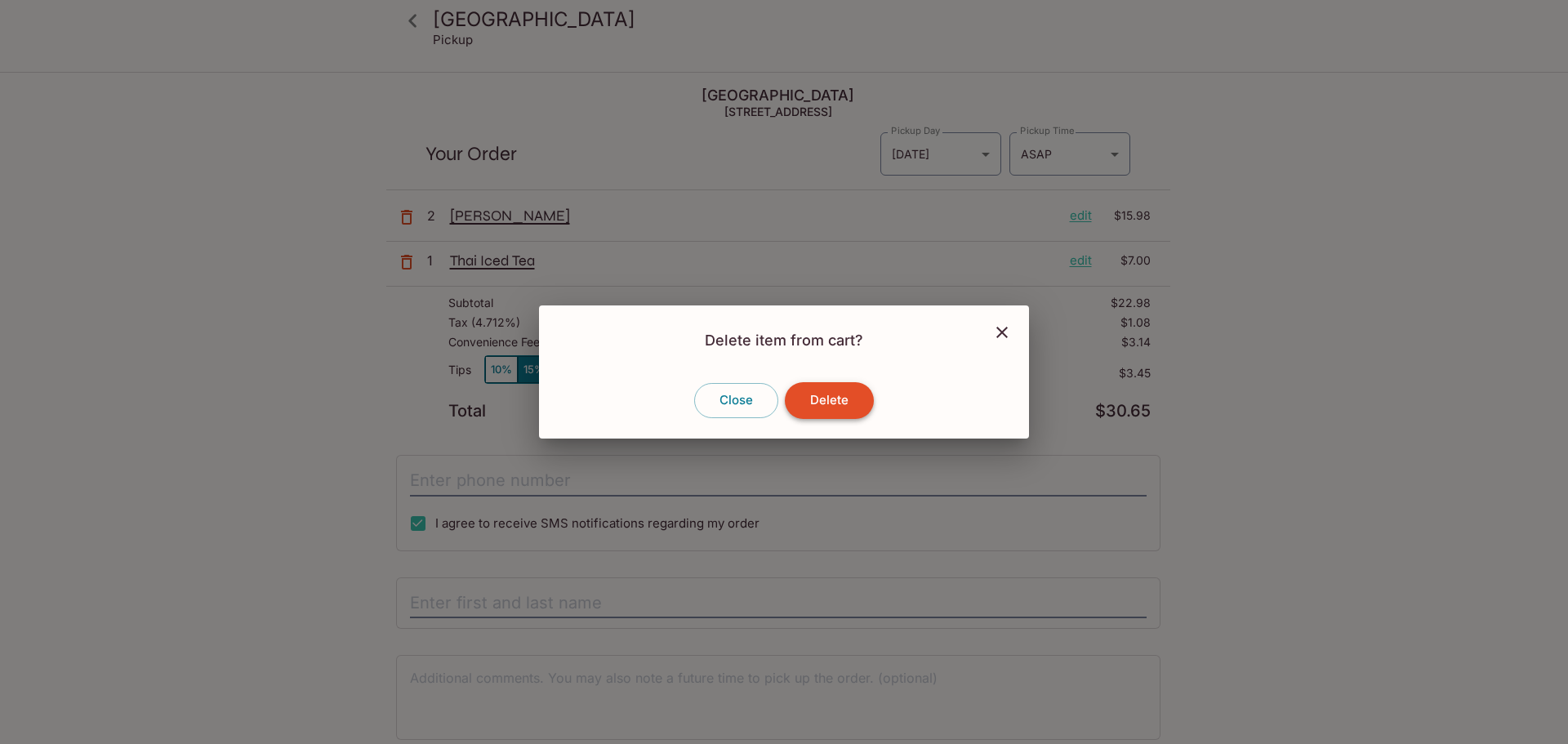
click at [861, 397] on button "Delete" at bounding box center [830, 399] width 89 height 36
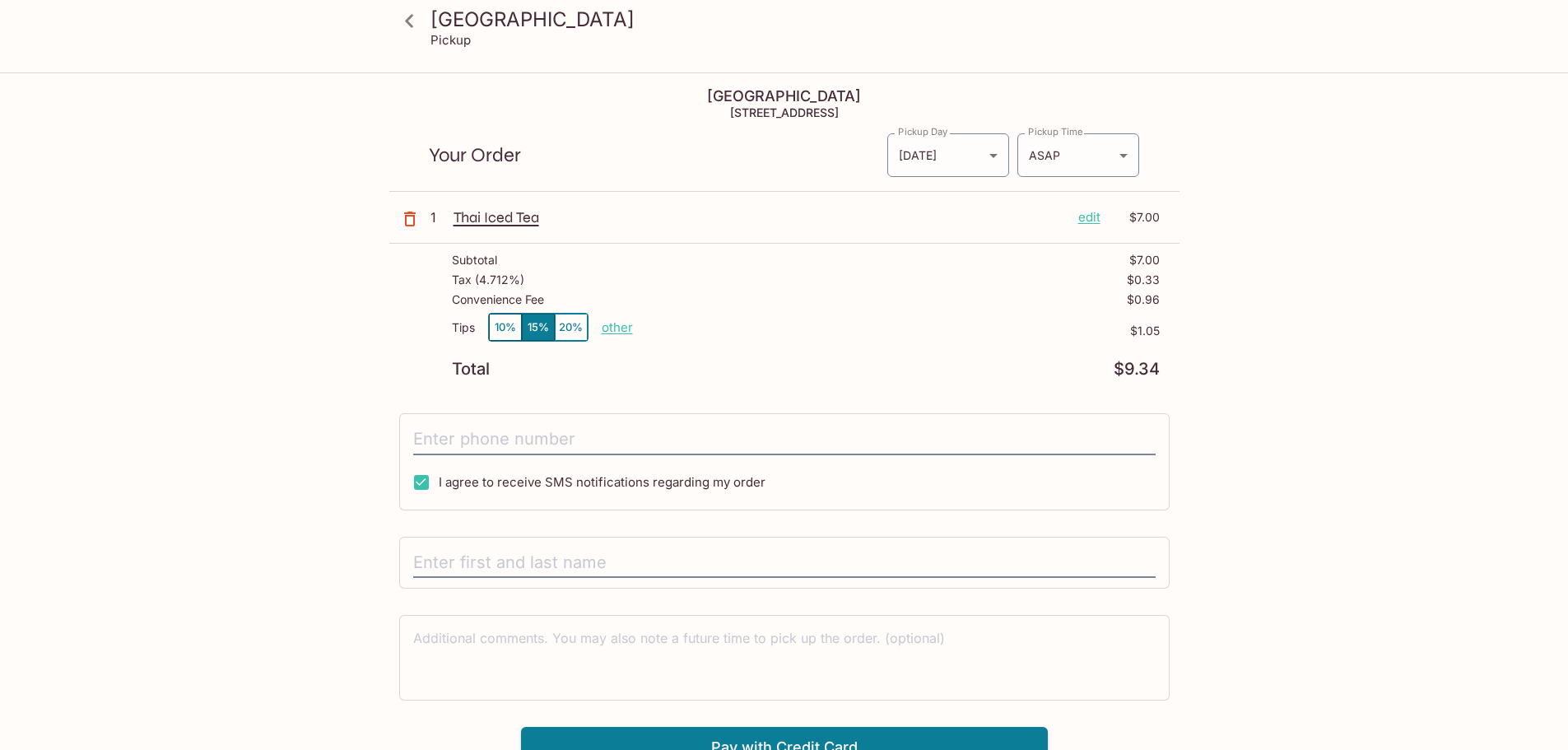
click at [410, 223] on icon "button" at bounding box center [410, 219] width 20 height 20
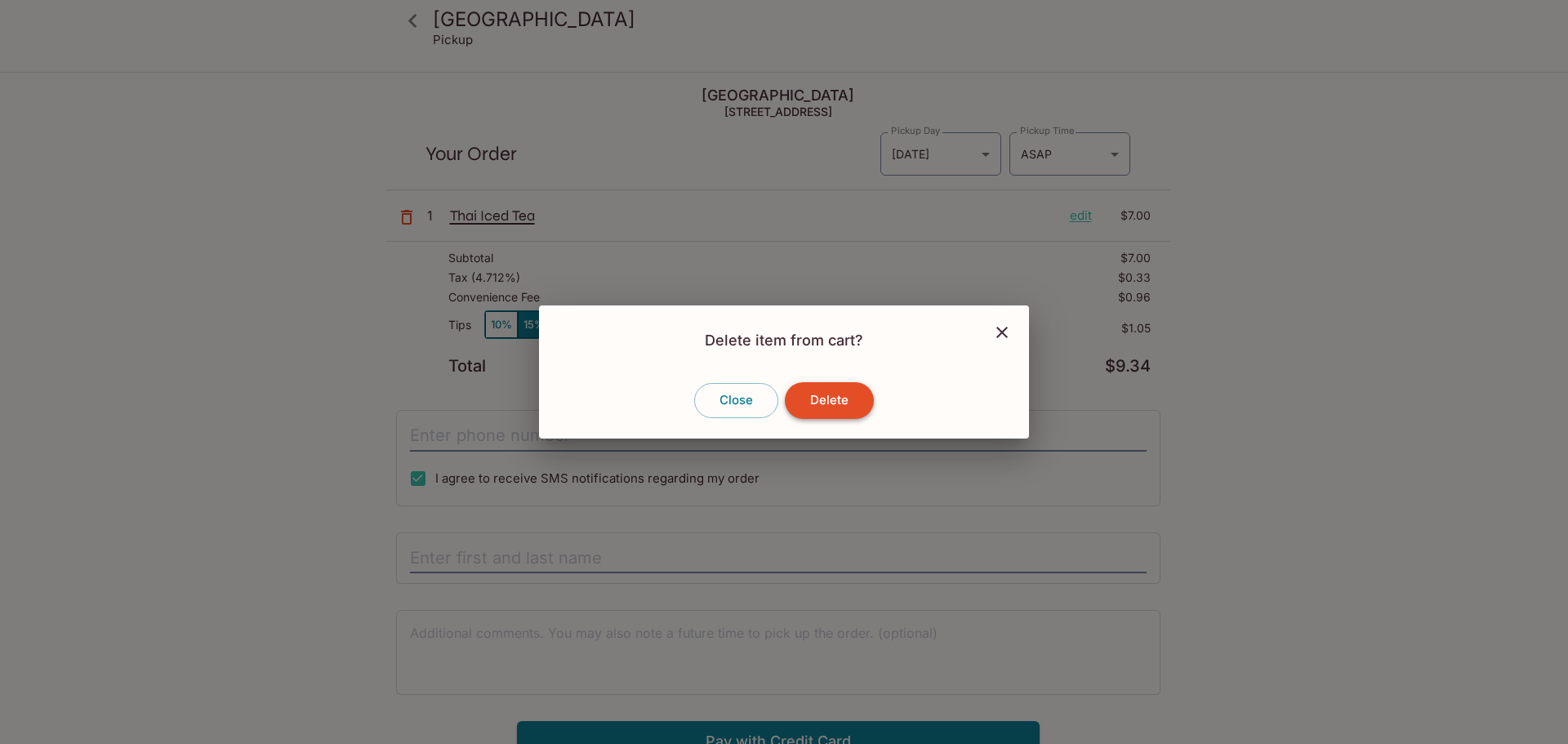
click at [842, 405] on button "Delete" at bounding box center [830, 399] width 89 height 36
